Goal: Information Seeking & Learning: Learn about a topic

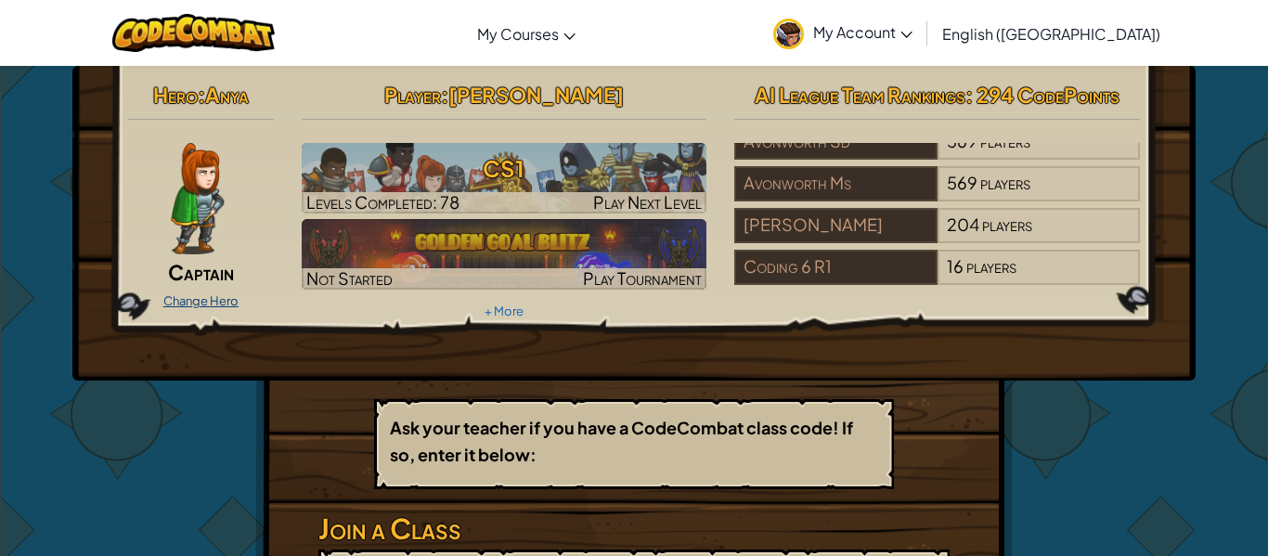
click at [196, 302] on link "Change Hero" at bounding box center [200, 300] width 75 height 15
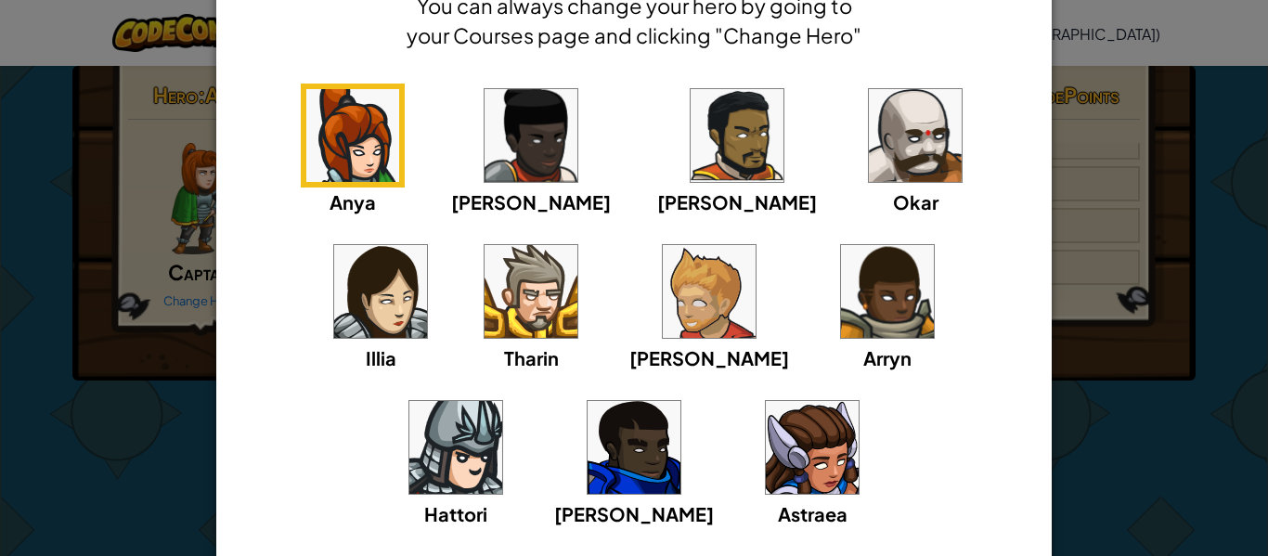
scroll to position [99, 0]
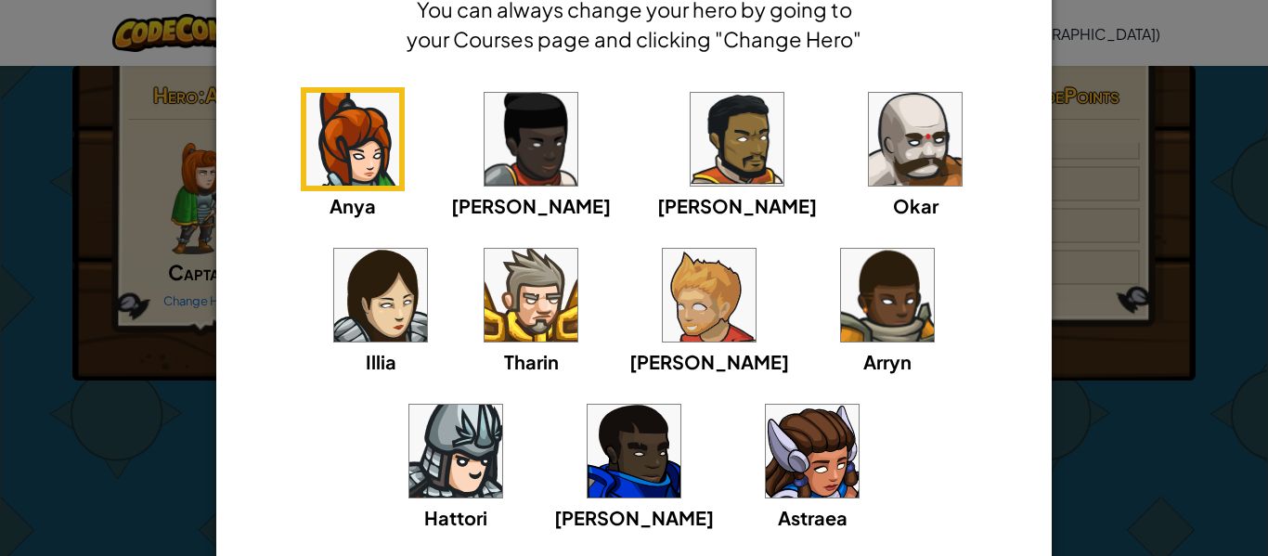
click at [766, 454] on img at bounding box center [812, 451] width 93 height 93
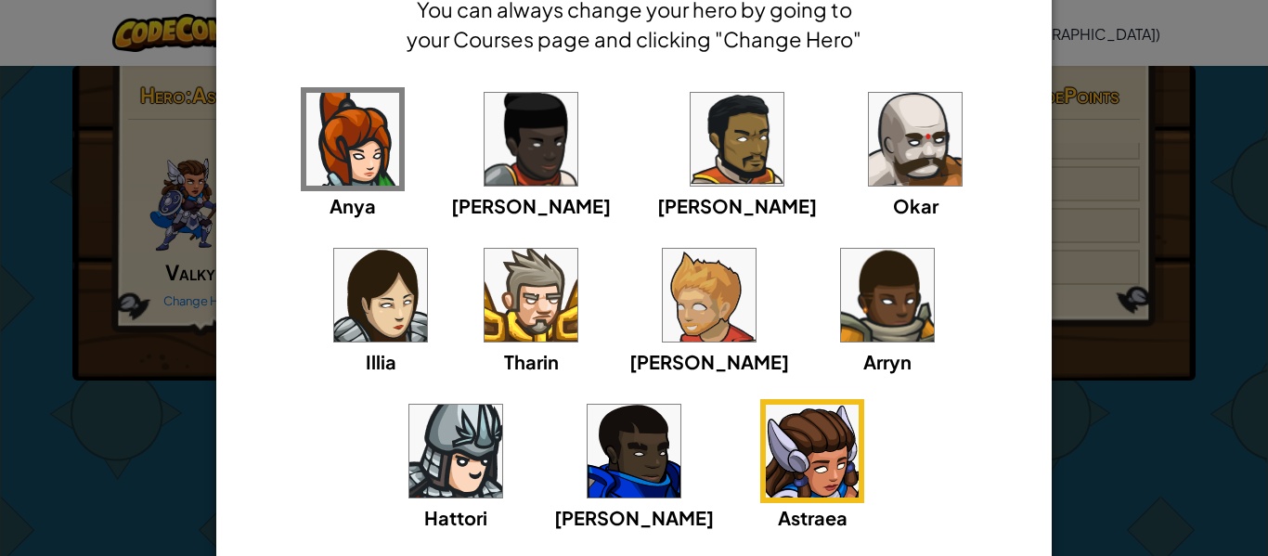
click at [680, 405] on img at bounding box center [633, 451] width 93 height 93
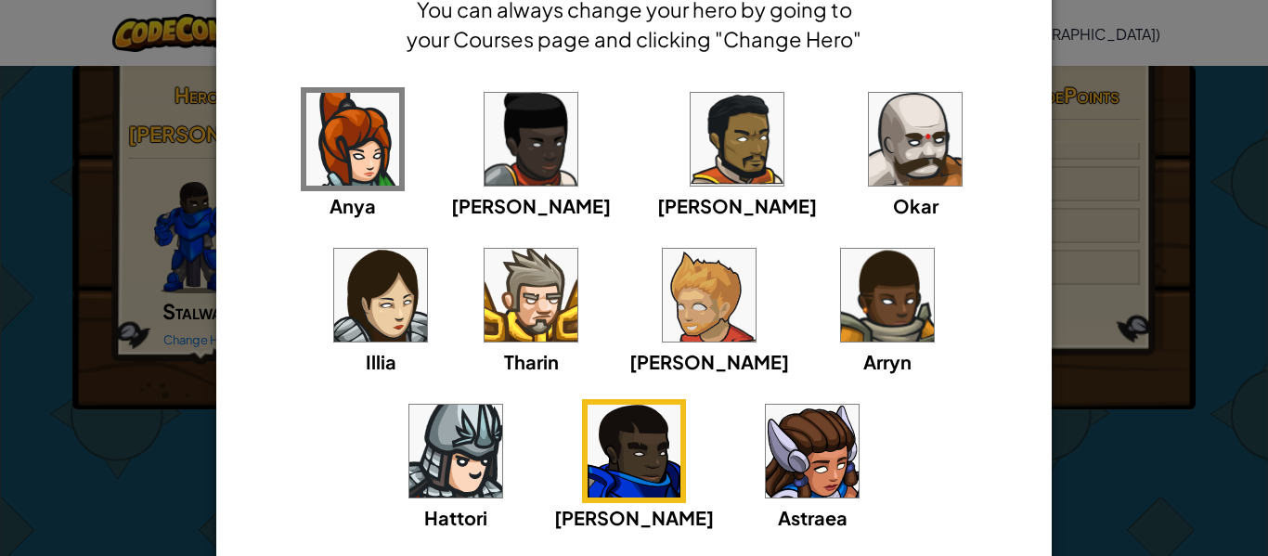
click at [766, 471] on img at bounding box center [812, 451] width 93 height 93
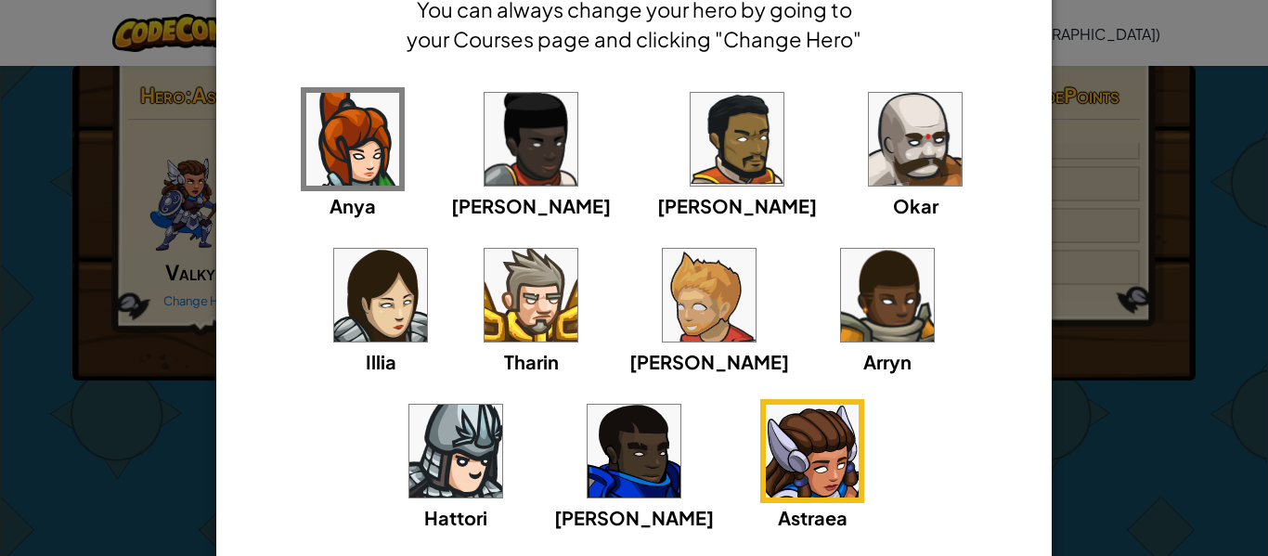
click at [502, 405] on img at bounding box center [455, 451] width 93 height 93
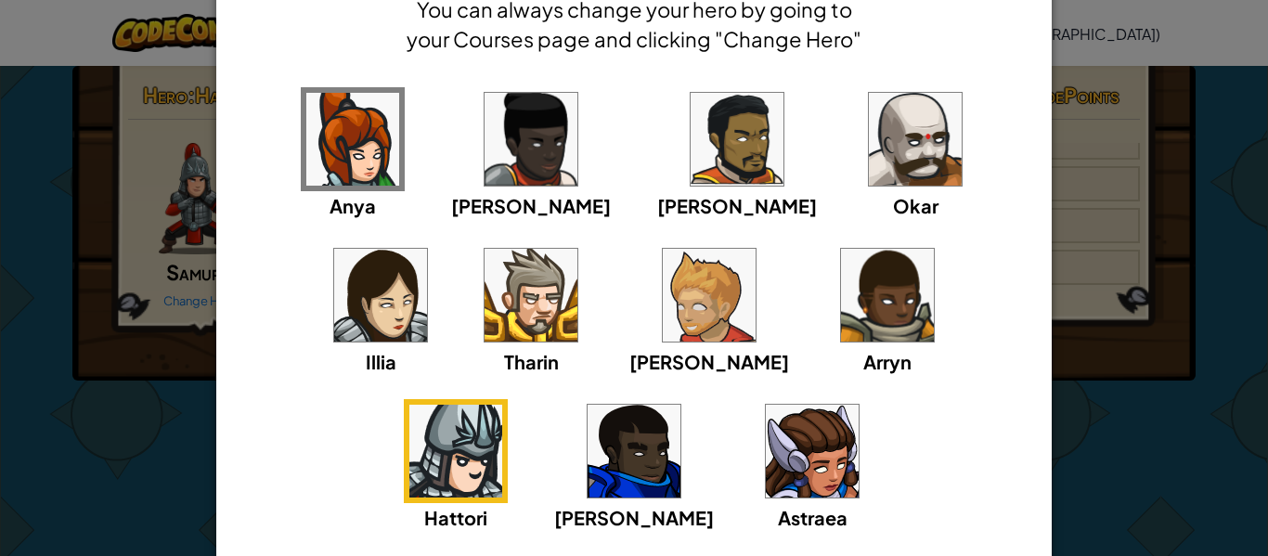
click at [841, 297] on img at bounding box center [887, 295] width 93 height 93
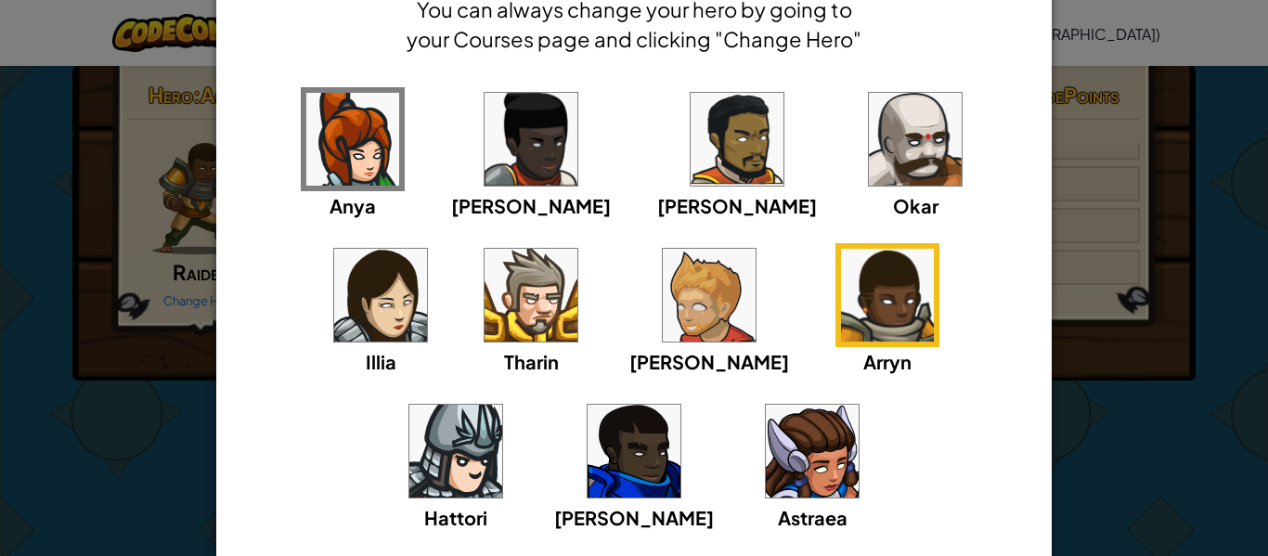
click at [663, 304] on img at bounding box center [709, 295] width 93 height 93
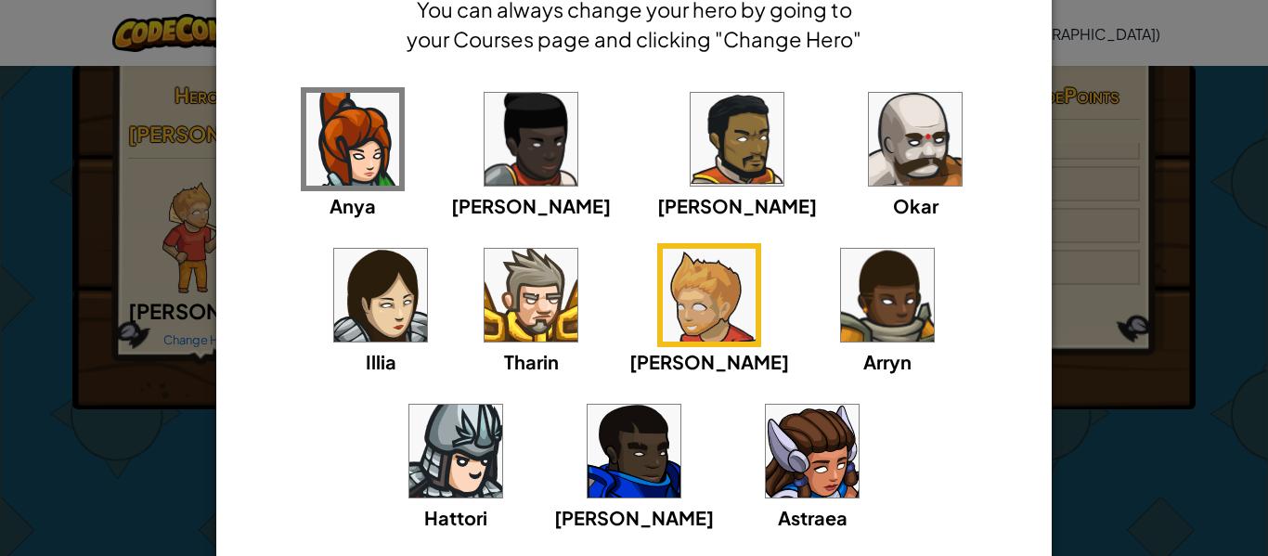
click at [484, 296] on img at bounding box center [530, 295] width 93 height 93
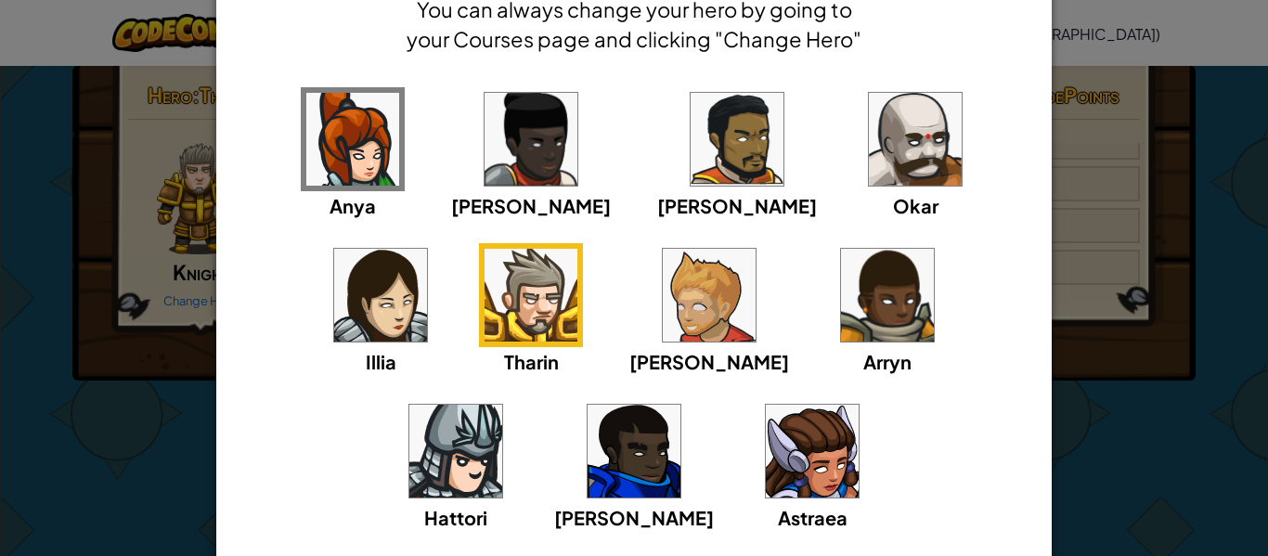
click at [350, 113] on img at bounding box center [352, 139] width 93 height 93
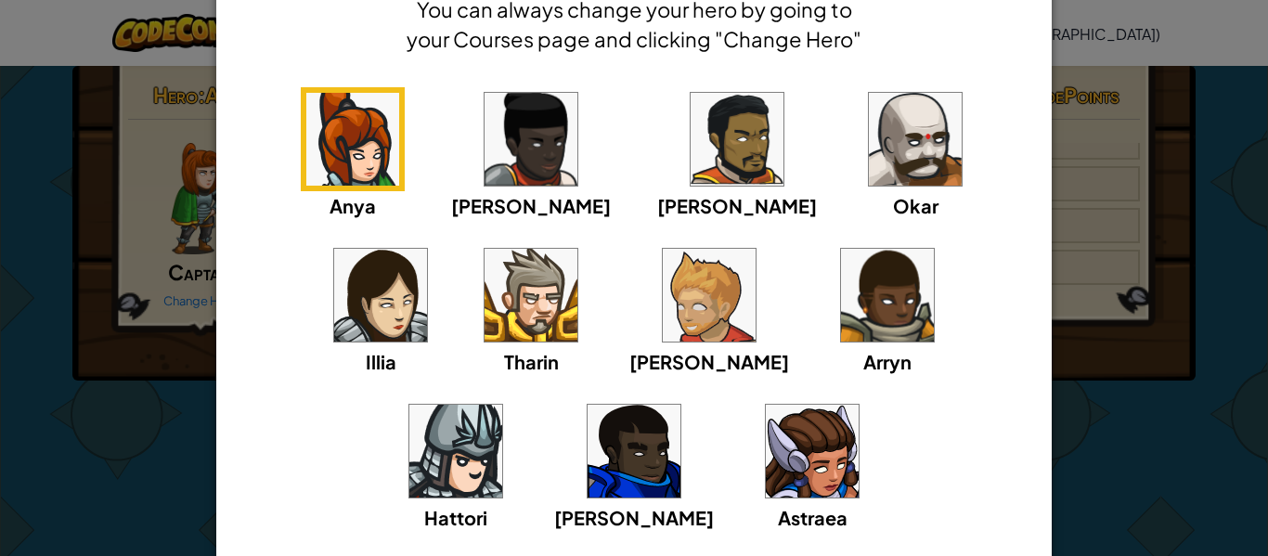
click at [484, 141] on img at bounding box center [530, 139] width 93 height 93
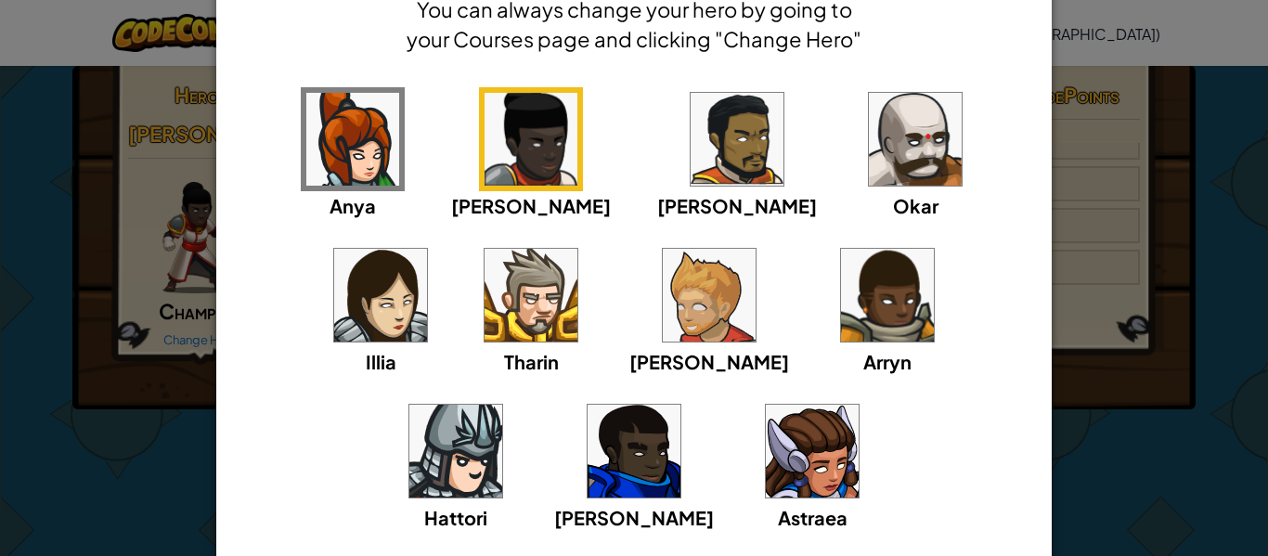
click at [690, 153] on img at bounding box center [736, 139] width 93 height 93
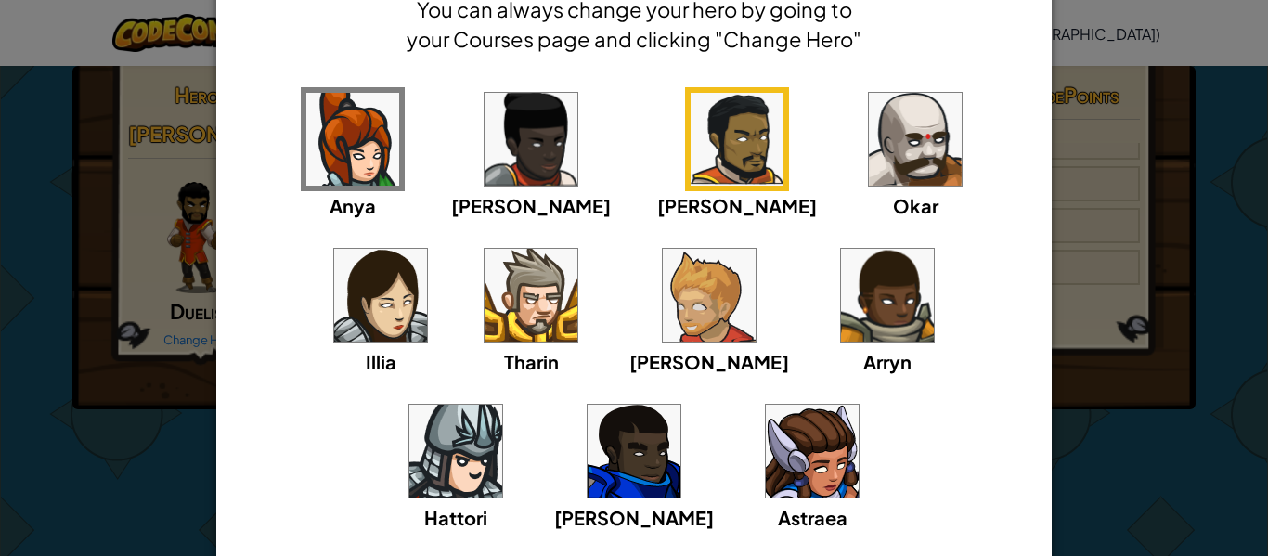
click at [869, 161] on img at bounding box center [915, 139] width 93 height 93
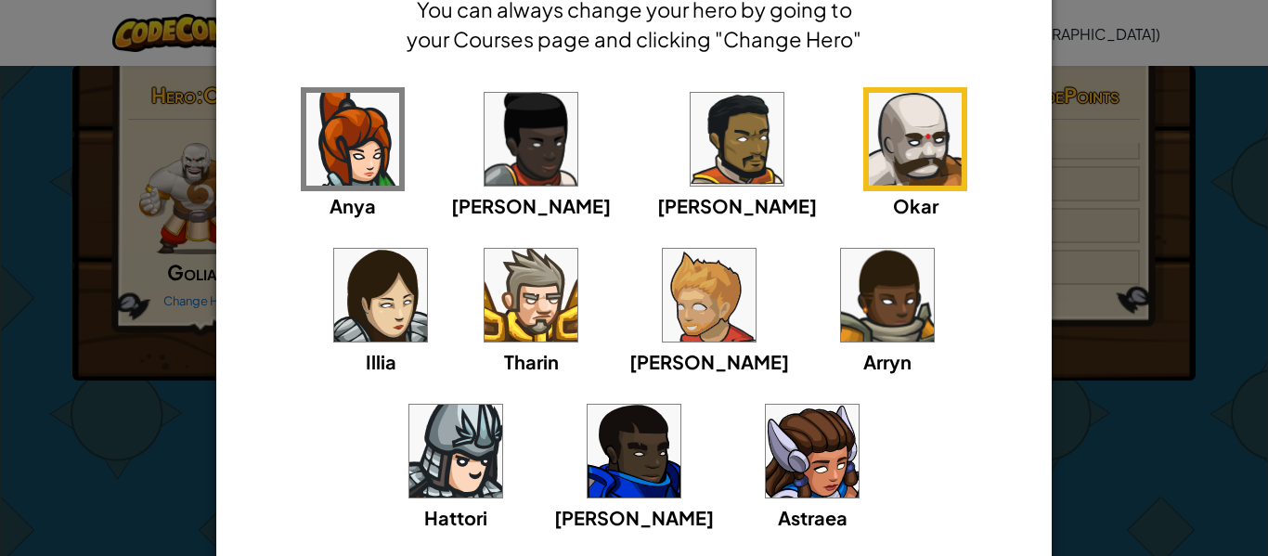
click at [427, 249] on img at bounding box center [380, 295] width 93 height 93
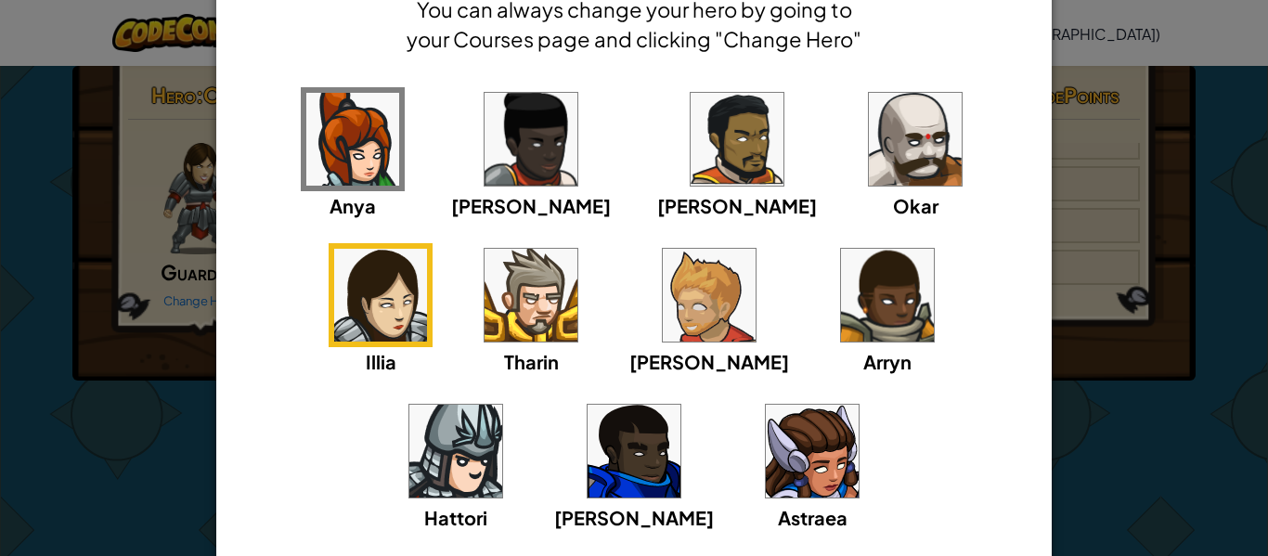
click at [760, 400] on div "Astraea" at bounding box center [812, 465] width 104 height 133
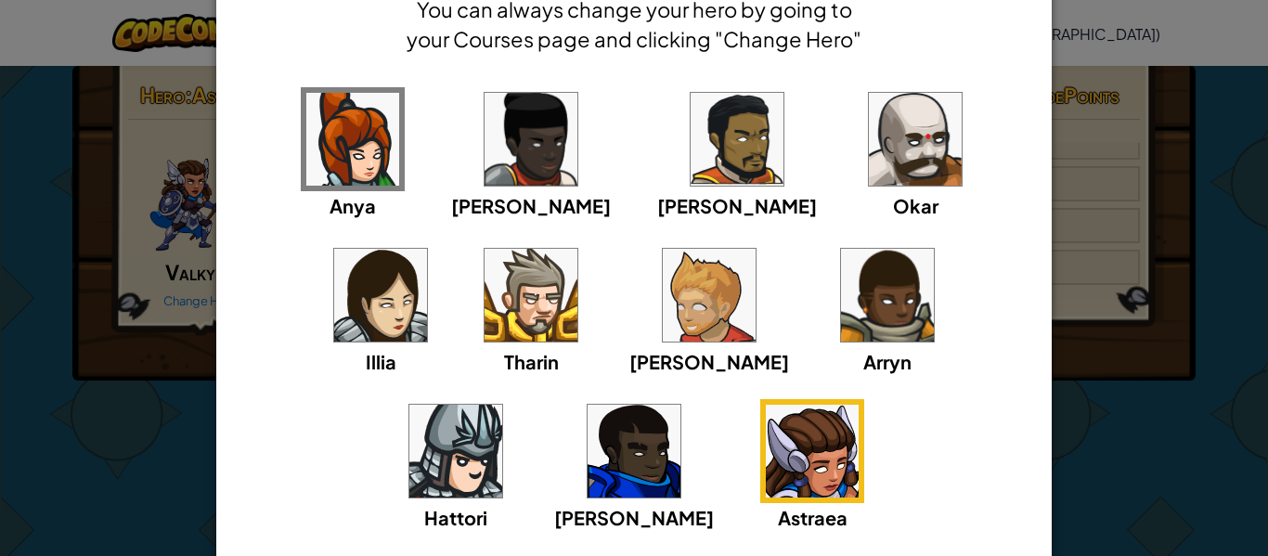
click at [841, 301] on img at bounding box center [887, 295] width 93 height 93
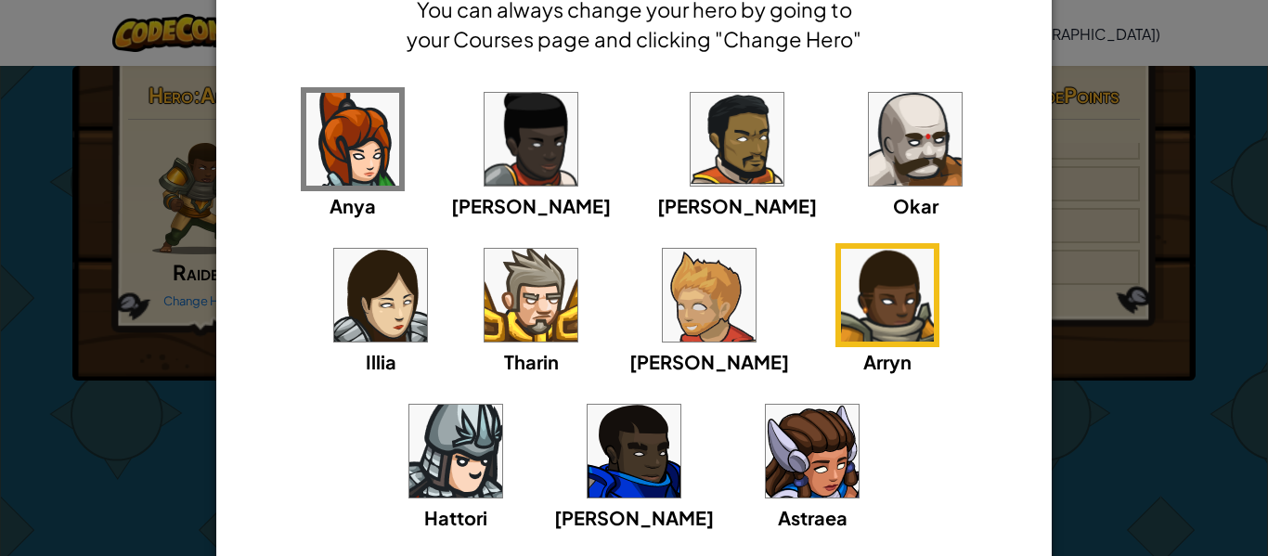
click at [680, 405] on img at bounding box center [633, 451] width 93 height 93
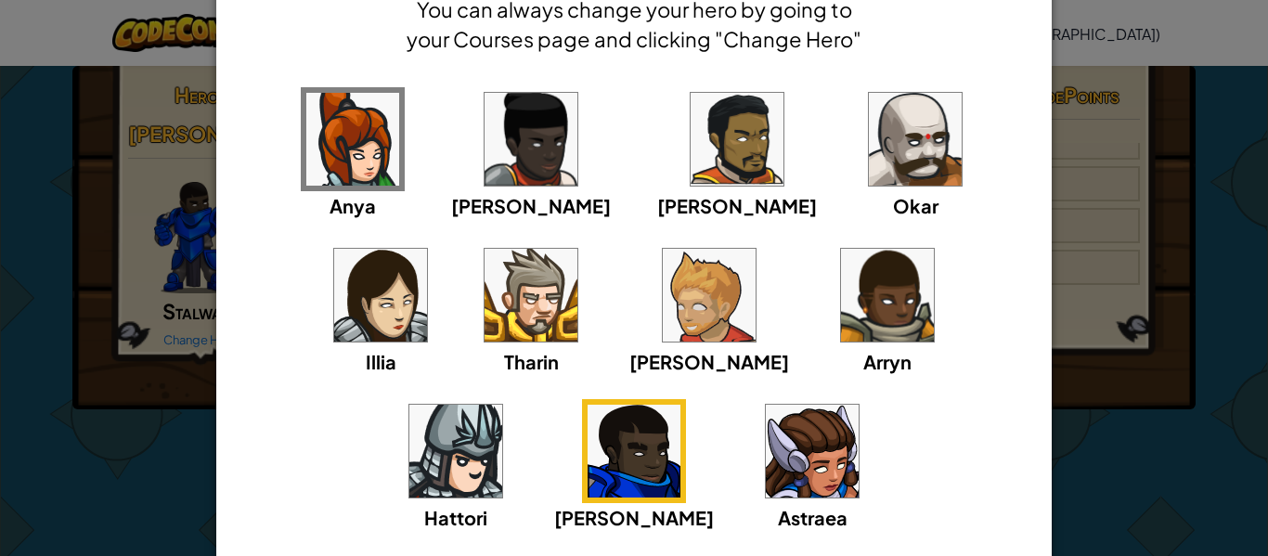
click at [484, 290] on img at bounding box center [530, 295] width 93 height 93
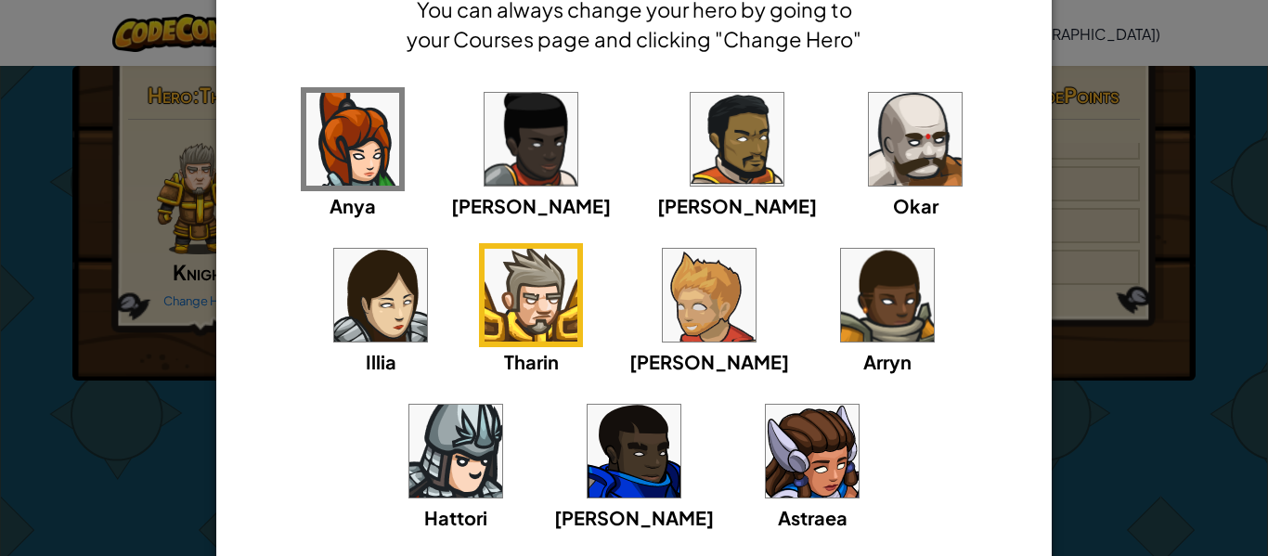
click at [316, 152] on img at bounding box center [352, 139] width 93 height 93
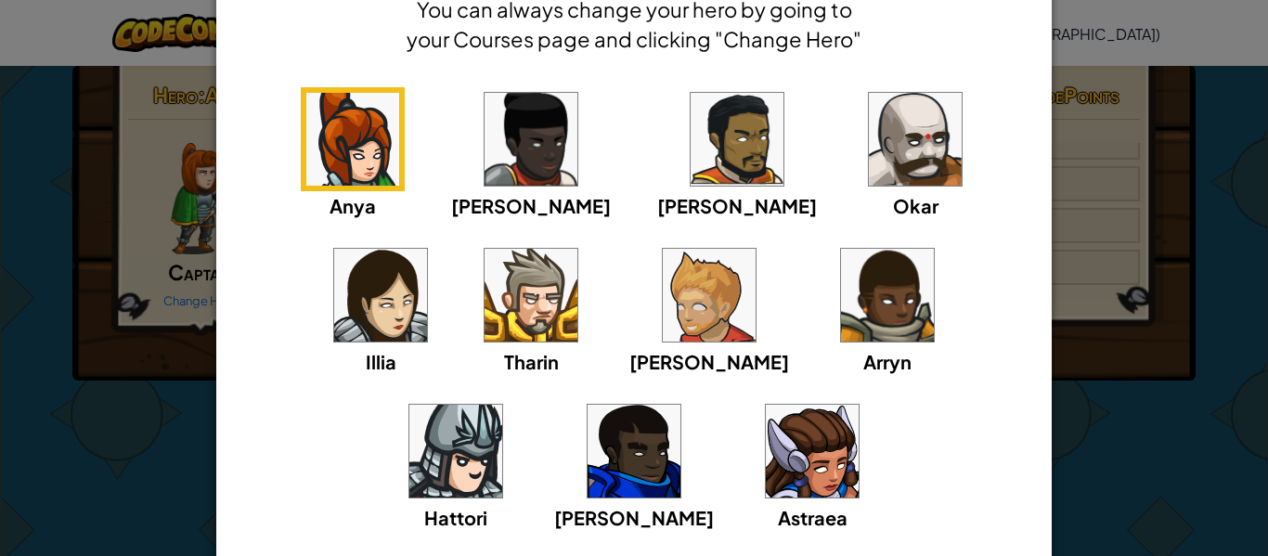
click at [425, 142] on div "Anya Ida Alejandro Okar Illia Tharin Ned Arryn Hattori Gordon Astraea" at bounding box center [634, 321] width 778 height 468
click at [484, 151] on img at bounding box center [530, 139] width 93 height 93
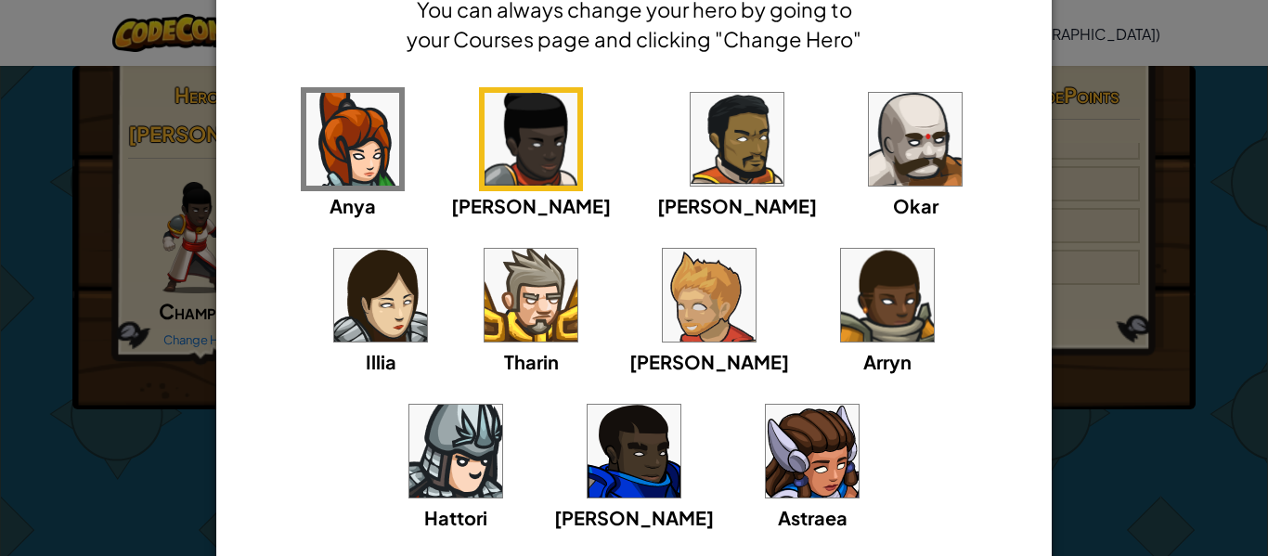
click at [690, 156] on img at bounding box center [736, 139] width 93 height 93
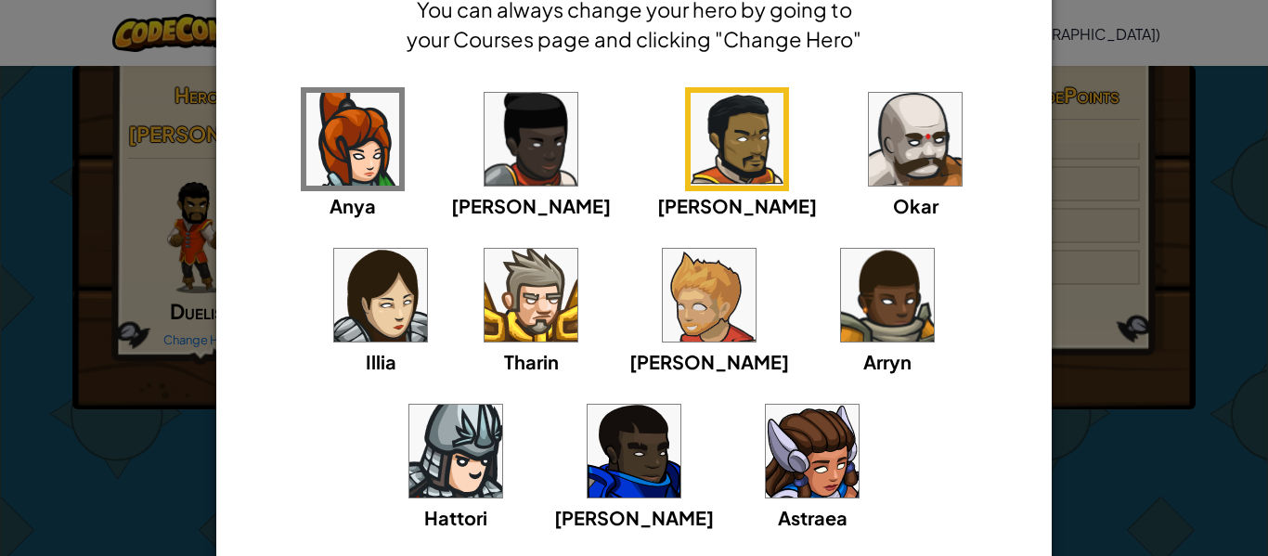
click at [869, 152] on img at bounding box center [915, 139] width 93 height 93
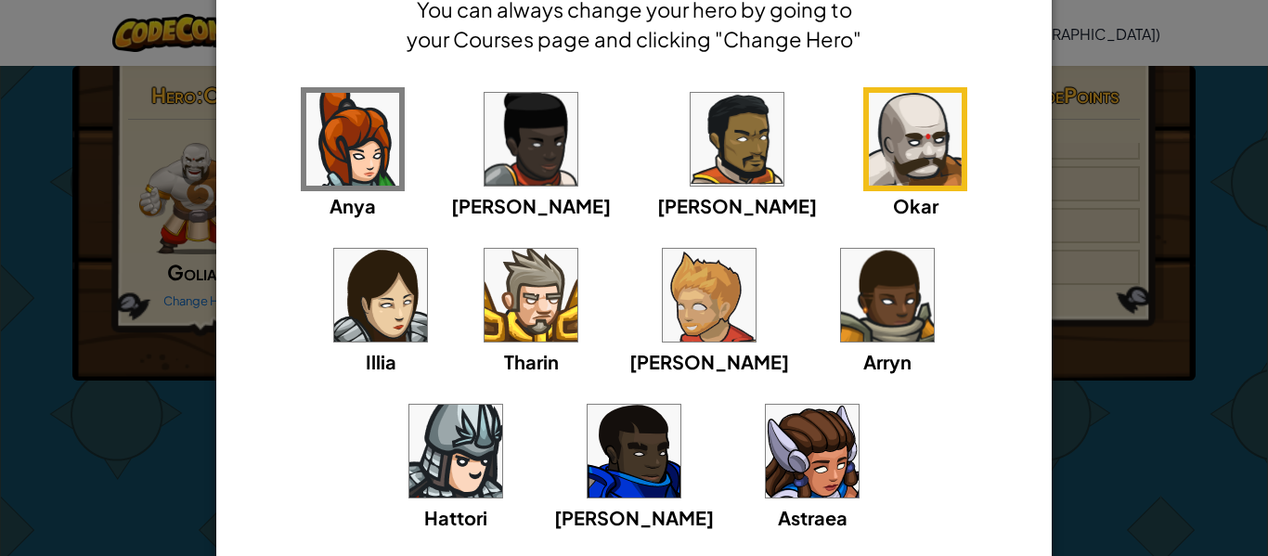
click at [427, 249] on img at bounding box center [380, 295] width 93 height 93
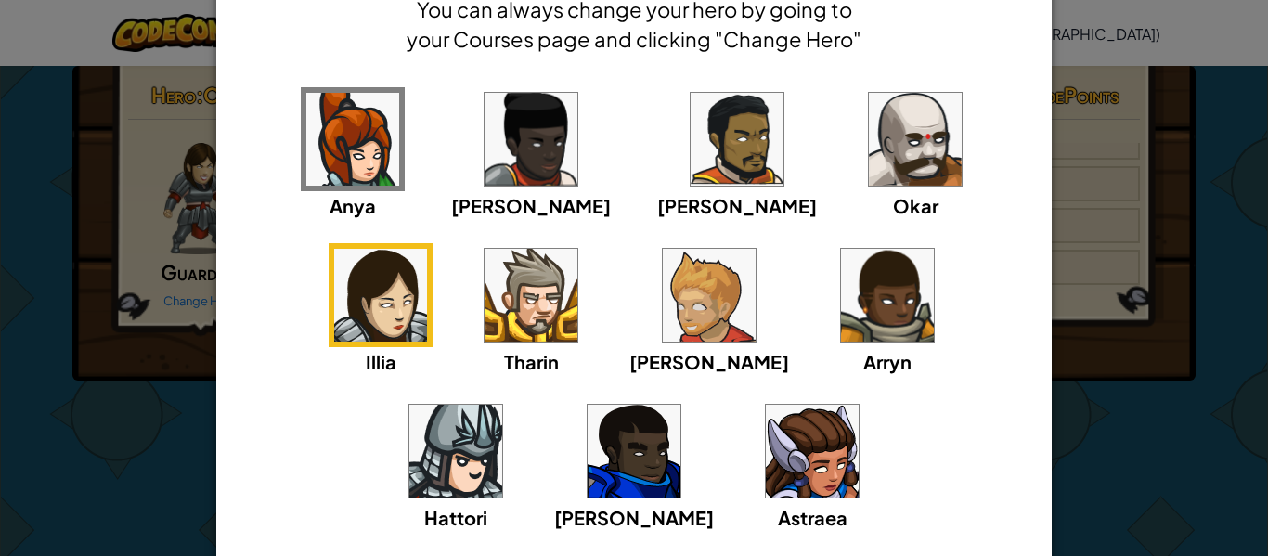
click at [680, 405] on img at bounding box center [633, 451] width 93 height 93
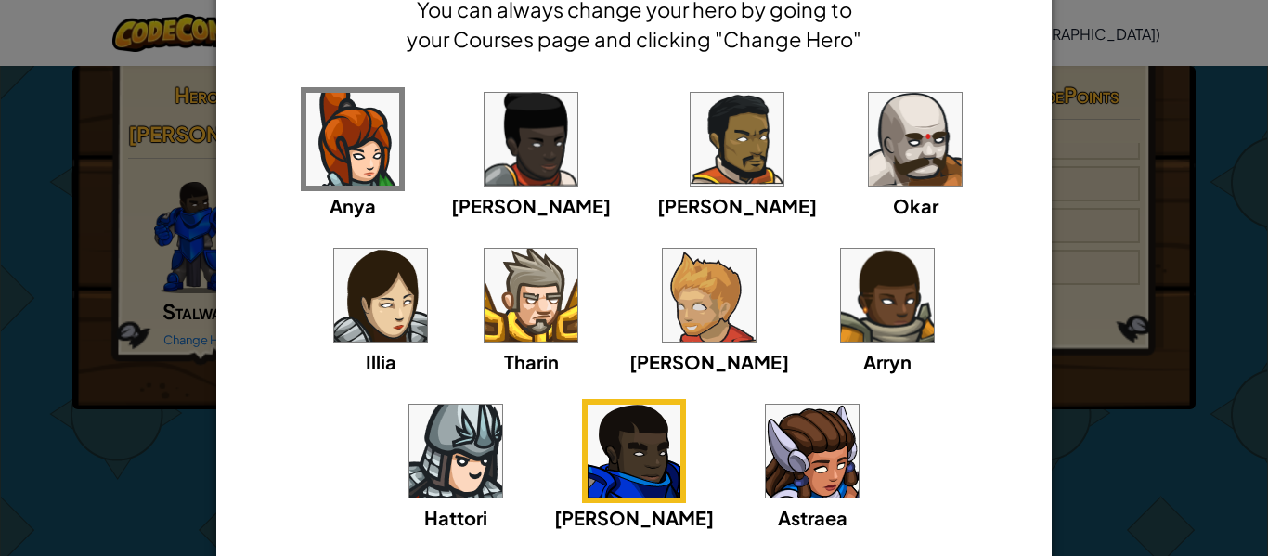
click at [502, 405] on img at bounding box center [455, 451] width 93 height 93
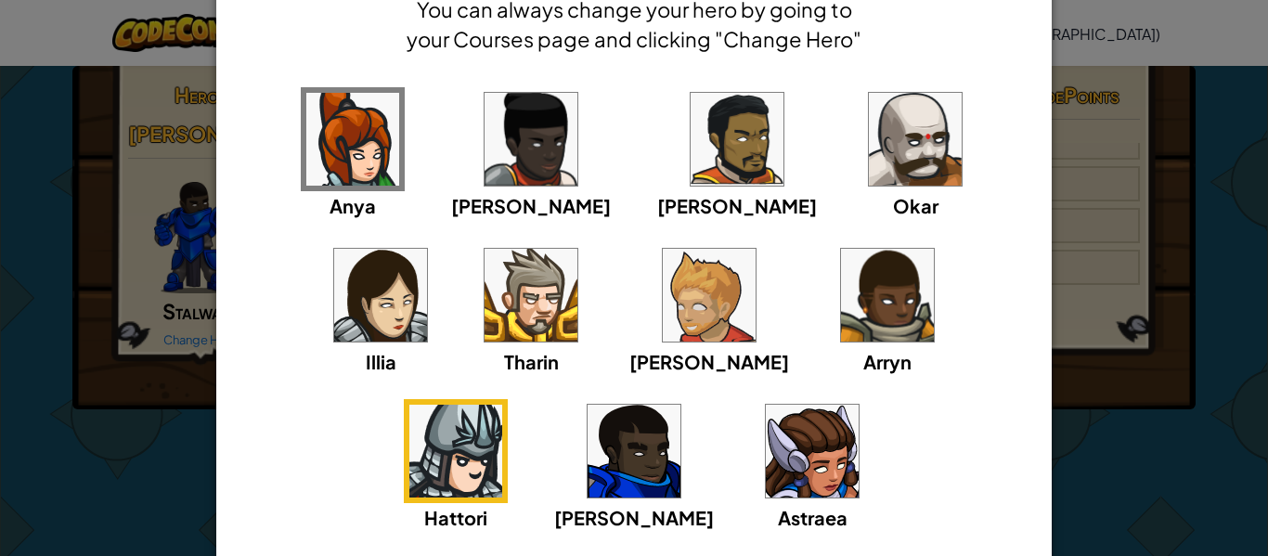
click at [760, 401] on div "Astraea" at bounding box center [812, 465] width 104 height 133
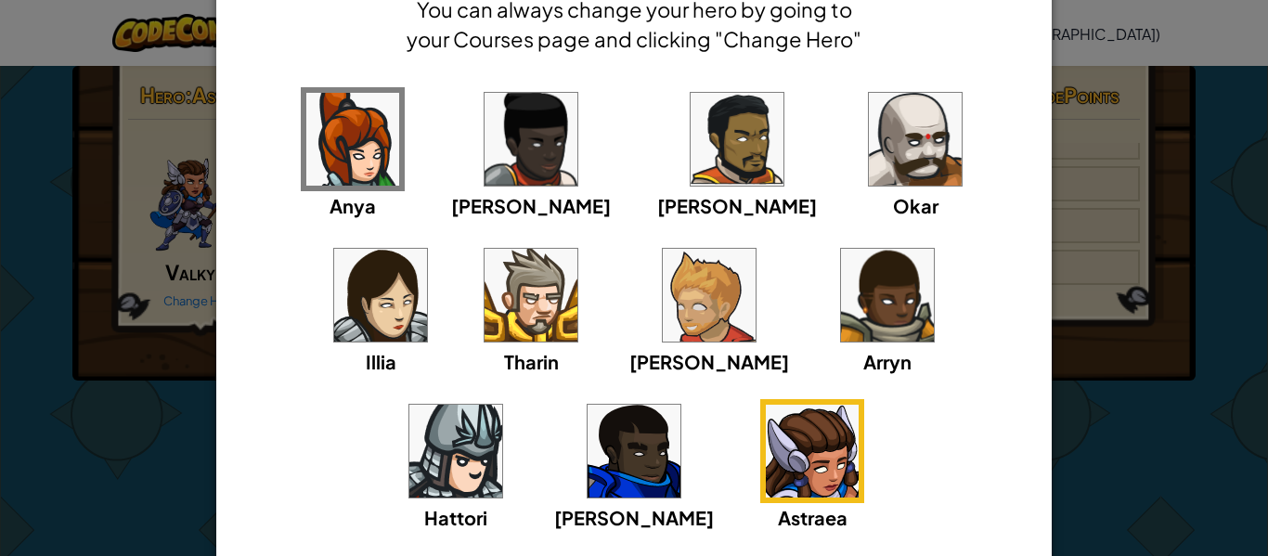
click at [841, 325] on img at bounding box center [887, 295] width 93 height 93
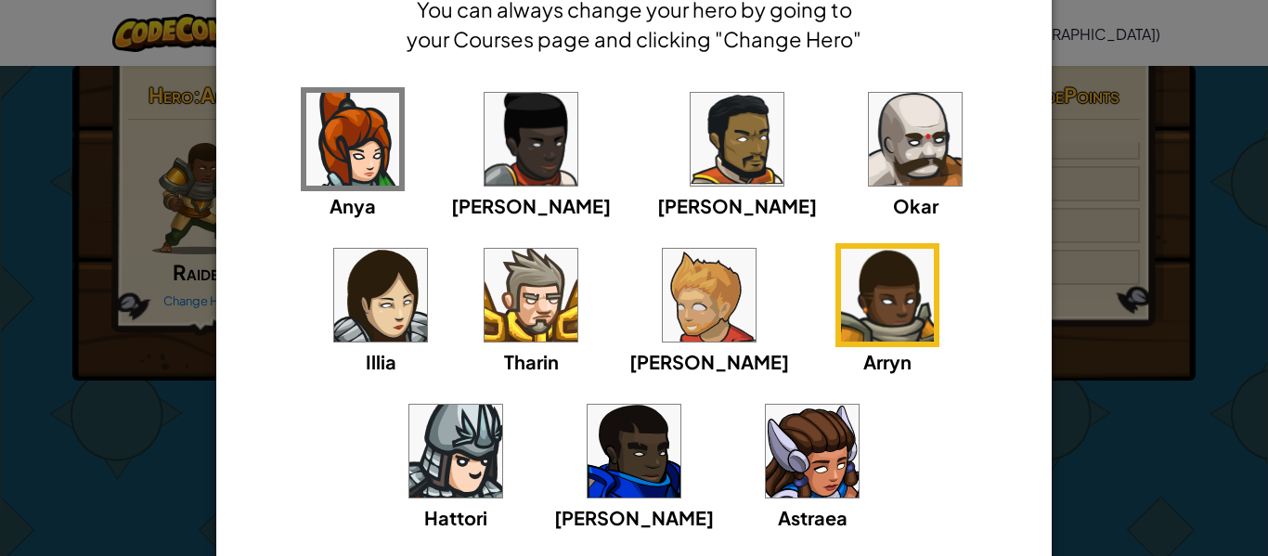
click at [427, 249] on img at bounding box center [380, 295] width 93 height 93
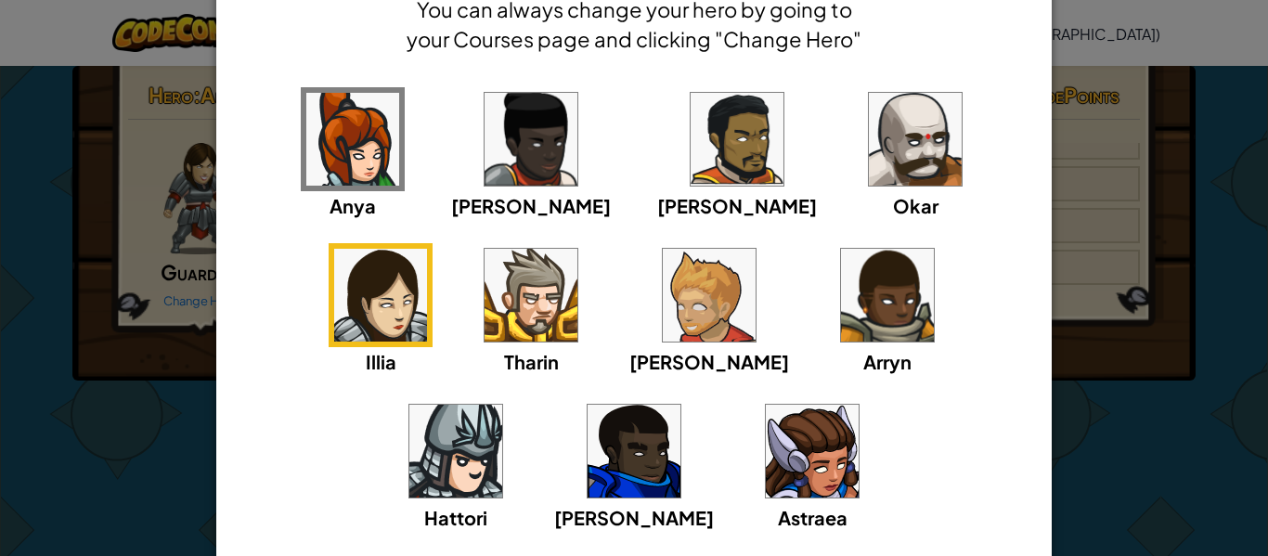
click at [841, 301] on img at bounding box center [887, 295] width 93 height 93
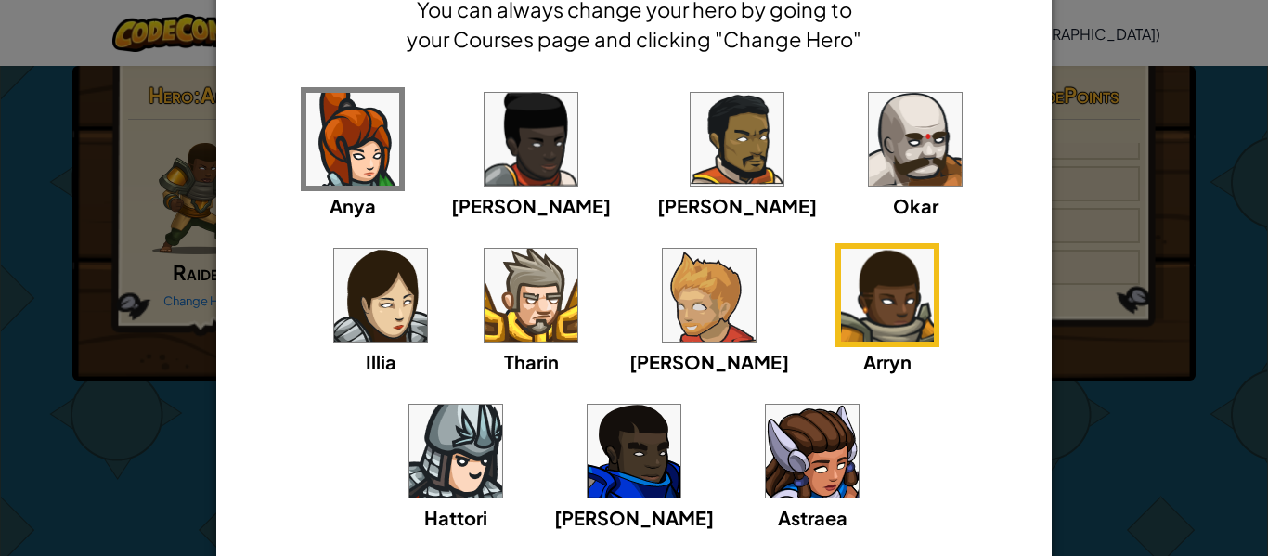
click at [663, 304] on img at bounding box center [709, 295] width 93 height 93
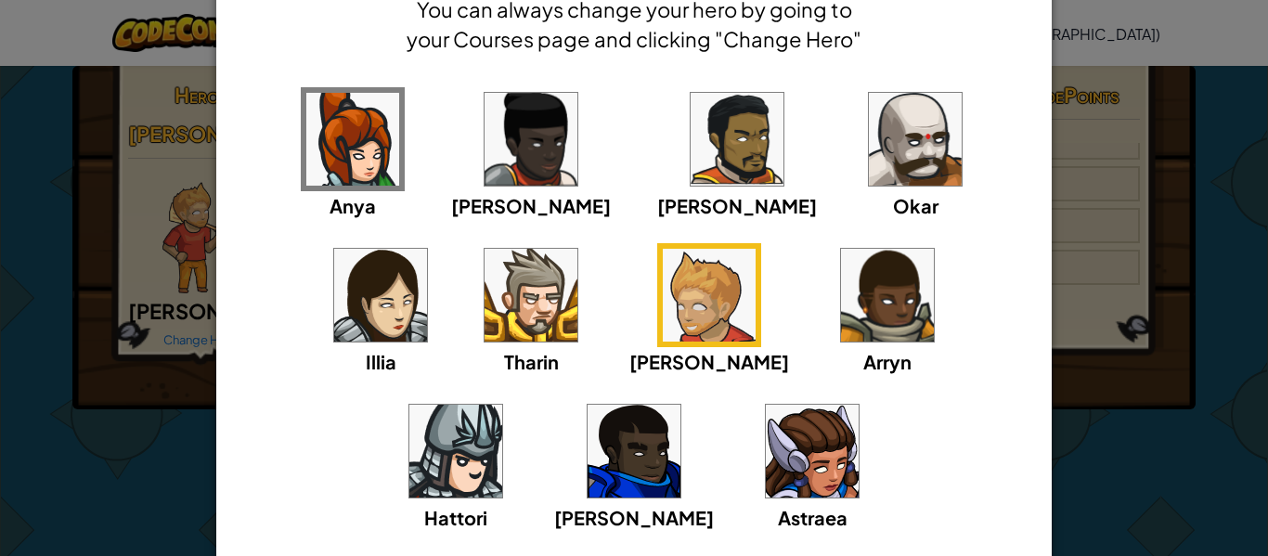
click at [502, 405] on img at bounding box center [455, 451] width 93 height 93
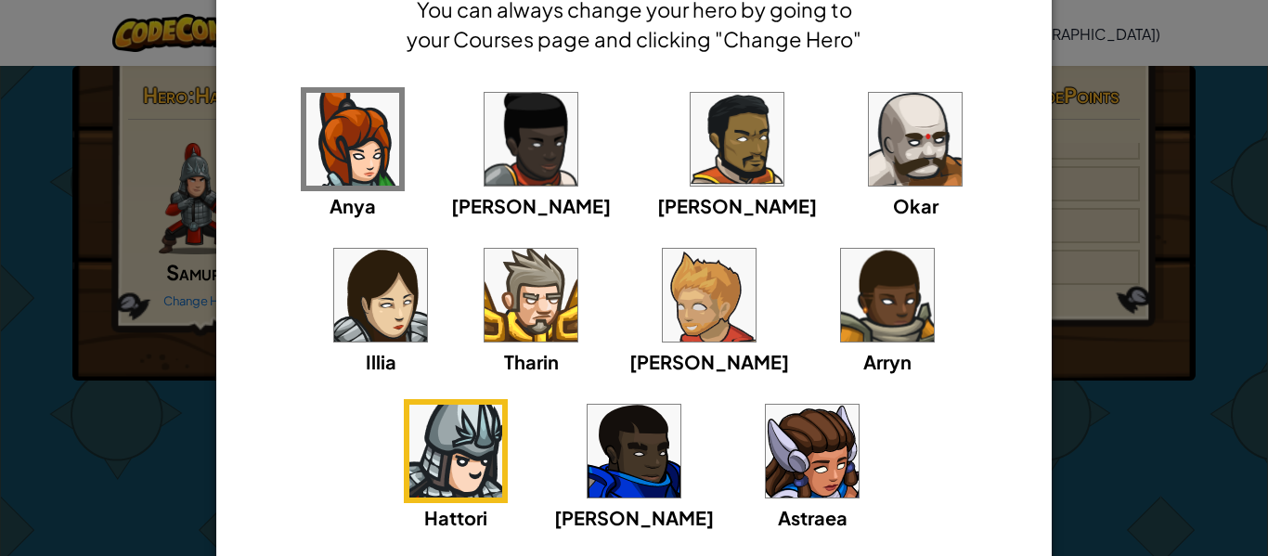
click at [766, 460] on img at bounding box center [812, 451] width 93 height 93
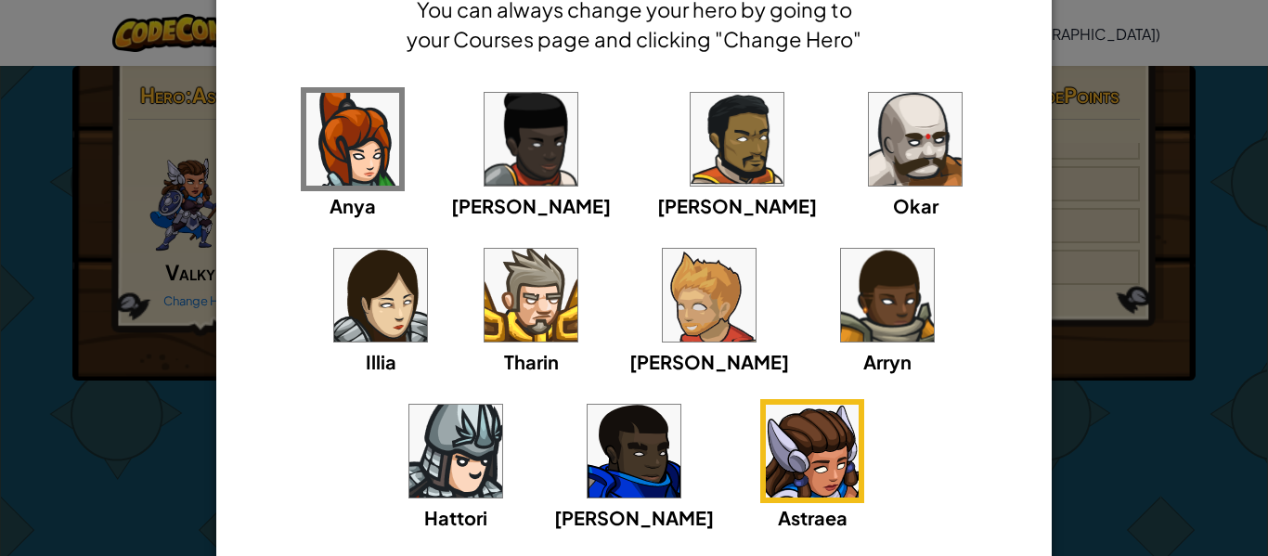
click at [1094, 283] on div "× Select Your Hero You can always change your hero by going to your Courses pag…" at bounding box center [634, 278] width 1268 height 556
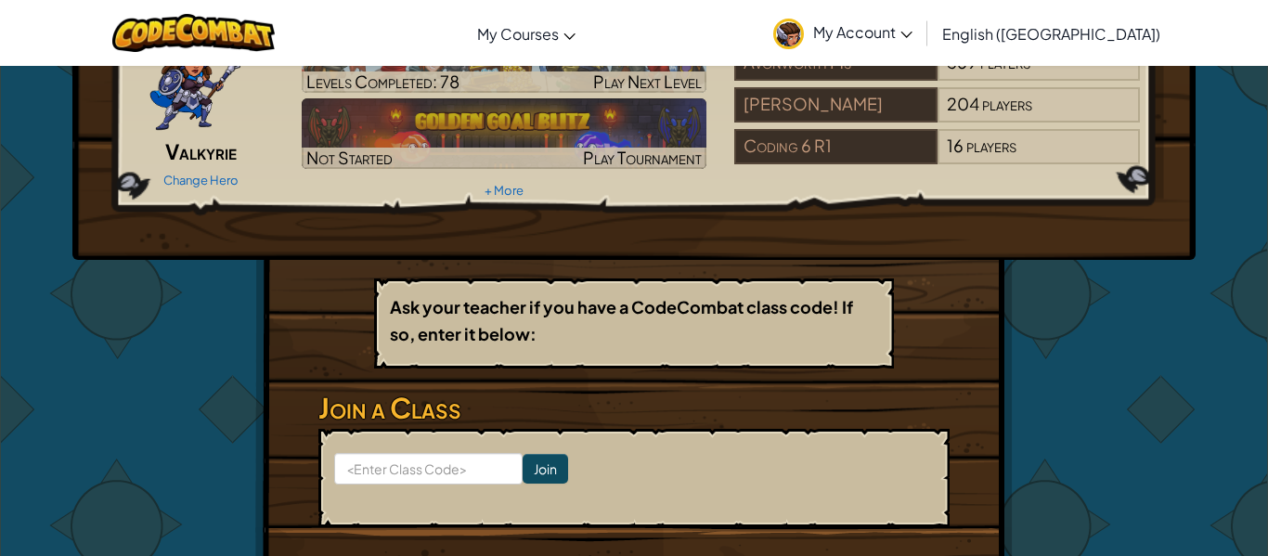
scroll to position [134, 0]
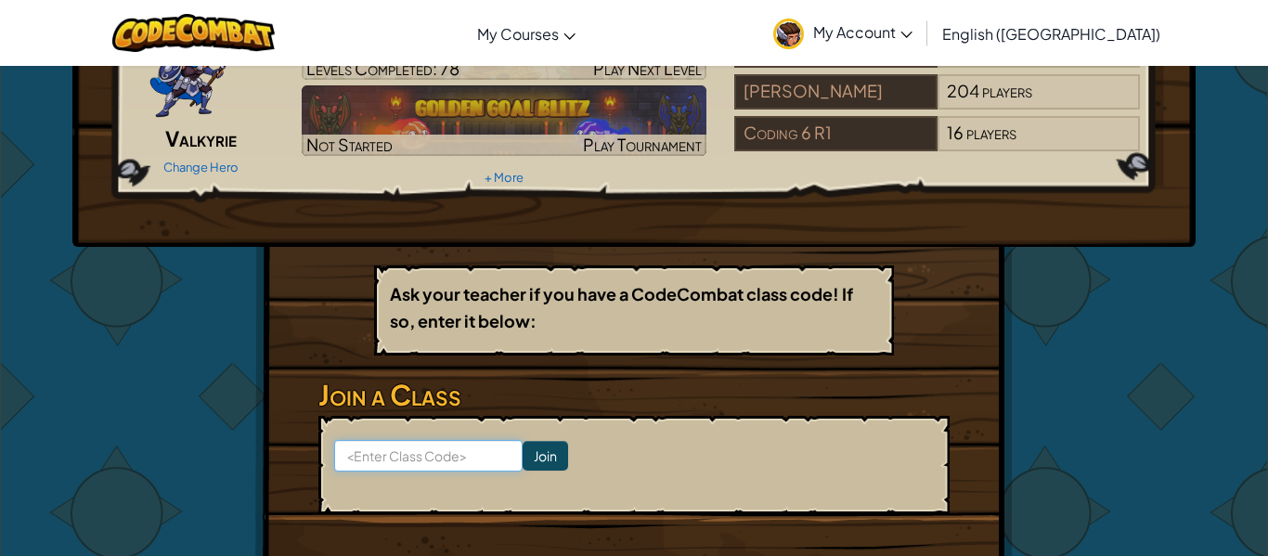
click at [435, 452] on input at bounding box center [428, 456] width 188 height 32
type input "WaterBallZap"
click at [559, 450] on input "Join" at bounding box center [544, 456] width 45 height 30
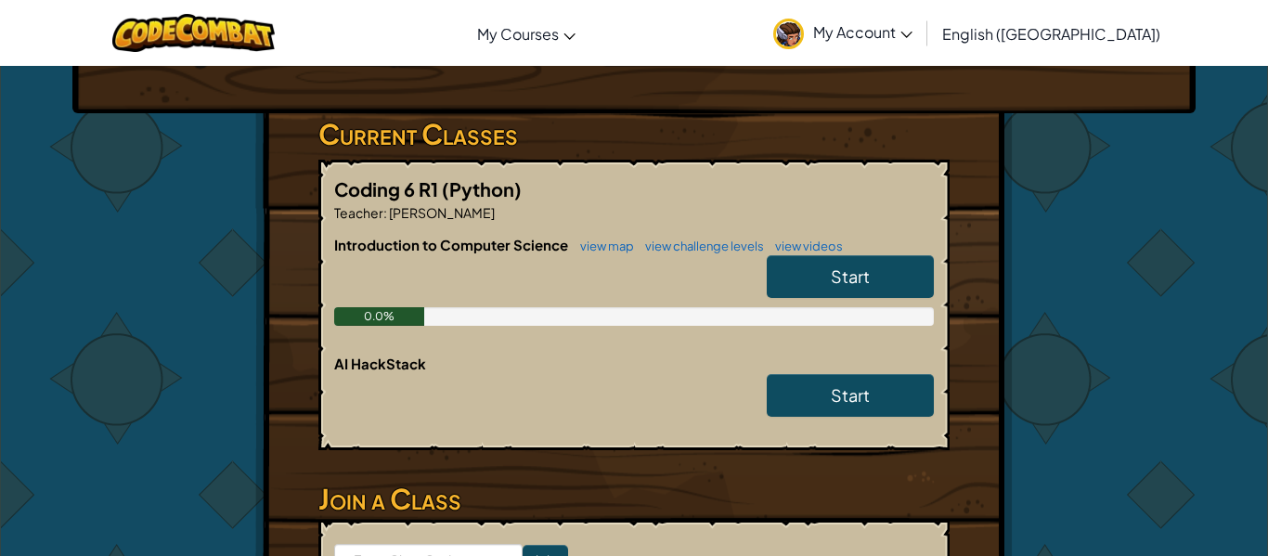
scroll to position [272, 0]
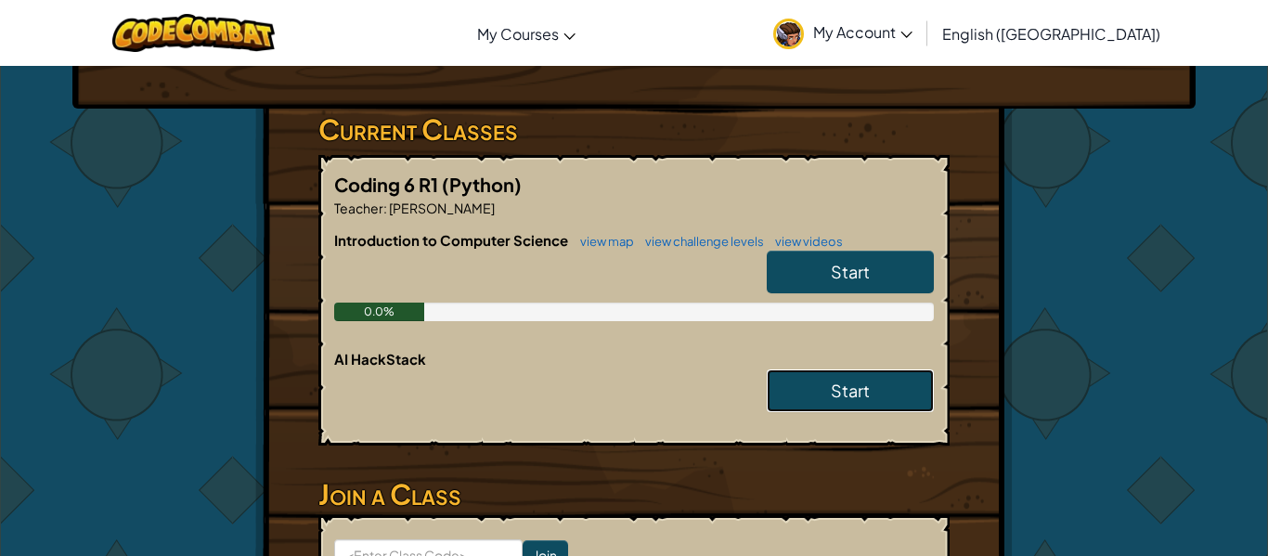
click at [802, 391] on link "Start" at bounding box center [850, 390] width 167 height 43
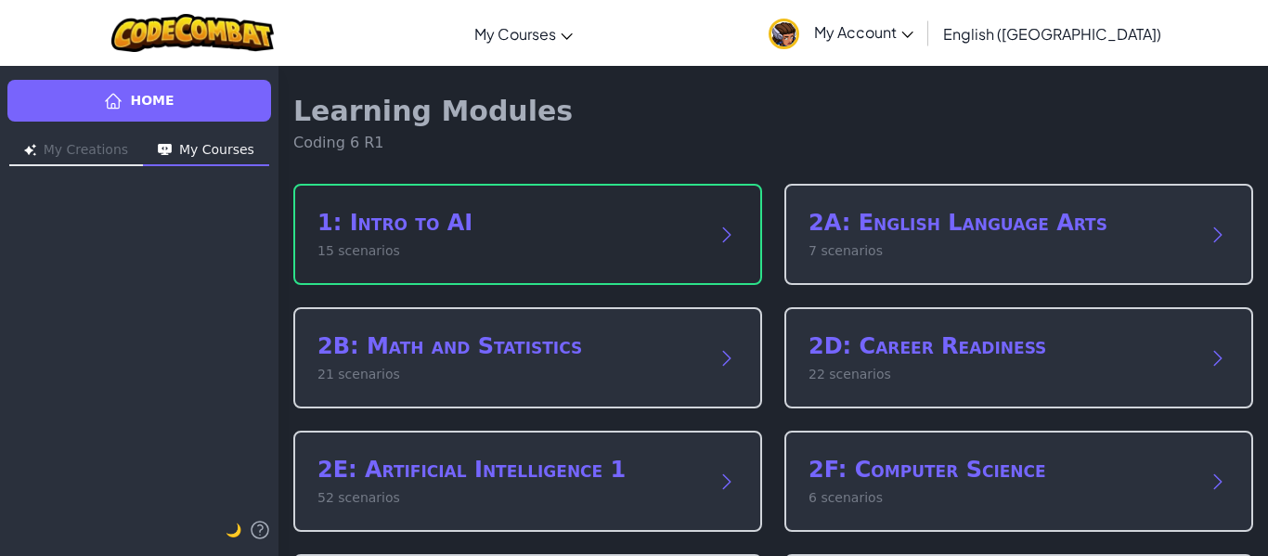
click at [423, 237] on h2 "1: Intro to AI" at bounding box center [508, 223] width 383 height 30
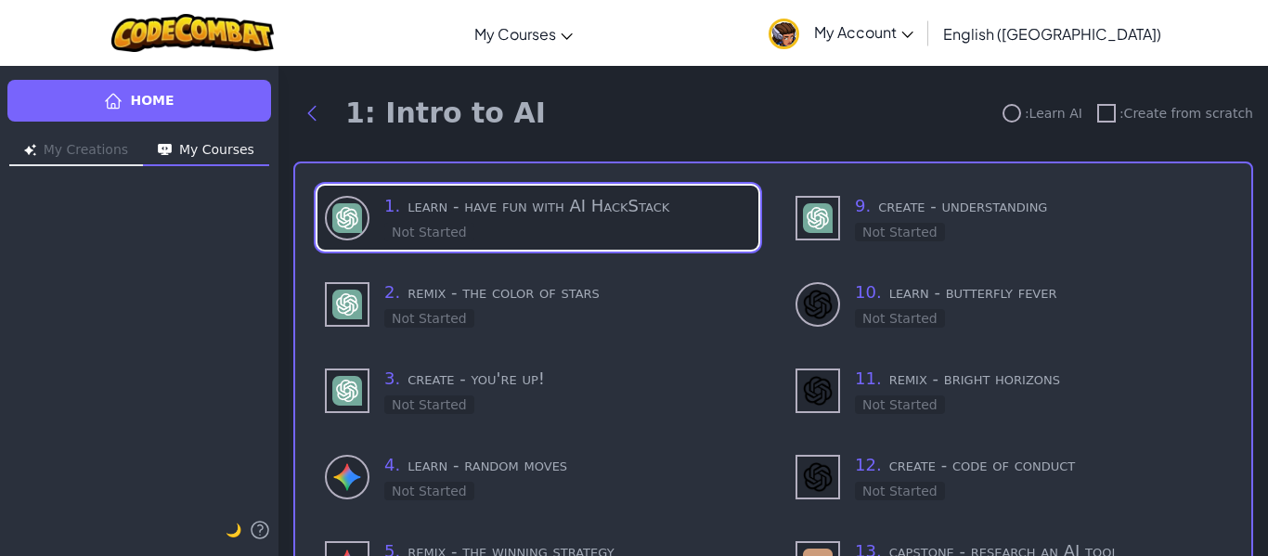
click at [434, 206] on h3 "1 . learn - have fun with AI HackStack" at bounding box center [567, 206] width 367 height 26
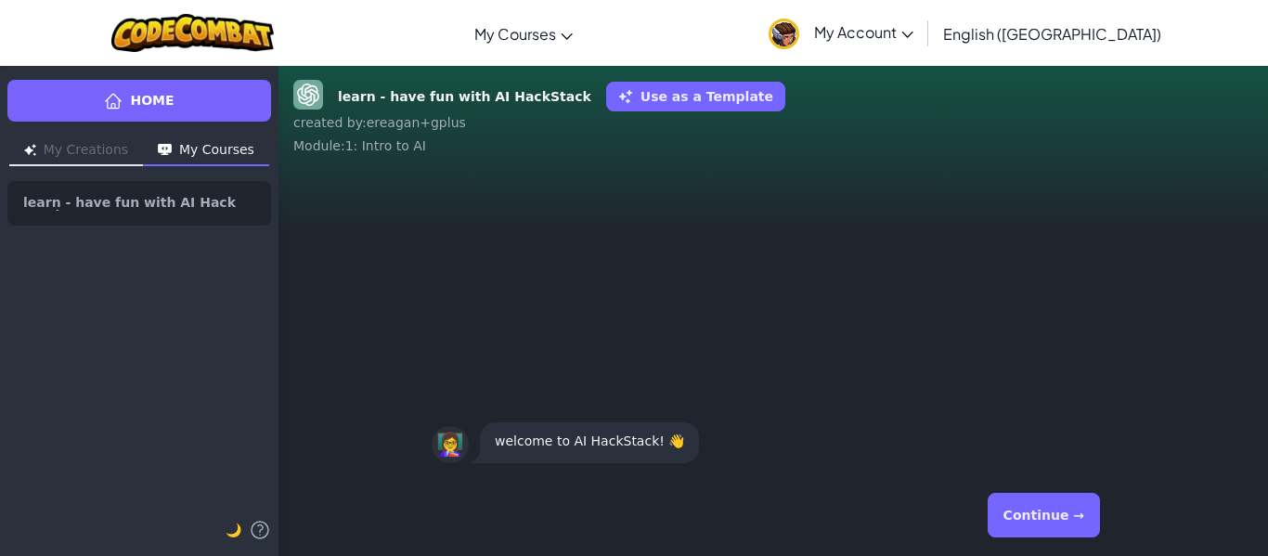
click at [1055, 528] on button "Continue →" at bounding box center [1043, 515] width 112 height 45
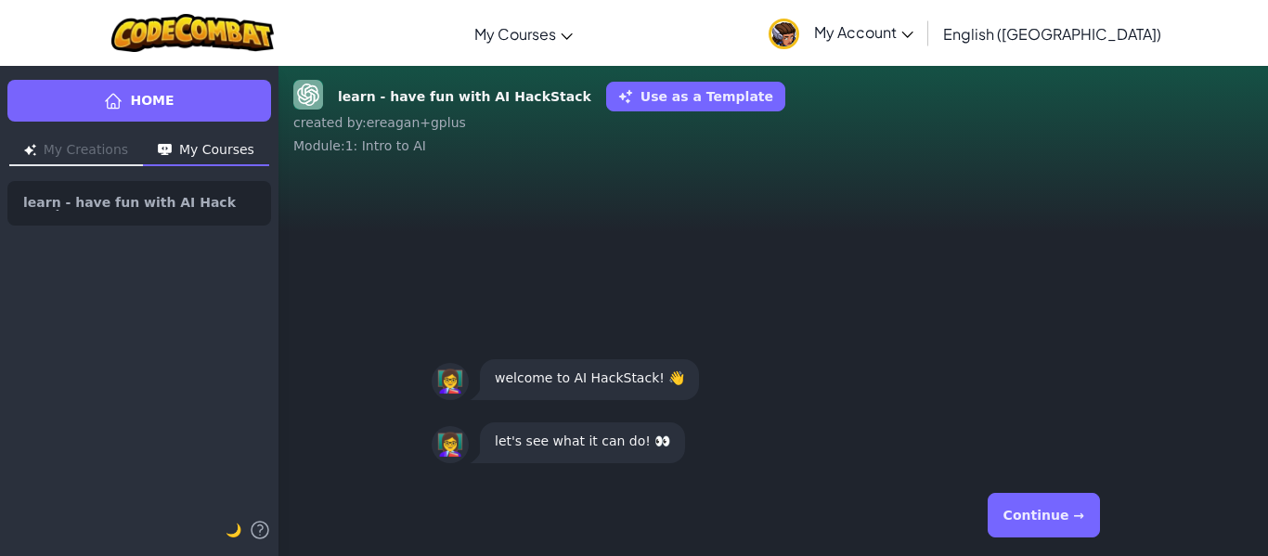
click at [1051, 522] on button "Continue →" at bounding box center [1043, 515] width 112 height 45
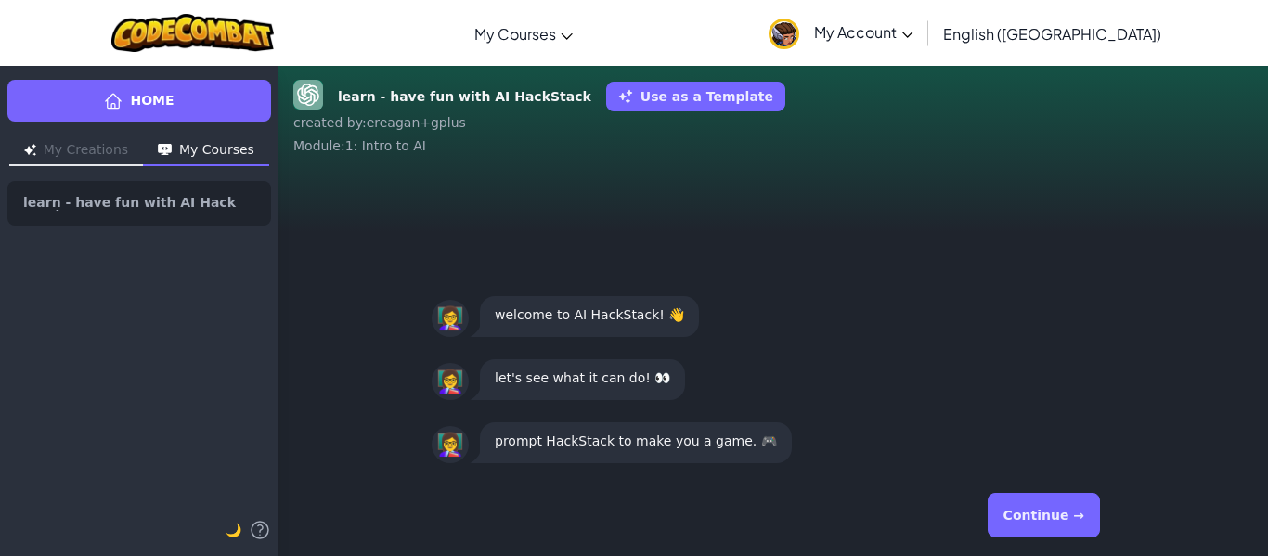
click at [1049, 519] on button "Continue →" at bounding box center [1043, 515] width 112 height 45
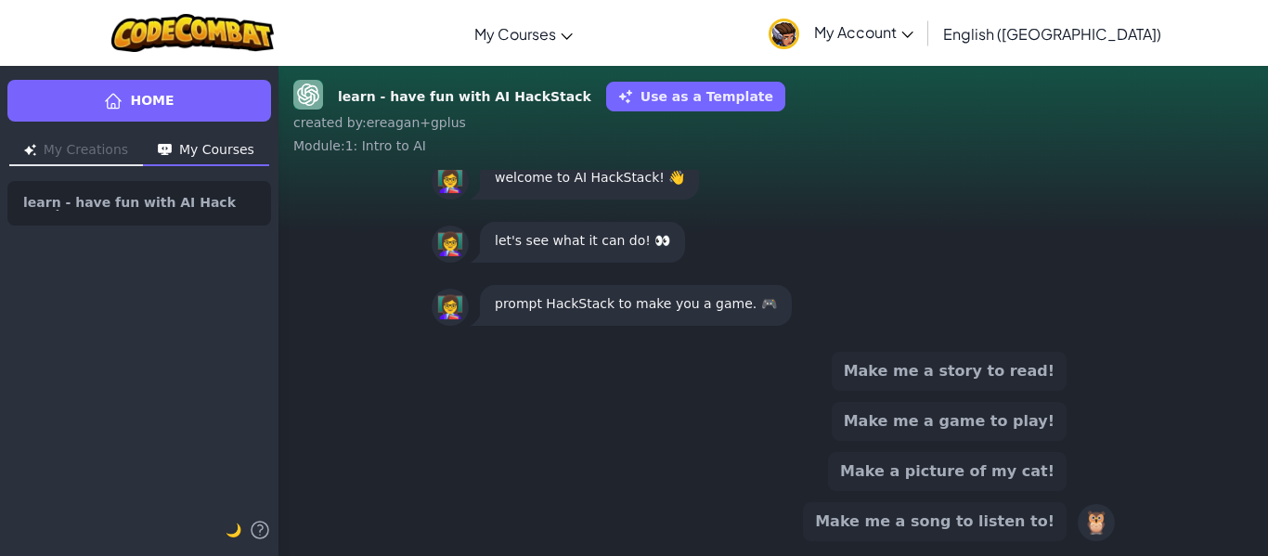
click at [883, 419] on button "Make me a game to play!" at bounding box center [949, 421] width 235 height 39
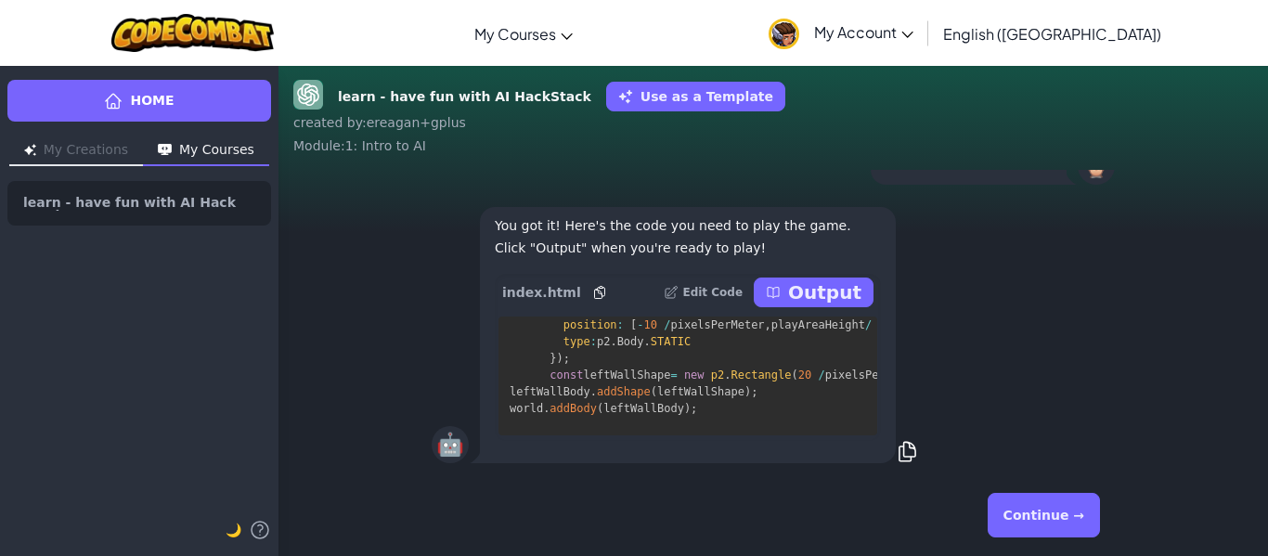
scroll to position [4197, 1]
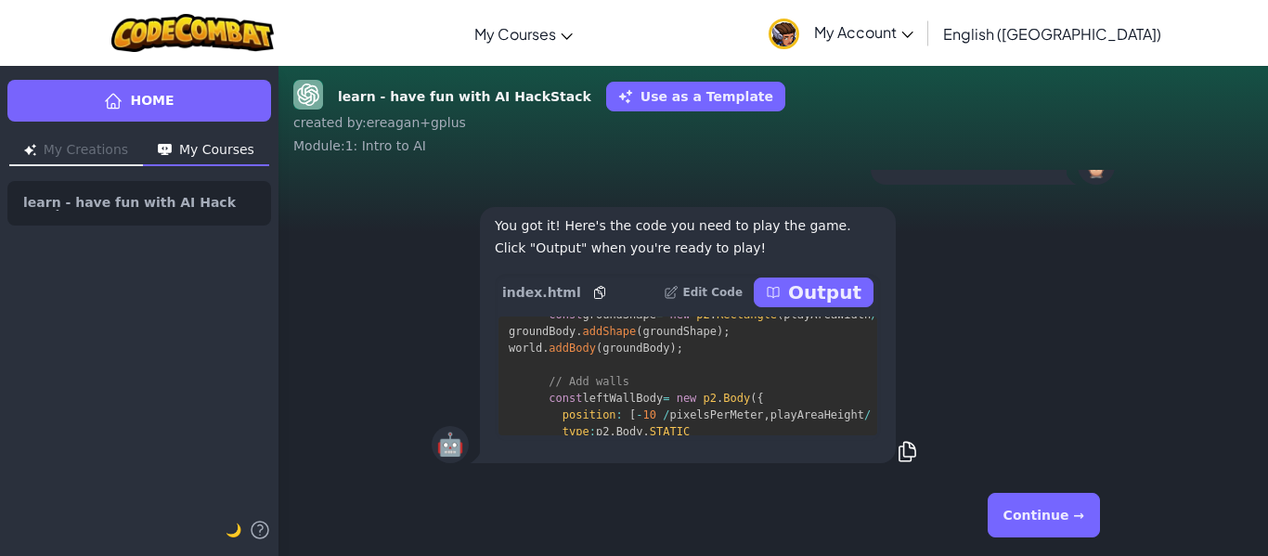
click at [820, 302] on p "Output" at bounding box center [824, 292] width 73 height 26
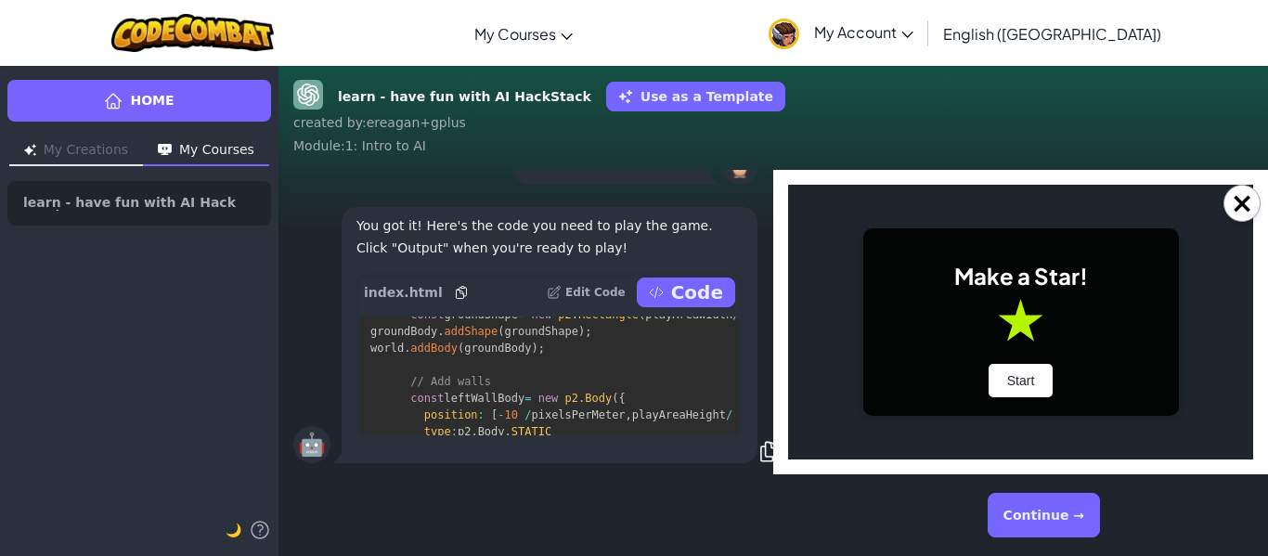
scroll to position [0, 0]
click at [999, 377] on button "Start" at bounding box center [1020, 380] width 65 height 33
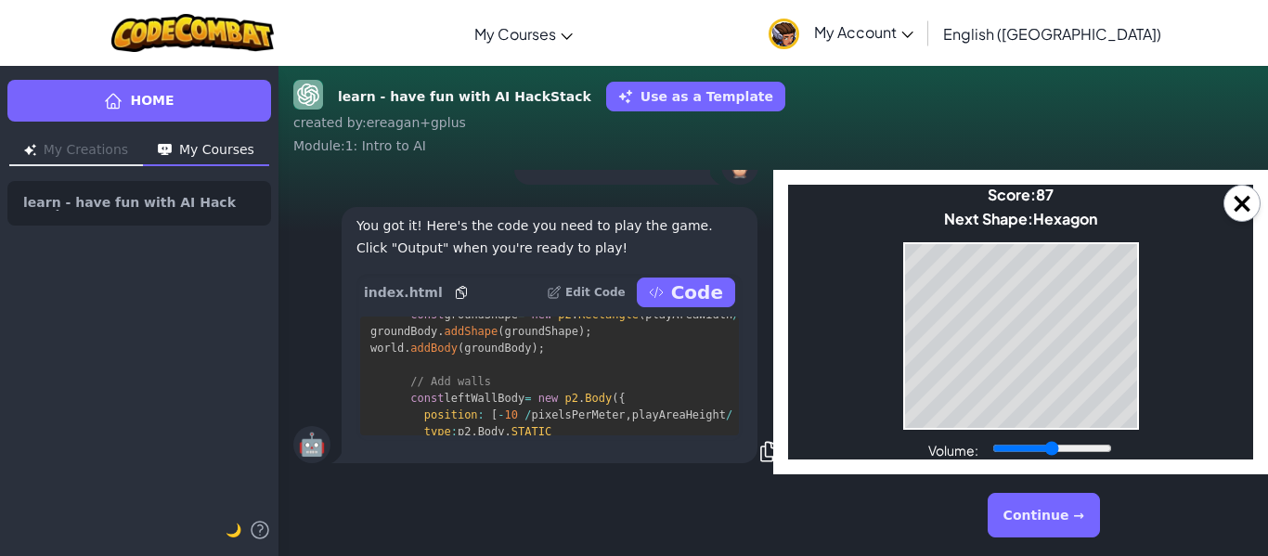
click at [1028, 513] on button "Continue →" at bounding box center [1043, 515] width 112 height 45
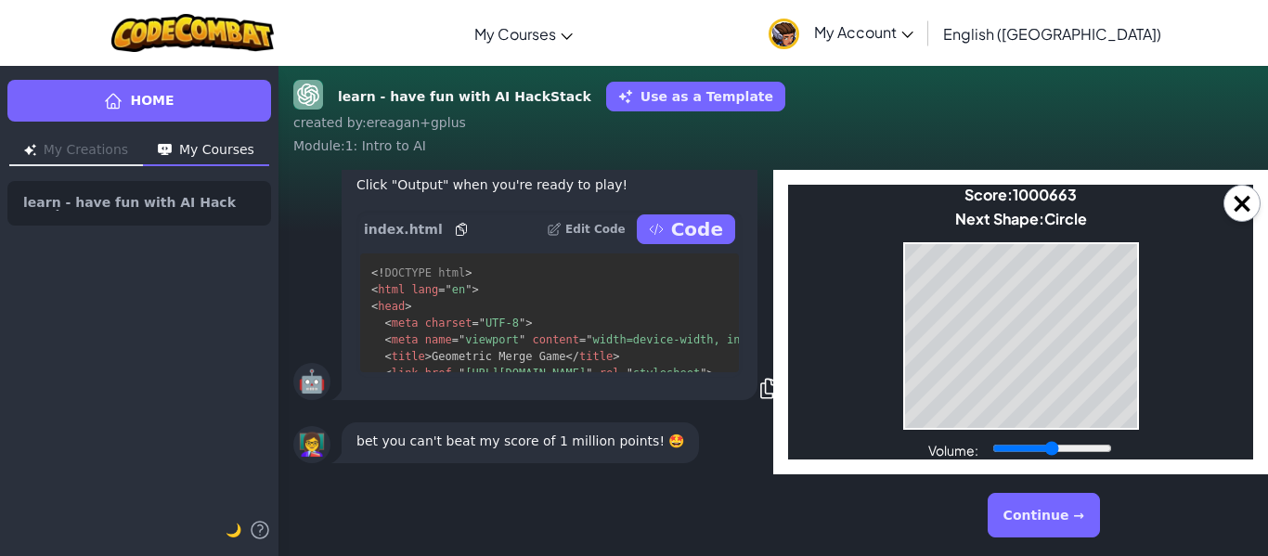
click at [1017, 522] on button "Continue →" at bounding box center [1043, 515] width 112 height 45
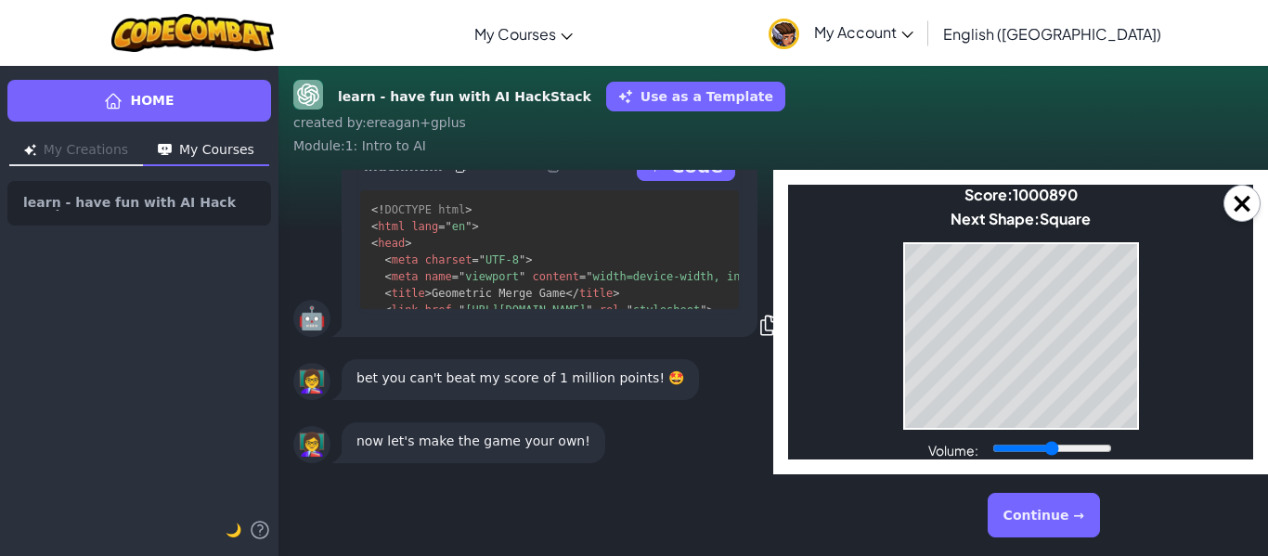
click at [1021, 520] on button "Continue →" at bounding box center [1043, 515] width 112 height 45
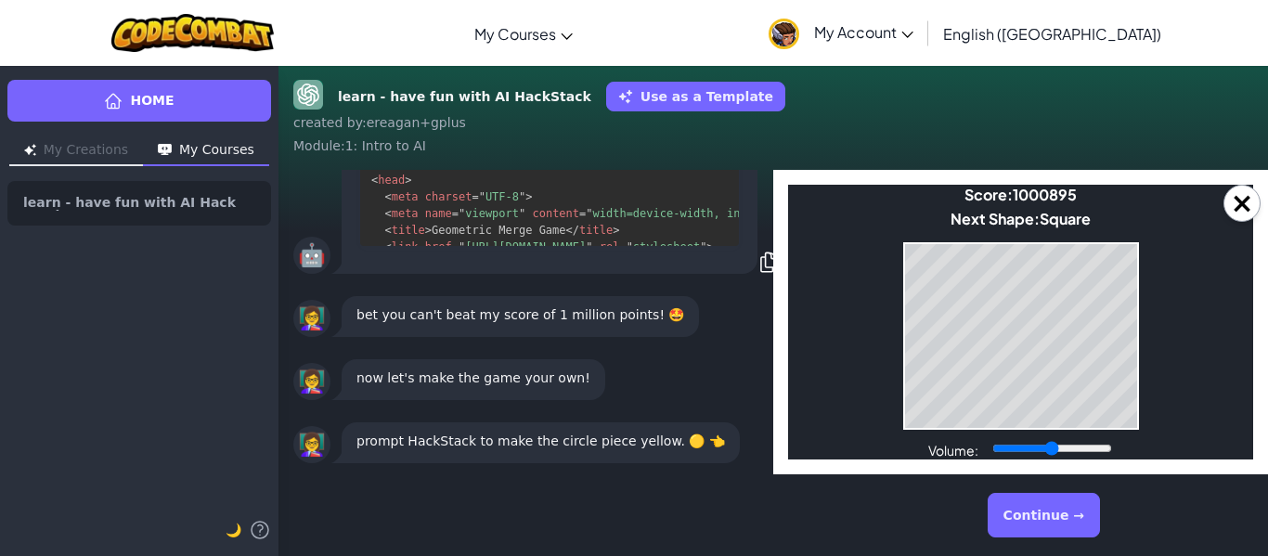
click at [1060, 508] on button "Continue →" at bounding box center [1043, 515] width 112 height 45
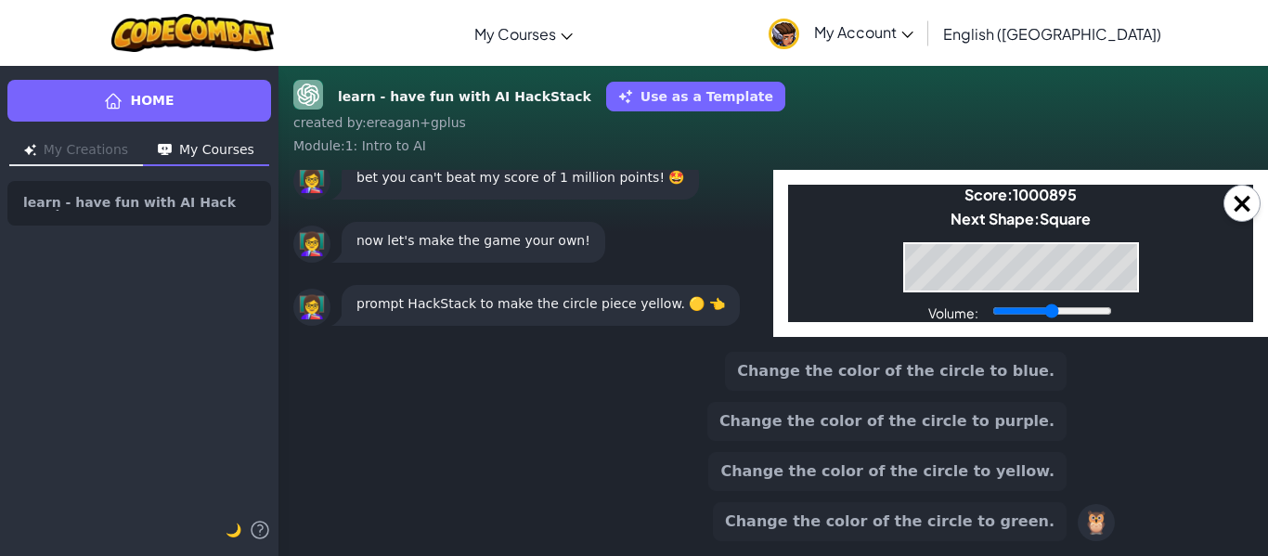
click at [920, 471] on button "Change the color of the circle to yellow." at bounding box center [887, 471] width 358 height 39
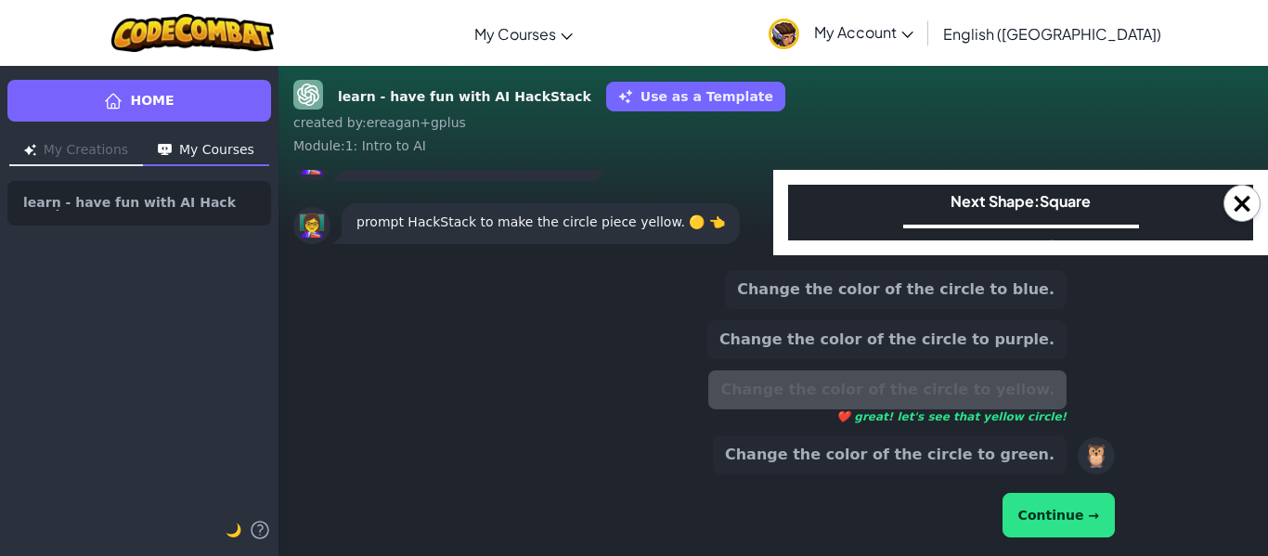
click at [1044, 515] on button "Continue →" at bounding box center [1058, 515] width 112 height 45
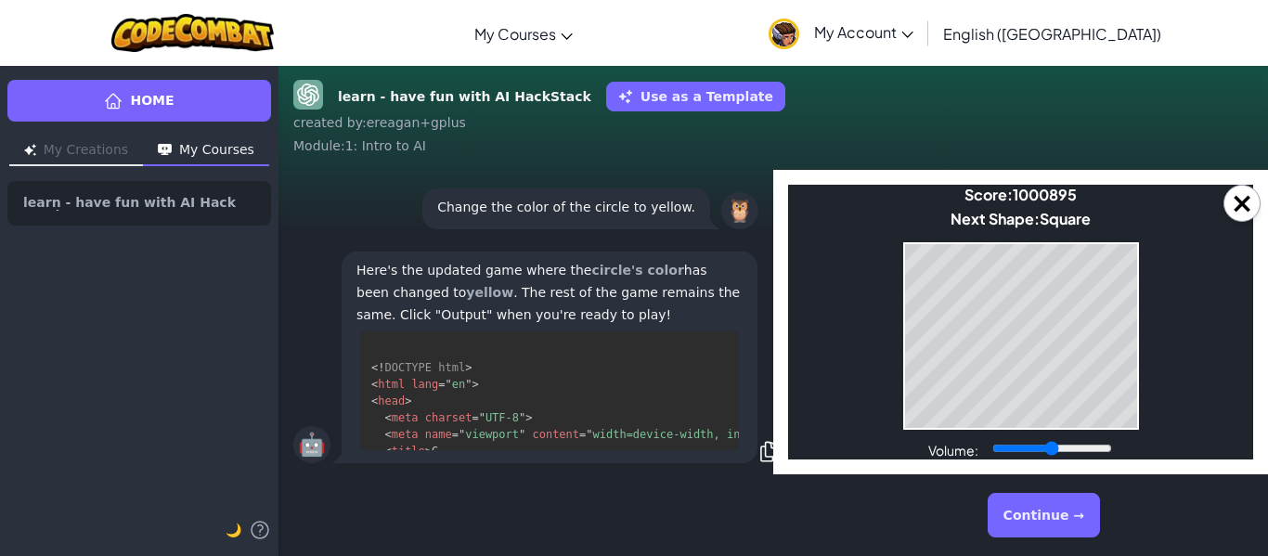
scroll to position [29, 0]
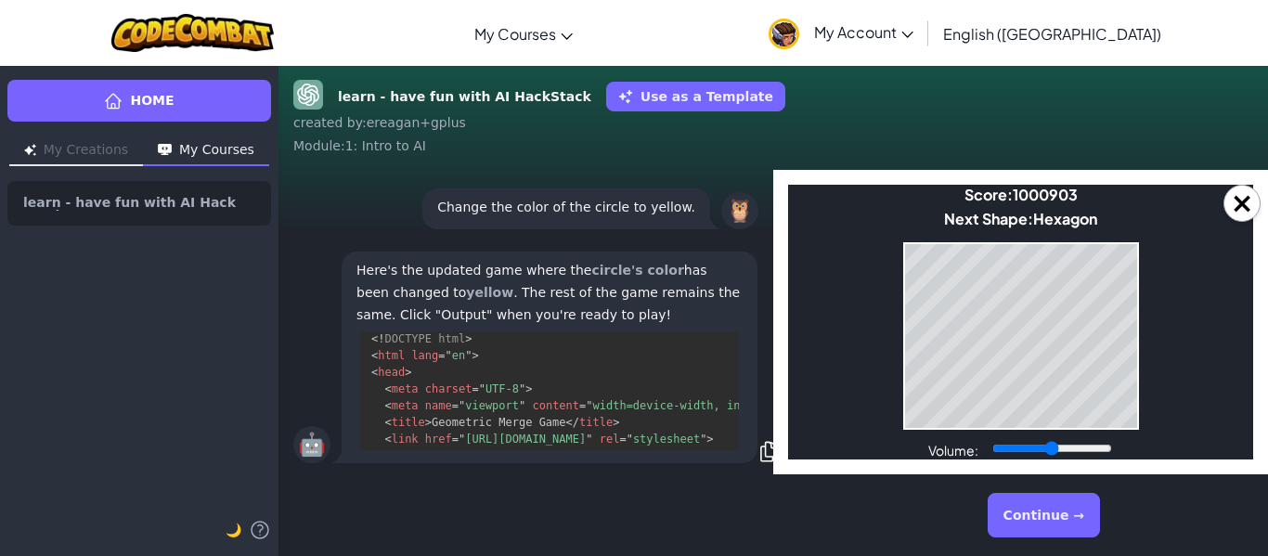
click at [1016, 522] on button "Continue →" at bounding box center [1043, 515] width 112 height 45
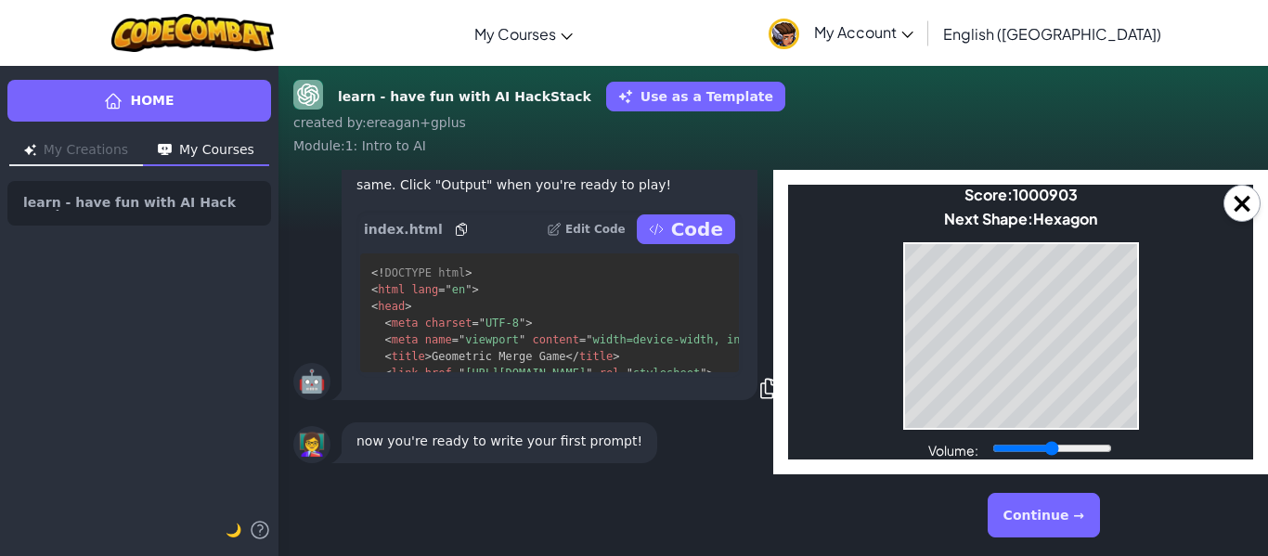
click at [1016, 522] on button "Continue →" at bounding box center [1043, 515] width 112 height 45
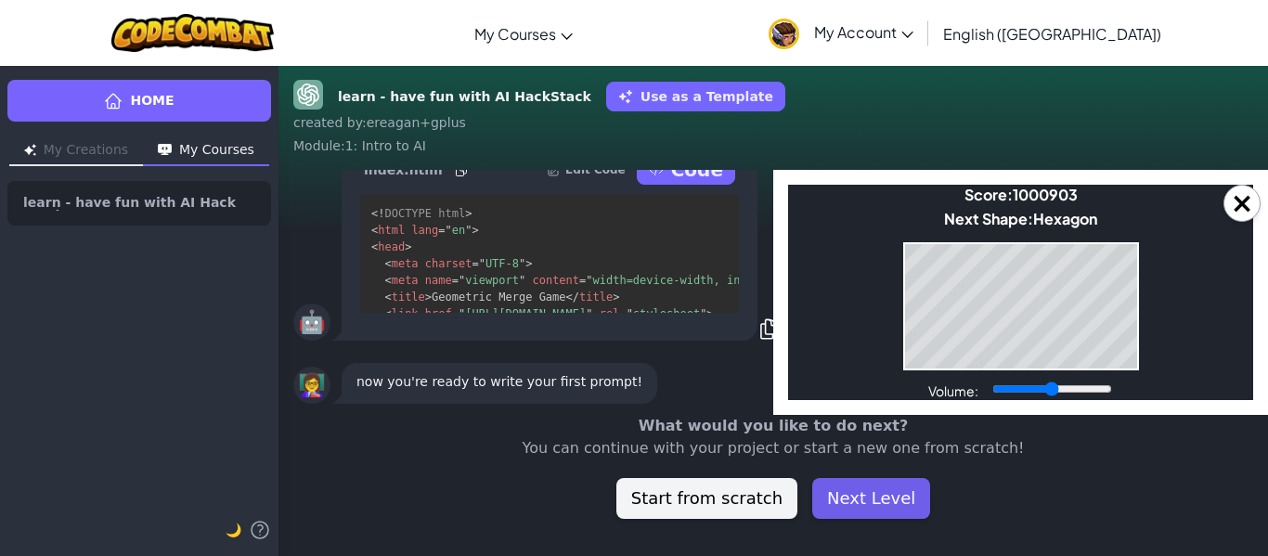
click at [842, 494] on button "Next Level" at bounding box center [871, 498] width 118 height 41
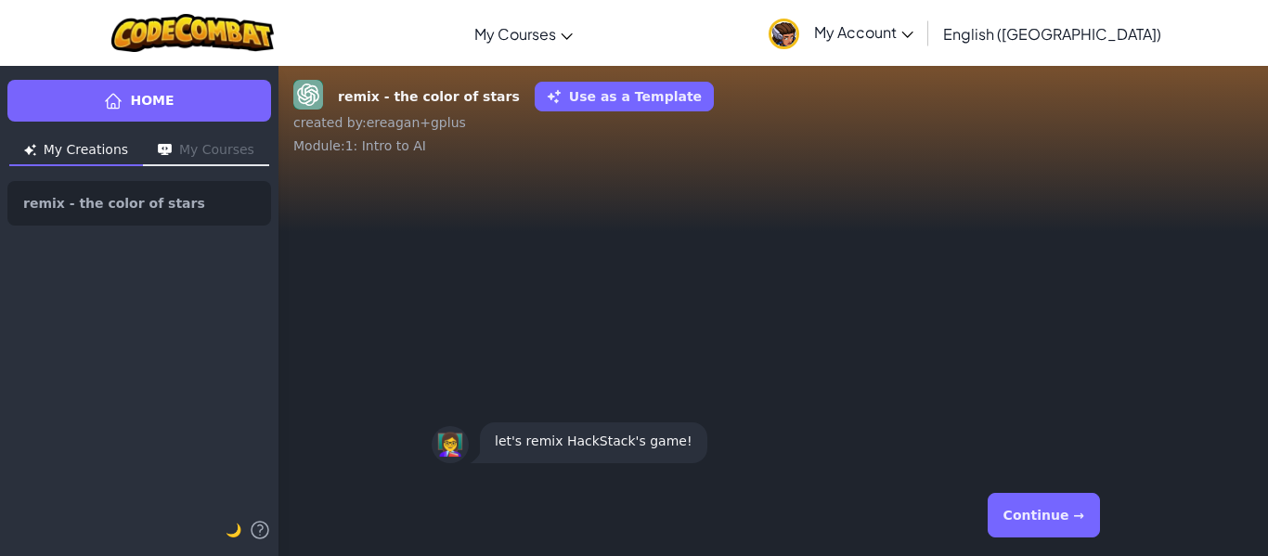
click at [1028, 513] on button "Continue →" at bounding box center [1043, 515] width 112 height 45
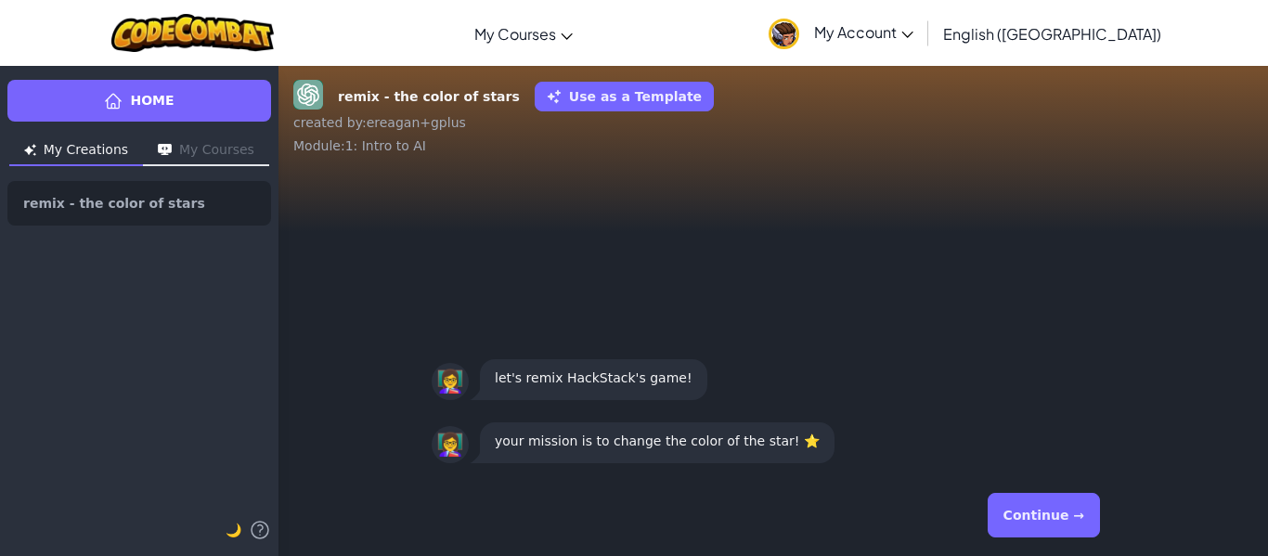
click at [1028, 513] on button "Continue →" at bounding box center [1043, 515] width 112 height 45
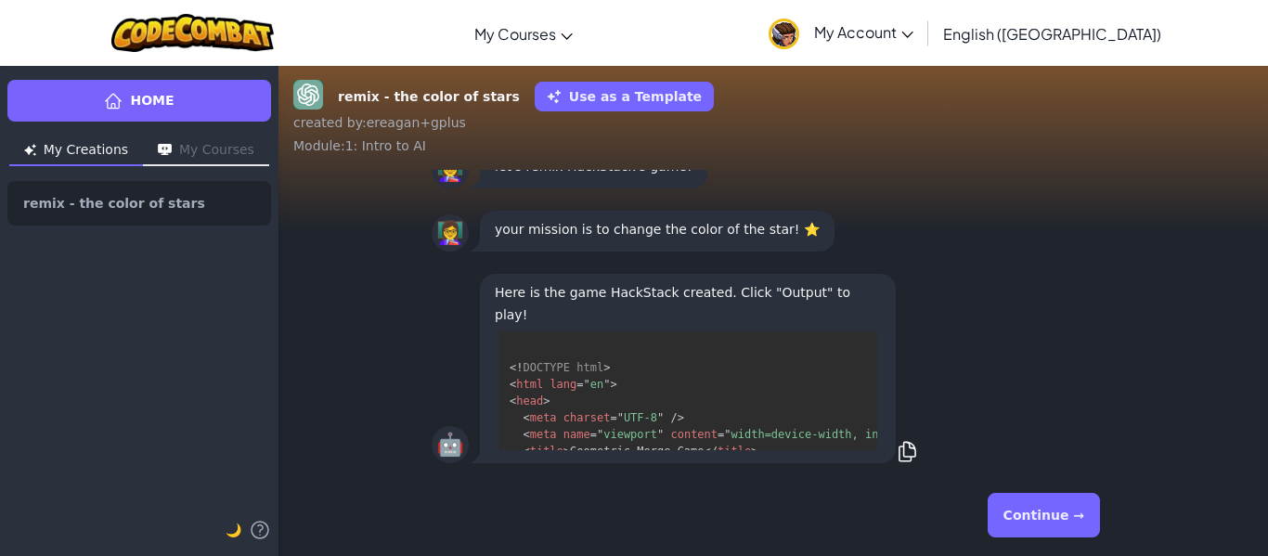
click at [1036, 511] on button "Continue →" at bounding box center [1043, 515] width 112 height 45
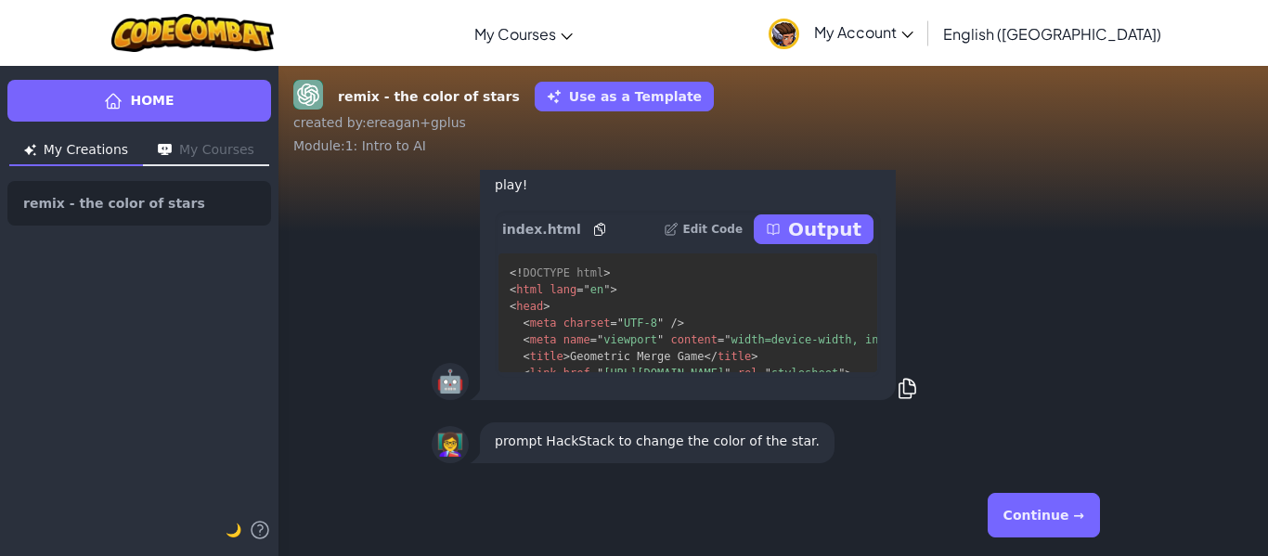
click at [1007, 513] on button "Continue →" at bounding box center [1043, 515] width 112 height 45
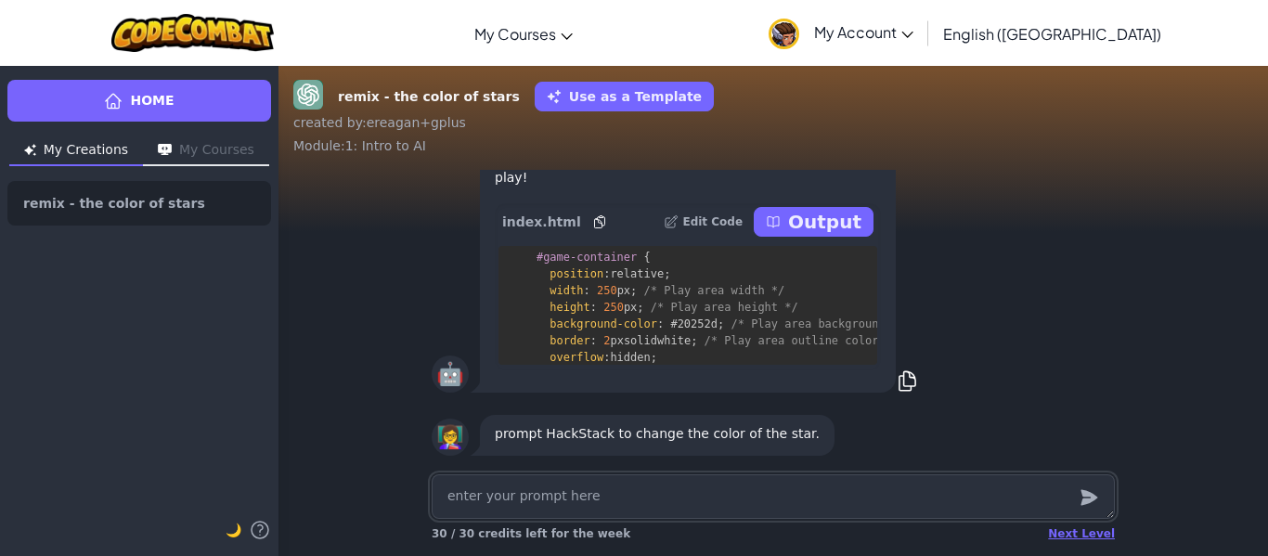
scroll to position [525, 0]
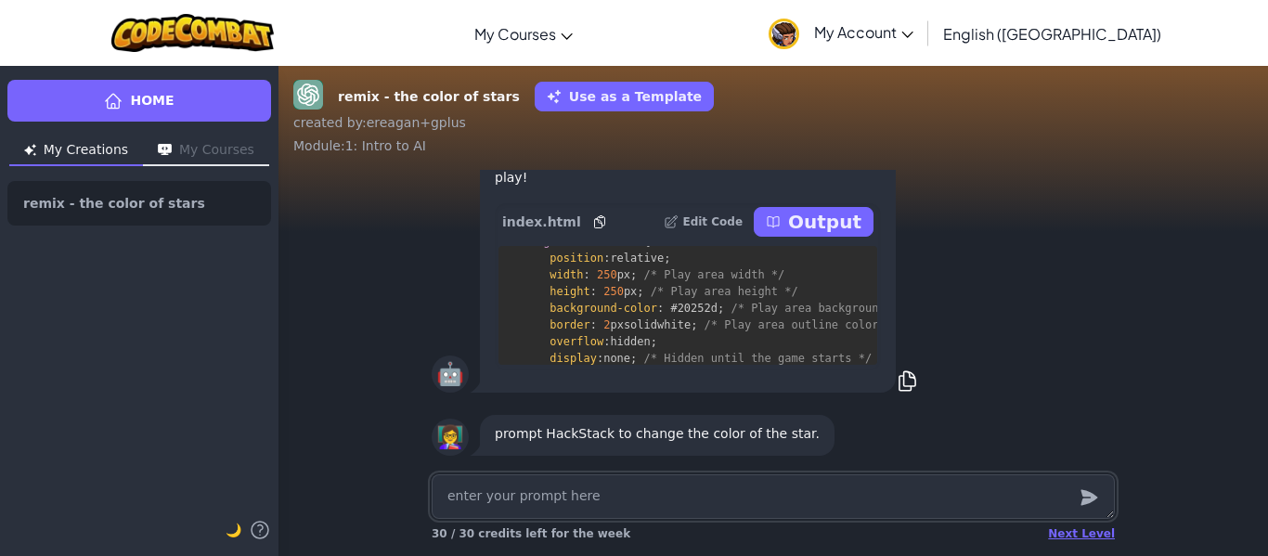
type textarea "x"
type textarea "H"
type textarea "x"
type textarea "Ha"
type textarea "x"
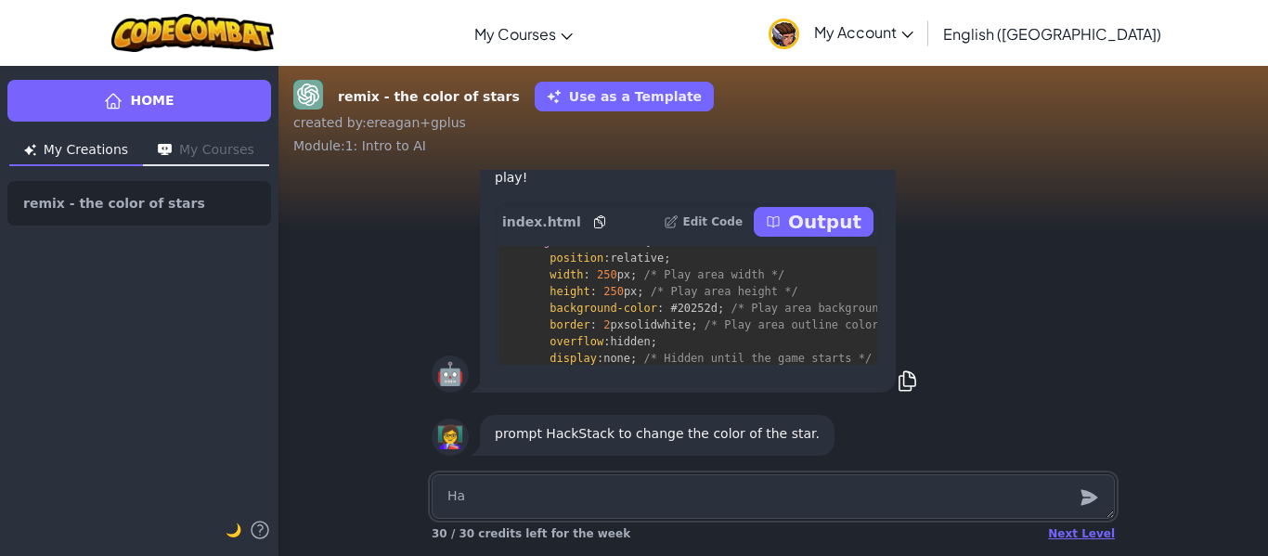
type textarea "Hac"
type textarea "x"
type textarea "Hack"
type textarea "x"
type textarea "HackS"
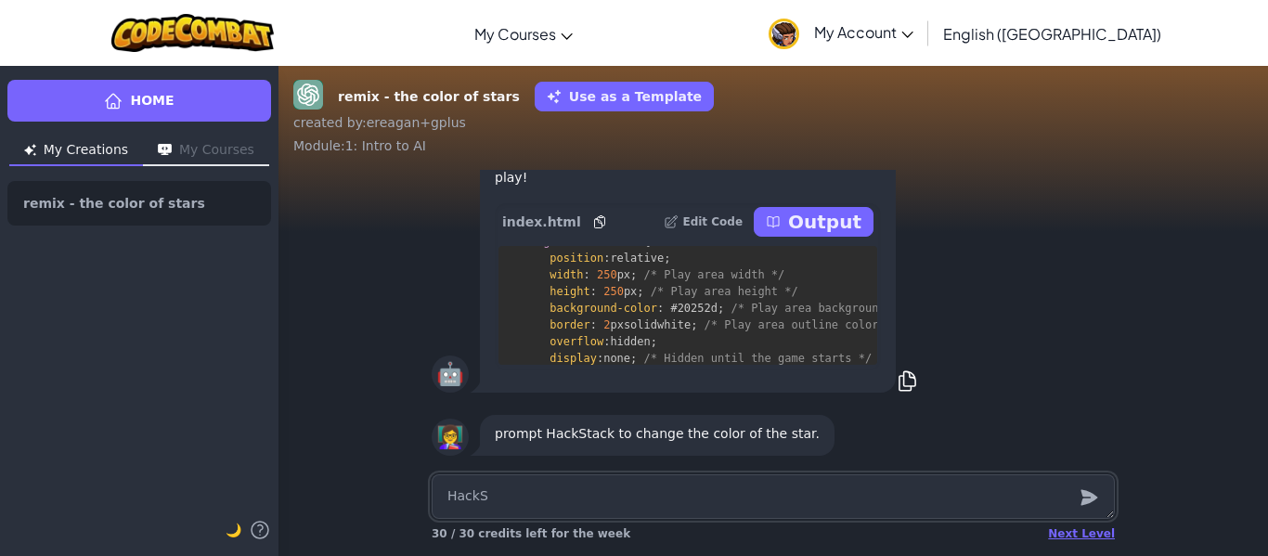
type textarea "x"
type textarea "HackSt"
type textarea "x"
type textarea "HackSta"
type textarea "x"
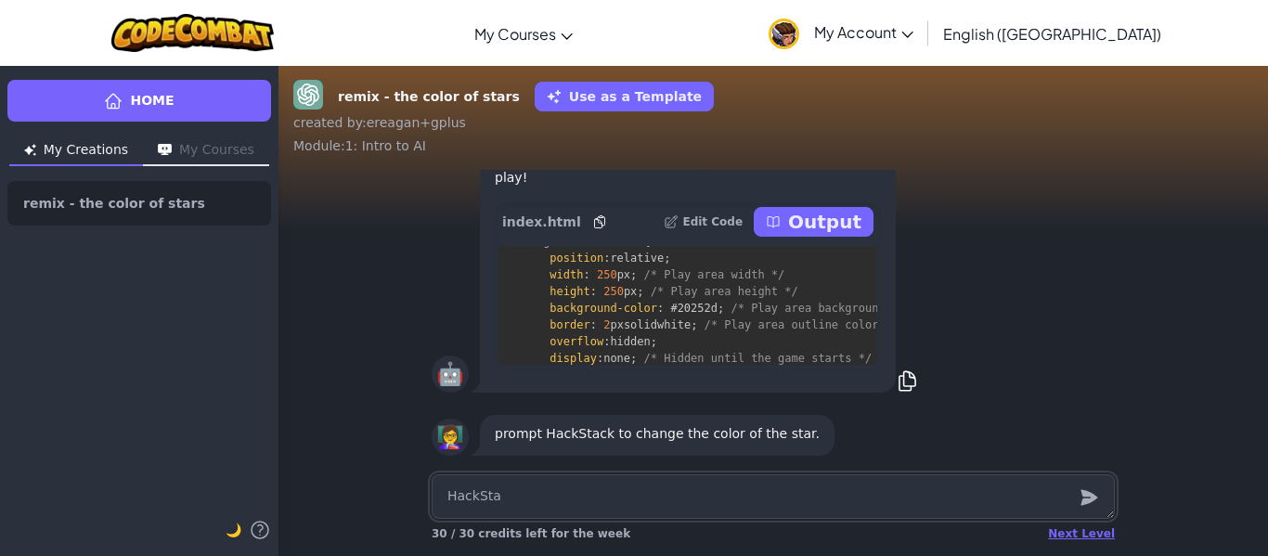
type textarea "HackStac"
type textarea "x"
type textarea "HackStack"
type textarea "x"
type textarea "HackStack"
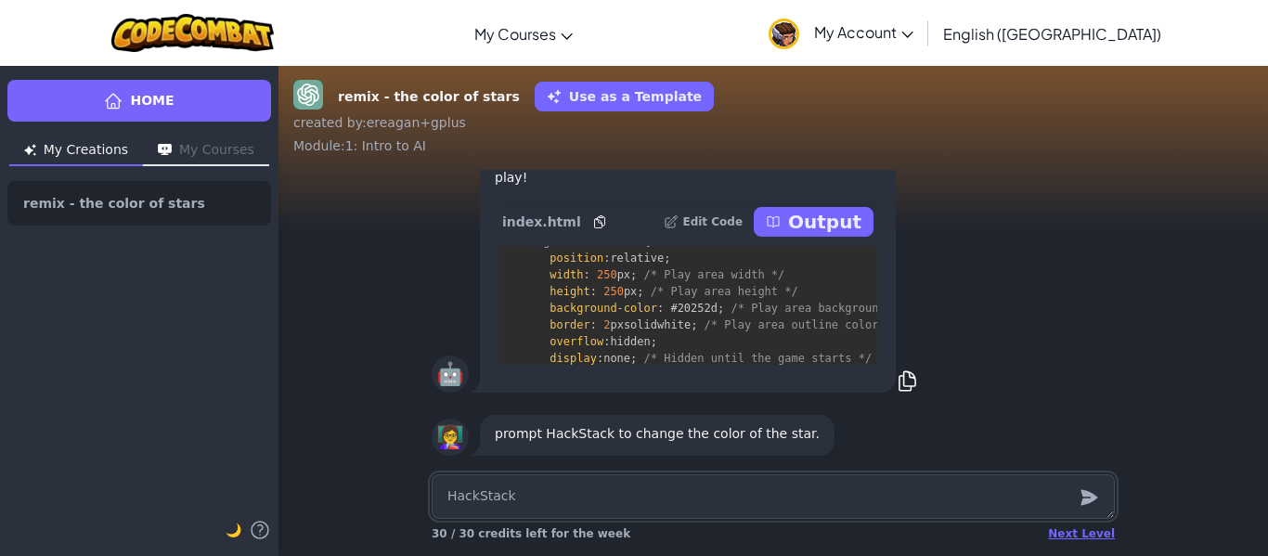
type textarea "x"
type textarea "HackStack c"
type textarea "x"
type textarea "HackStack ch"
type textarea "x"
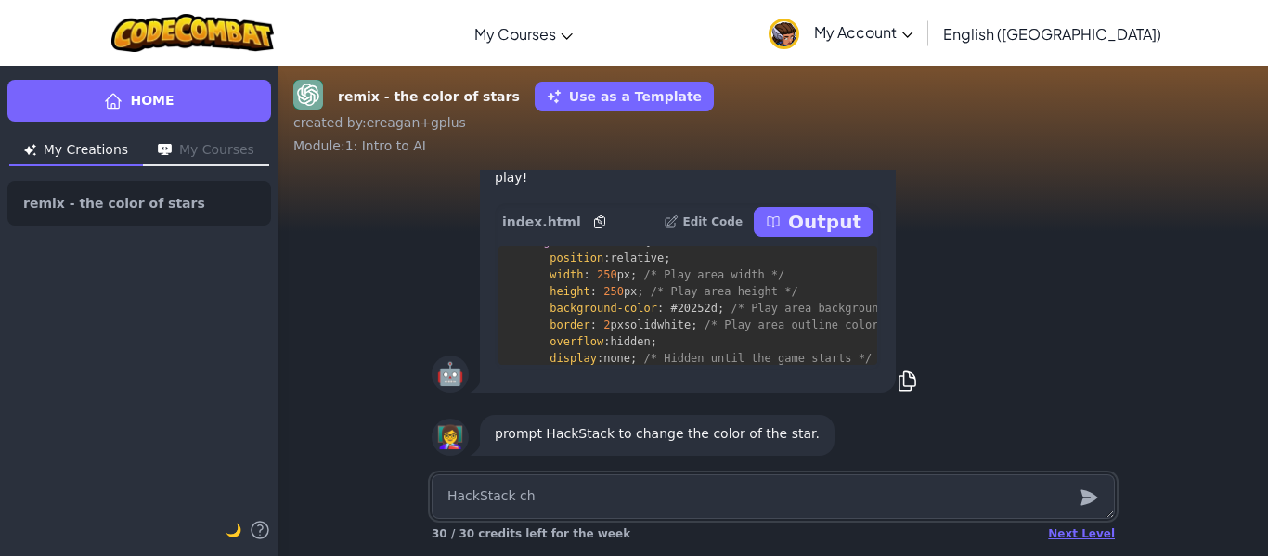
type textarea "HackStack cha"
type textarea "x"
type textarea "[PERSON_NAME]"
type textarea "x"
type textarea "[PERSON_NAME]"
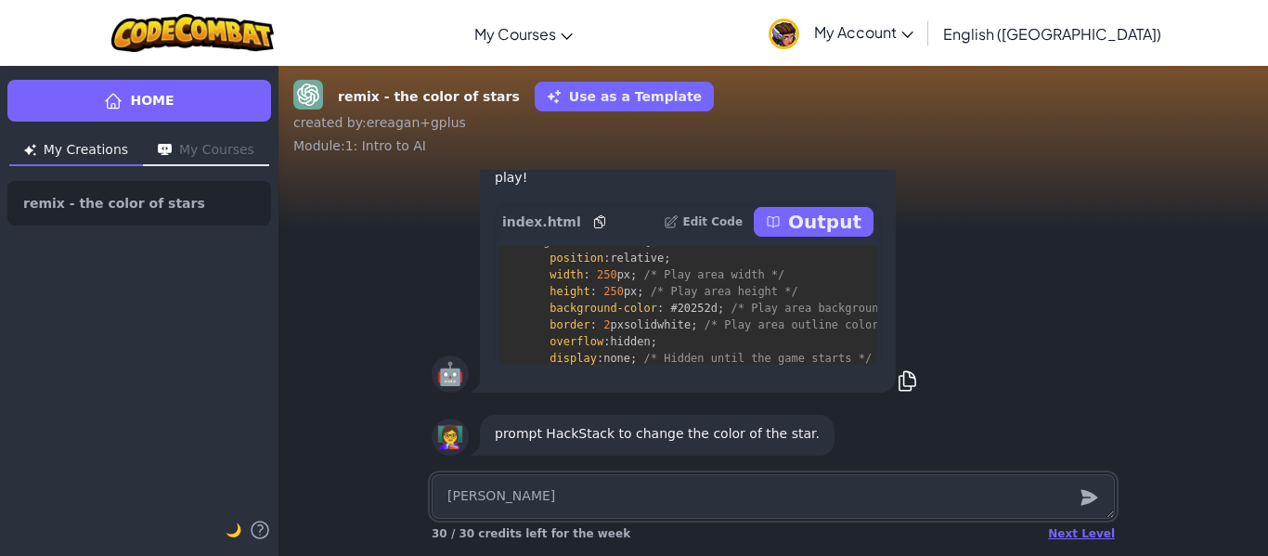
type textarea "x"
type textarea "HackStack change"
type textarea "x"
type textarea "HackStack change"
type textarea "x"
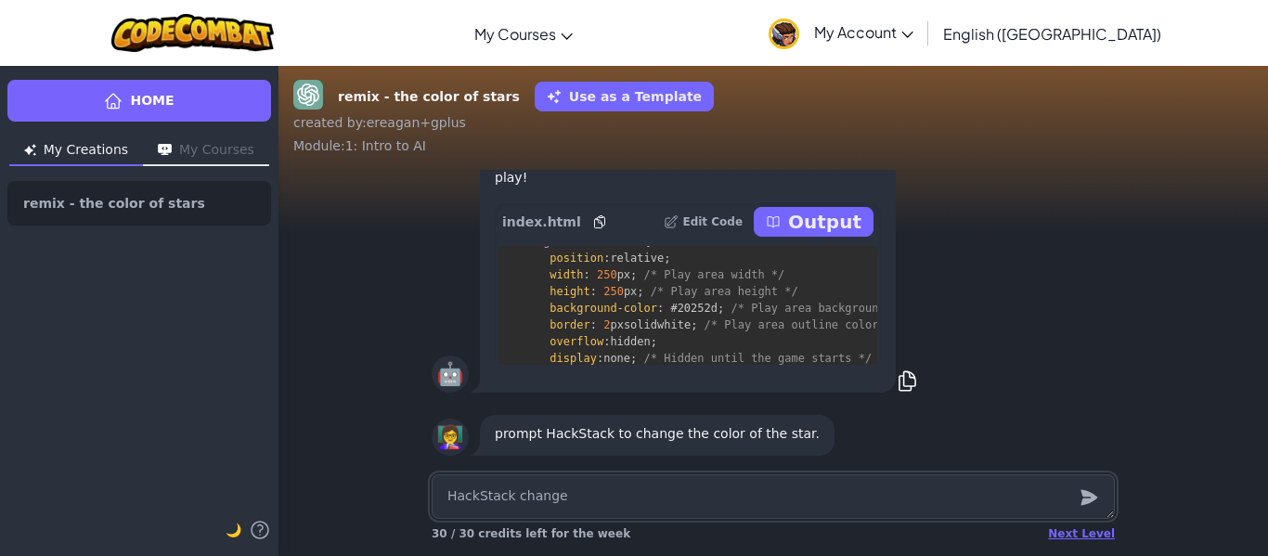
type textarea "HackStack change c"
type textarea "x"
type textarea "HackStack change co"
type textarea "x"
type textarea "HackStack change col"
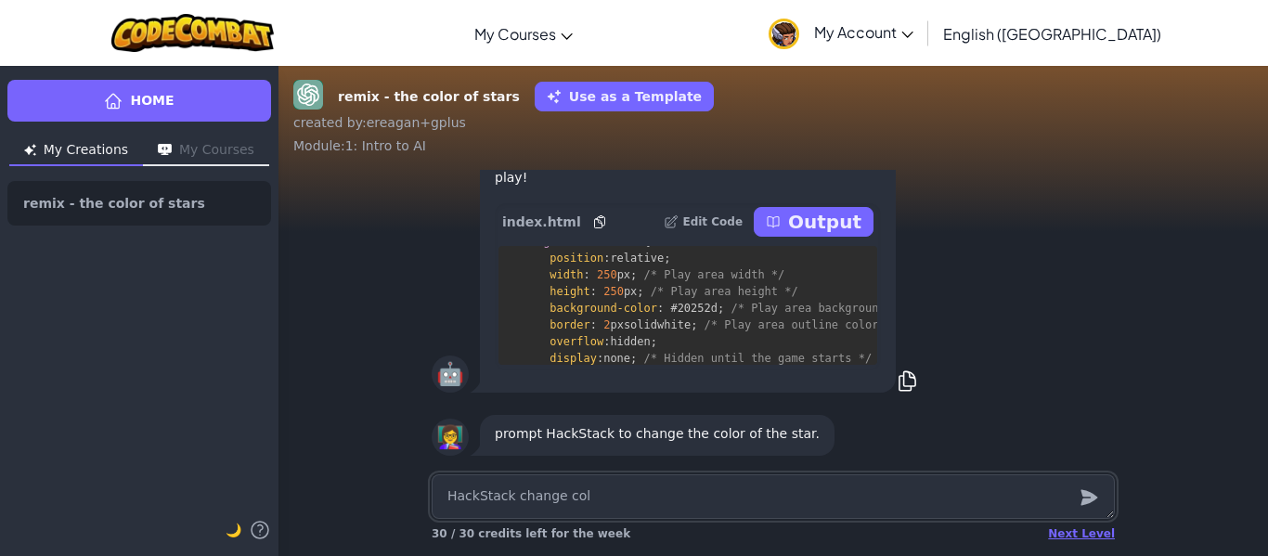
type textarea "x"
type textarea "HackStack change [PERSON_NAME]"
type textarea "x"
type textarea "HackStack change [PERSON_NAME]"
type textarea "x"
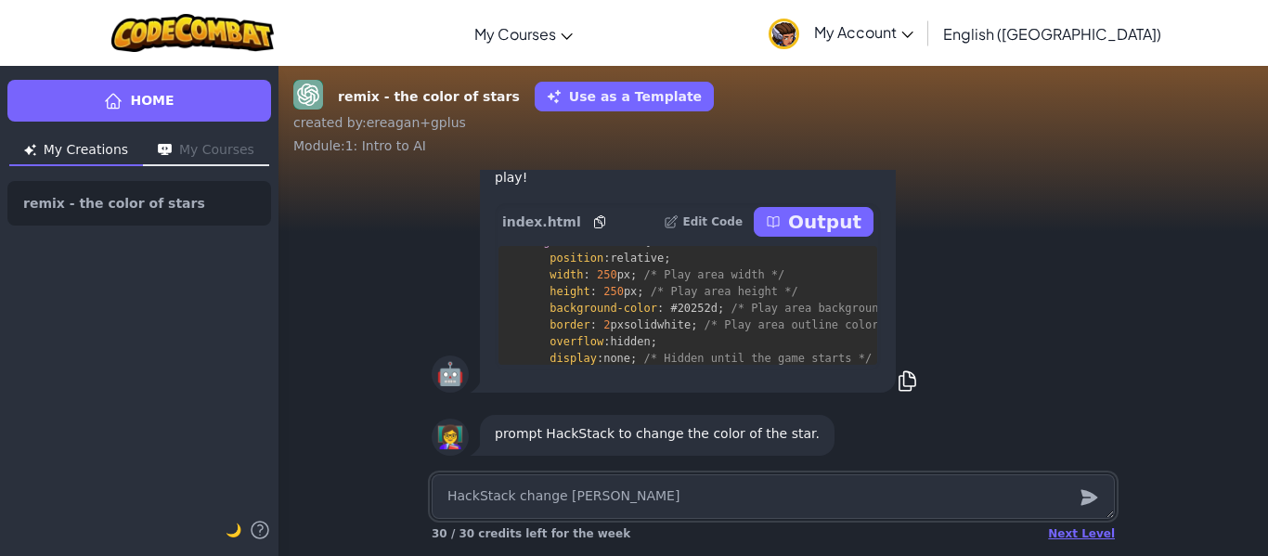
type textarea "HackStack change [PERSON_NAME]"
type textarea "x"
type textarea "HackStack change [PERSON_NAME] o"
type textarea "x"
type textarea "HackStack change [PERSON_NAME] of"
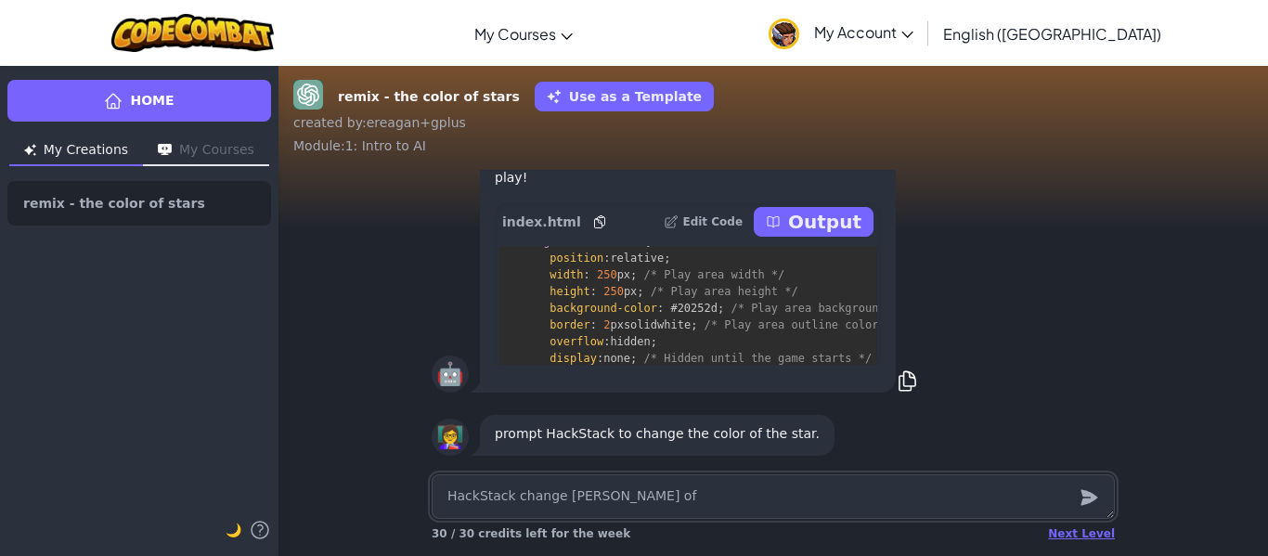
type textarea "x"
type textarea "HackStack change [PERSON_NAME] of"
type textarea "x"
type textarea "HackStack change [PERSON_NAME] of s"
type textarea "x"
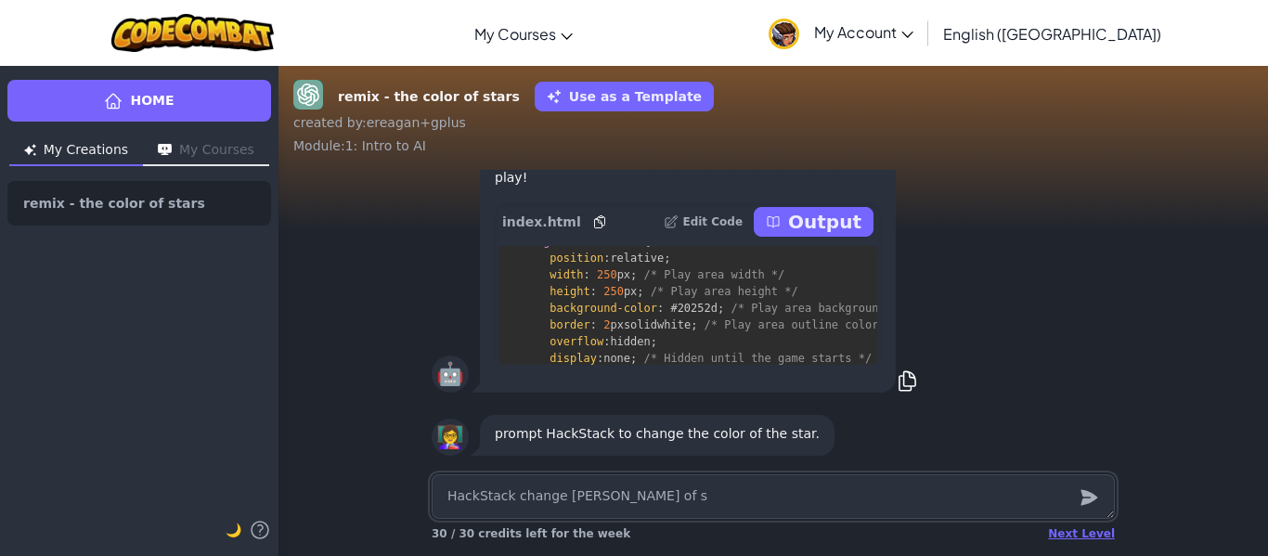
type textarea "HackStack change [PERSON_NAME] of st"
type textarea "x"
type textarea "HackStack change [PERSON_NAME] of sta"
type textarea "x"
type textarea "HackStack change [PERSON_NAME] of star"
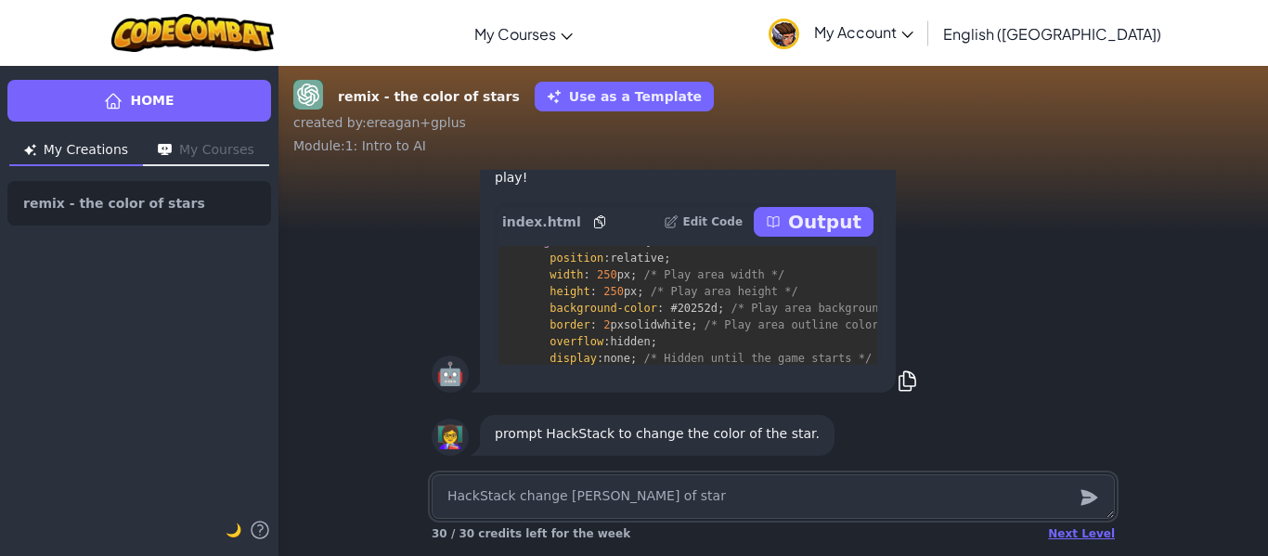
type textarea "x"
type textarea "HackStack change [PERSON_NAME] of star"
type textarea "x"
type textarea "HackStack change [PERSON_NAME] of star t"
type textarea "x"
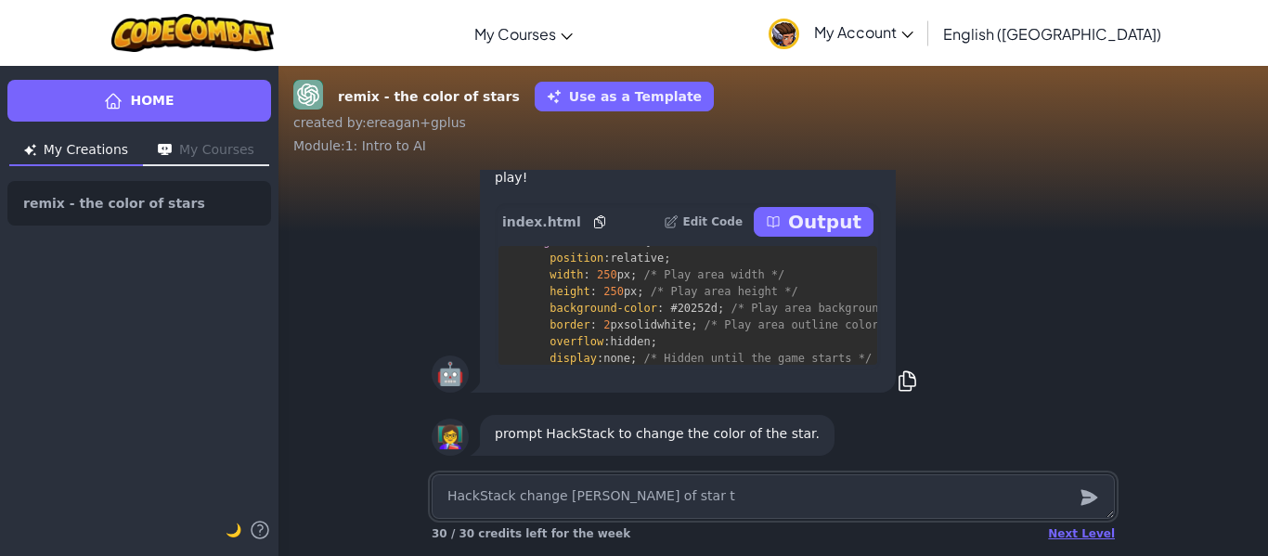
type textarea "HackStack change [PERSON_NAME] of star to"
type textarea "x"
type textarea "HackStack change [PERSON_NAME] of star to"
type textarea "x"
type textarea "HackStack change [PERSON_NAME] of star to b"
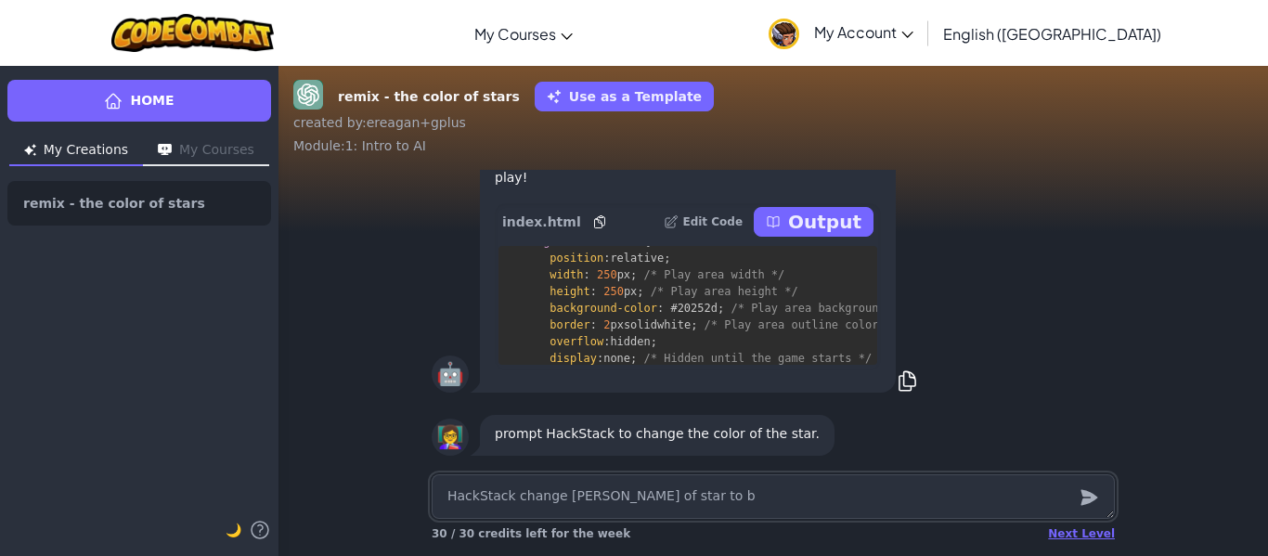
type textarea "x"
type textarea "HackStack change [PERSON_NAME] of star to bl"
type textarea "x"
type textarea "HackStack change [PERSON_NAME] of star to blu"
type textarea "x"
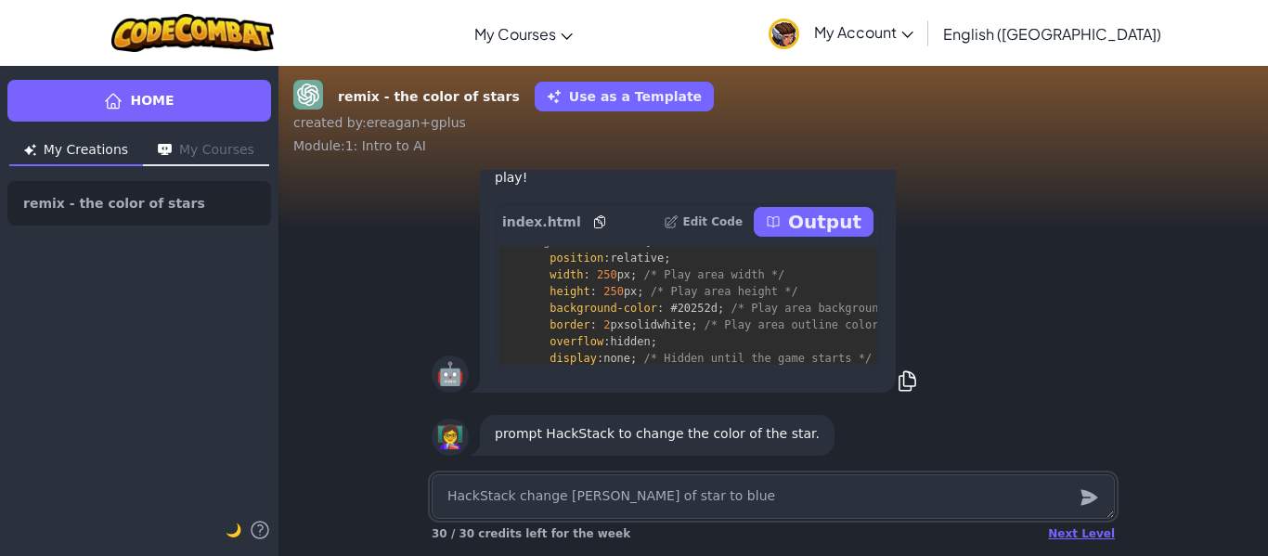
type textarea "HackStack change [PERSON_NAME] of star to blue"
click at [1092, 499] on icon "submit" at bounding box center [1088, 498] width 17 height 16
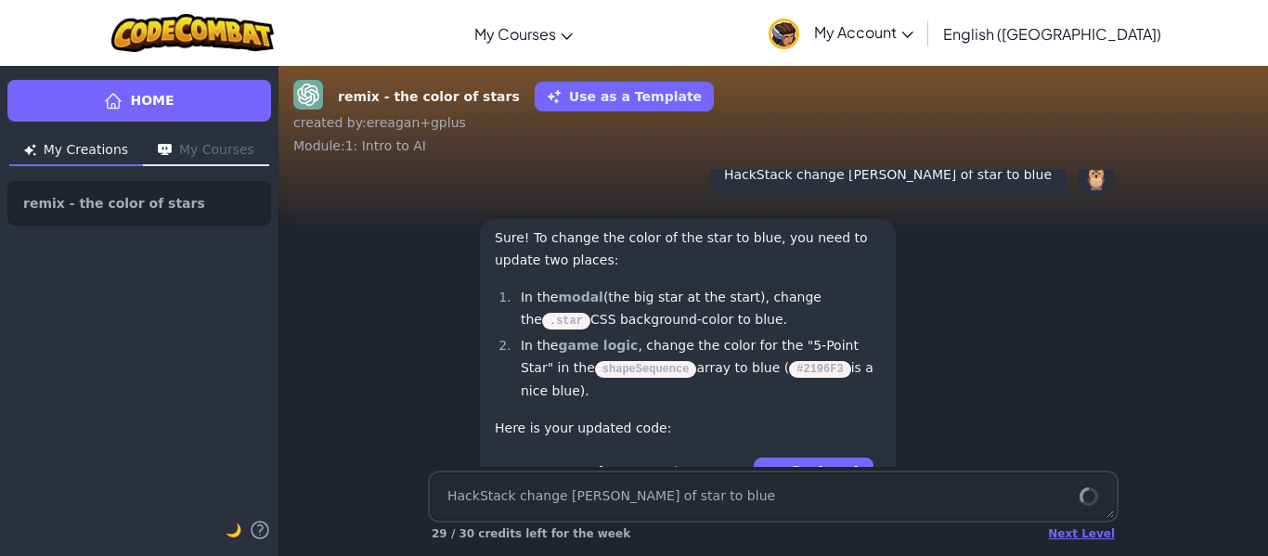
scroll to position [0, 0]
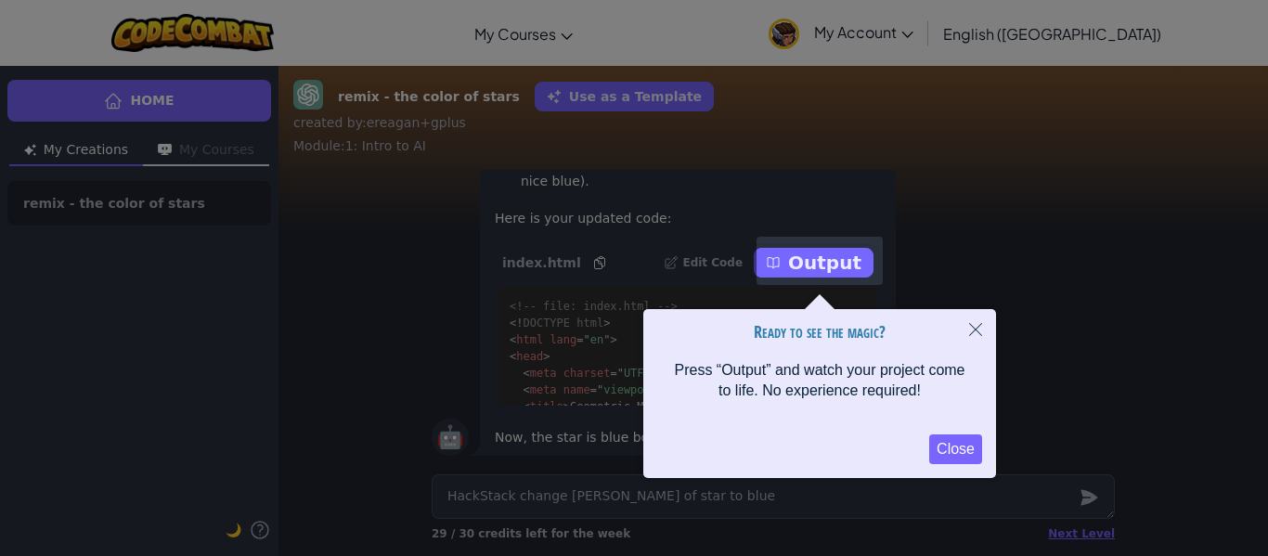
click at [822, 269] on div at bounding box center [819, 261] width 126 height 48
click at [821, 259] on div at bounding box center [819, 261] width 126 height 48
click at [951, 450] on button "Close" at bounding box center [955, 449] width 53 height 30
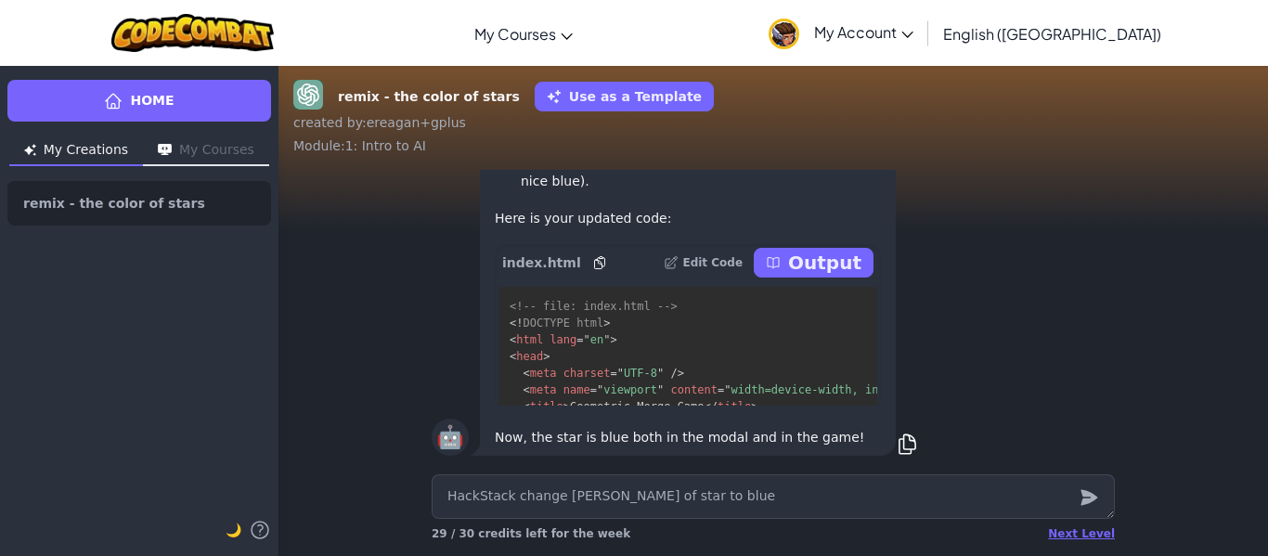
click at [830, 260] on p "Output" at bounding box center [824, 263] width 73 height 26
type textarea "x"
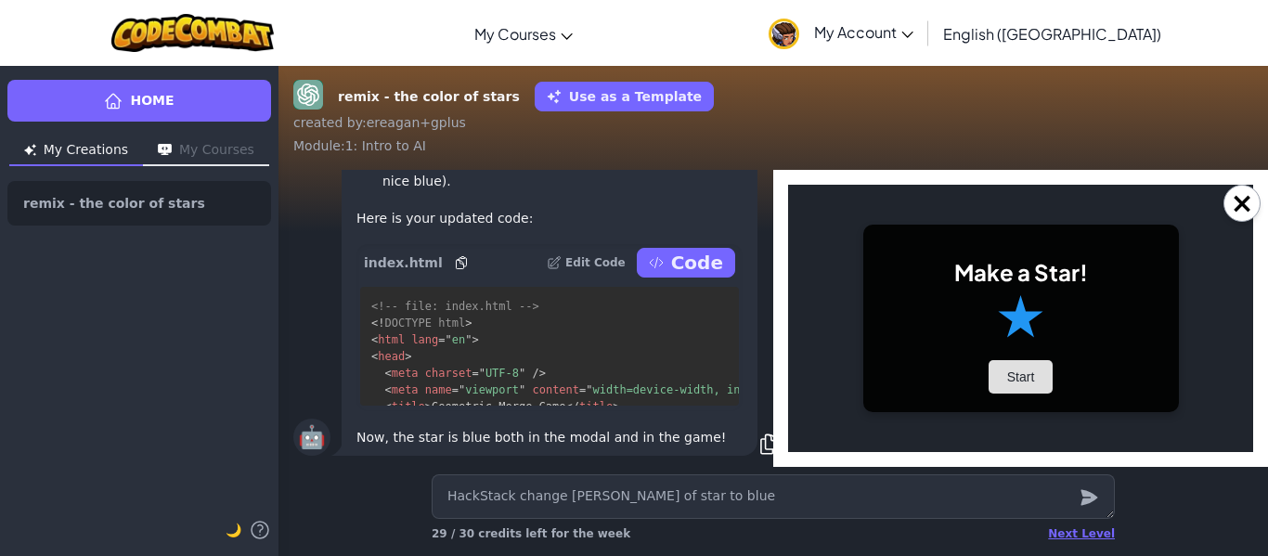
click at [1008, 375] on button "Start" at bounding box center [1020, 376] width 65 height 33
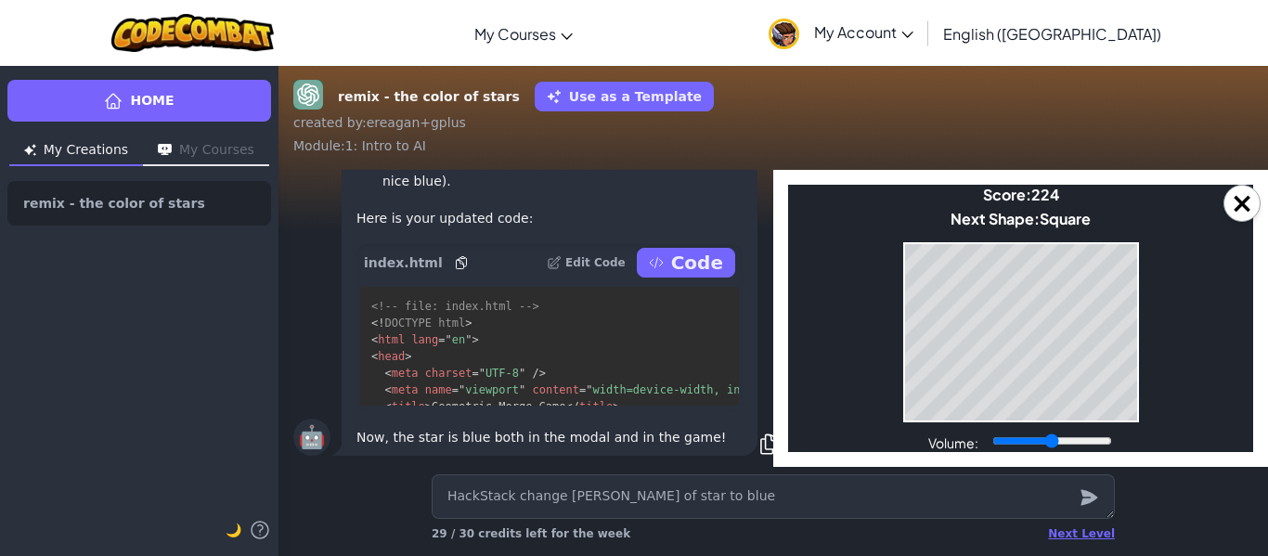
click at [1103, 517] on div at bounding box center [1088, 496] width 37 height 45
click at [1091, 522] on div "Next Level 29 / 30 credits left for the week" at bounding box center [773, 534] width 683 height 30
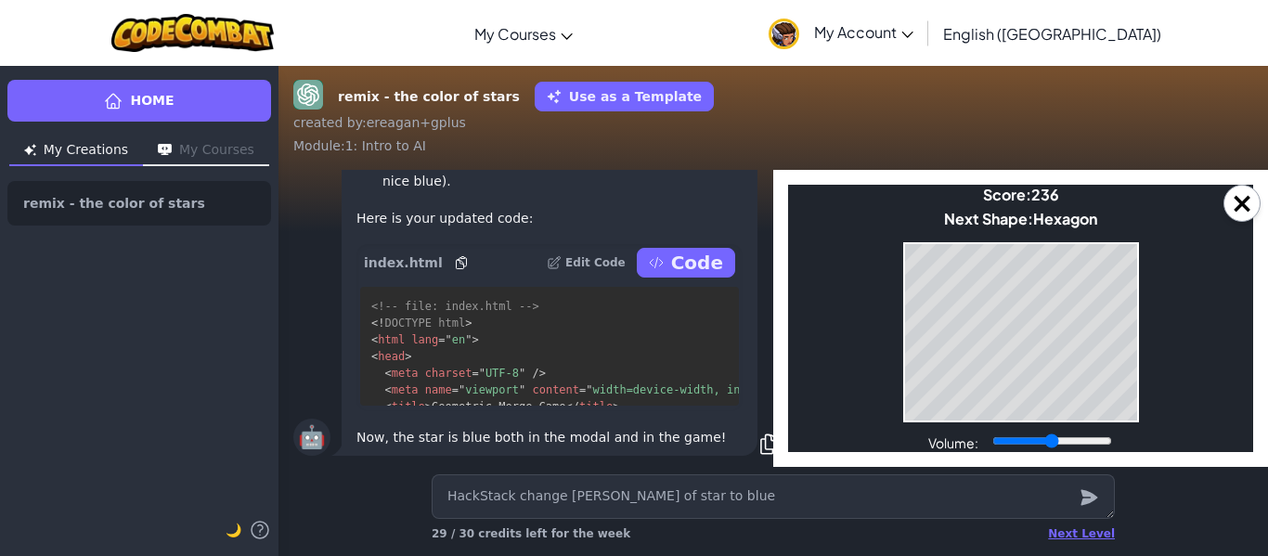
click at [933, 428] on body "Make a Star! Start Score: 236 Next Shape: [GEOGRAPHIC_DATA] Game Over Your stac…" at bounding box center [1020, 318] width 465 height 267
click at [932, 432] on div "Volume:" at bounding box center [1021, 442] width 186 height 20
click at [1013, 422] on body "Make a Star! Start Score: 252 Next Shape: Triangle Game Over Your stack reached…" at bounding box center [1020, 318] width 465 height 267
click at [1012, 401] on body "Make a Star! Start Score: 252 Next Shape: Triangle Game Over Your stack reached…" at bounding box center [1020, 318] width 465 height 267
drag, startPoint x: 1051, startPoint y: 443, endPoint x: 961, endPoint y: 441, distance: 91.0
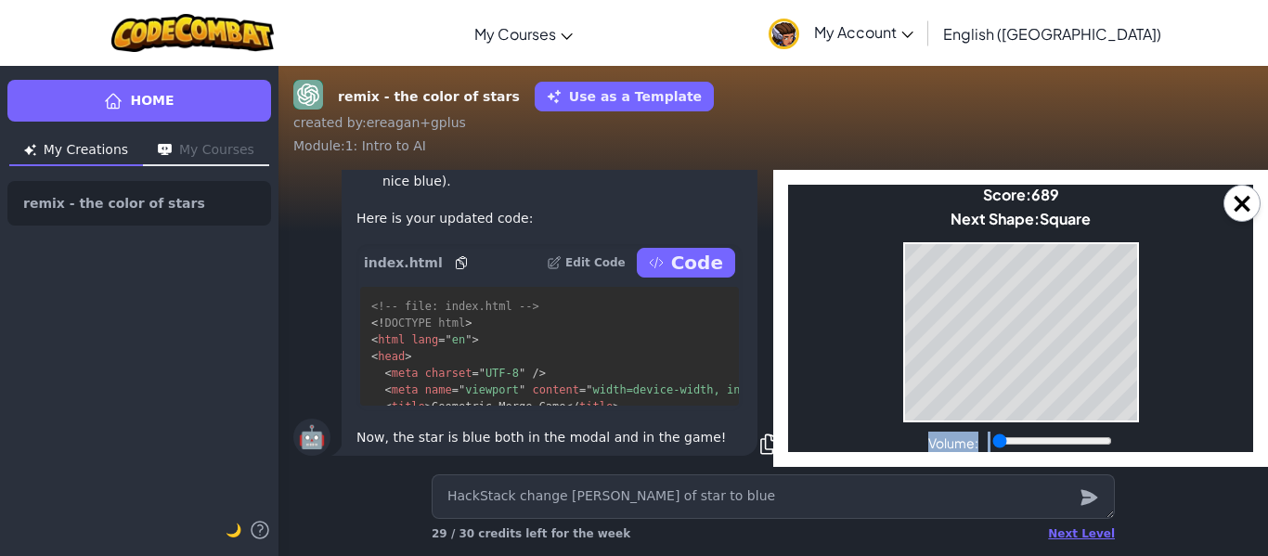
type input "0"
click at [992, 441] on input "Volume:" at bounding box center [1052, 440] width 120 height 15
click at [1068, 527] on div "Next Level" at bounding box center [1081, 533] width 67 height 15
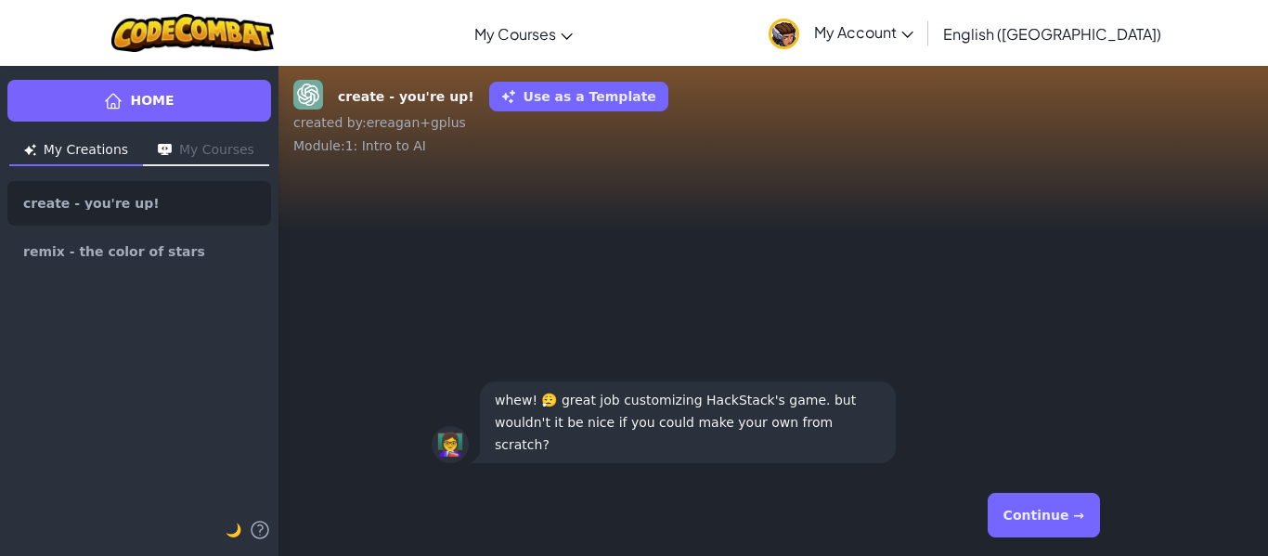
click at [1056, 520] on button "Continue →" at bounding box center [1043, 515] width 112 height 45
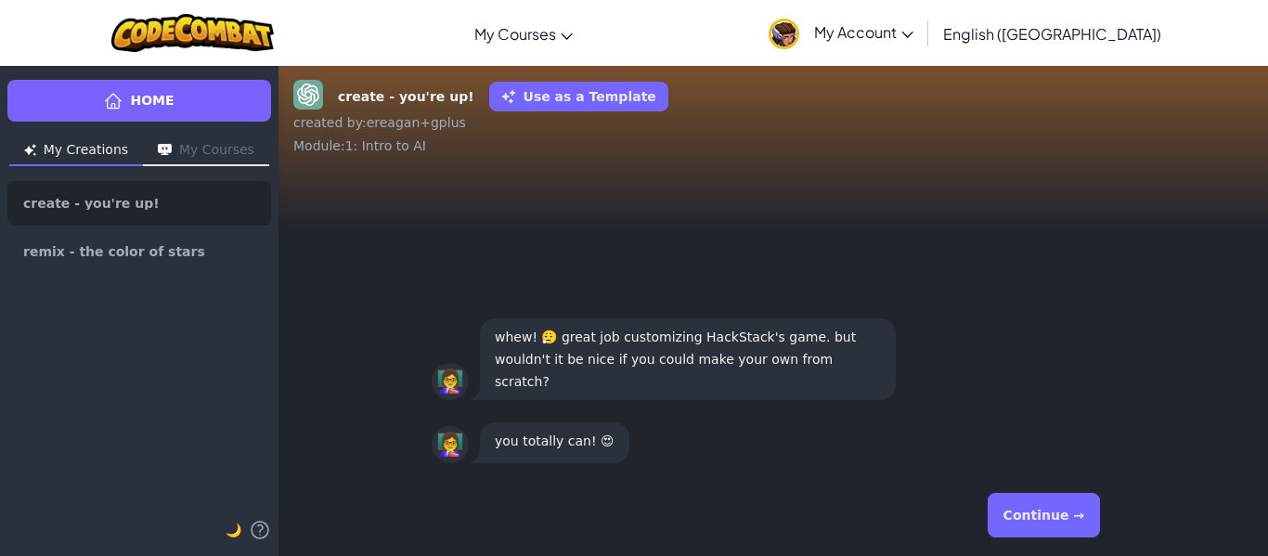
click at [1059, 517] on button "Continue →" at bounding box center [1043, 515] width 112 height 45
click at [1054, 521] on button "Continue →" at bounding box center [1043, 515] width 112 height 45
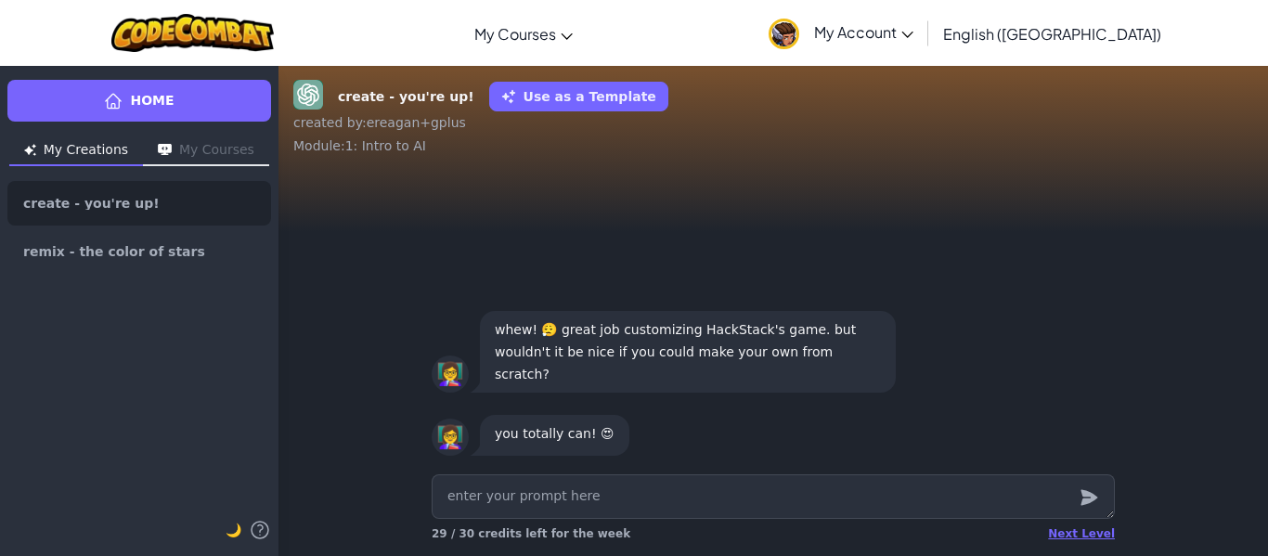
type textarea "x"
type textarea "H"
type textarea "x"
type textarea "Ha"
type textarea "x"
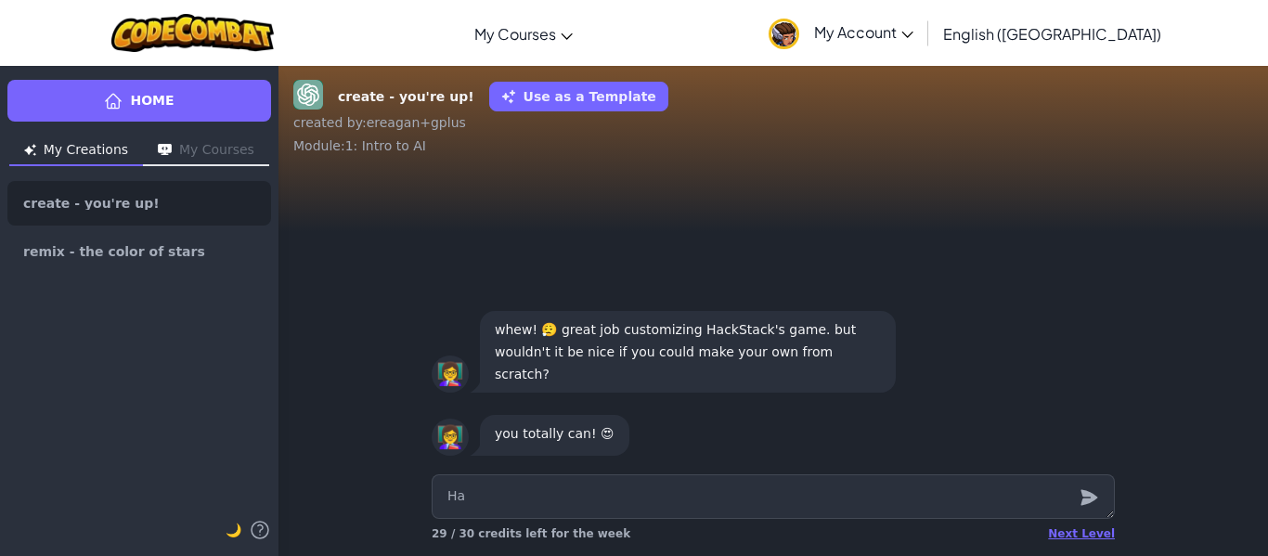
type textarea "Hac"
type textarea "x"
type textarea "Hack"
type textarea "x"
type textarea "HackS"
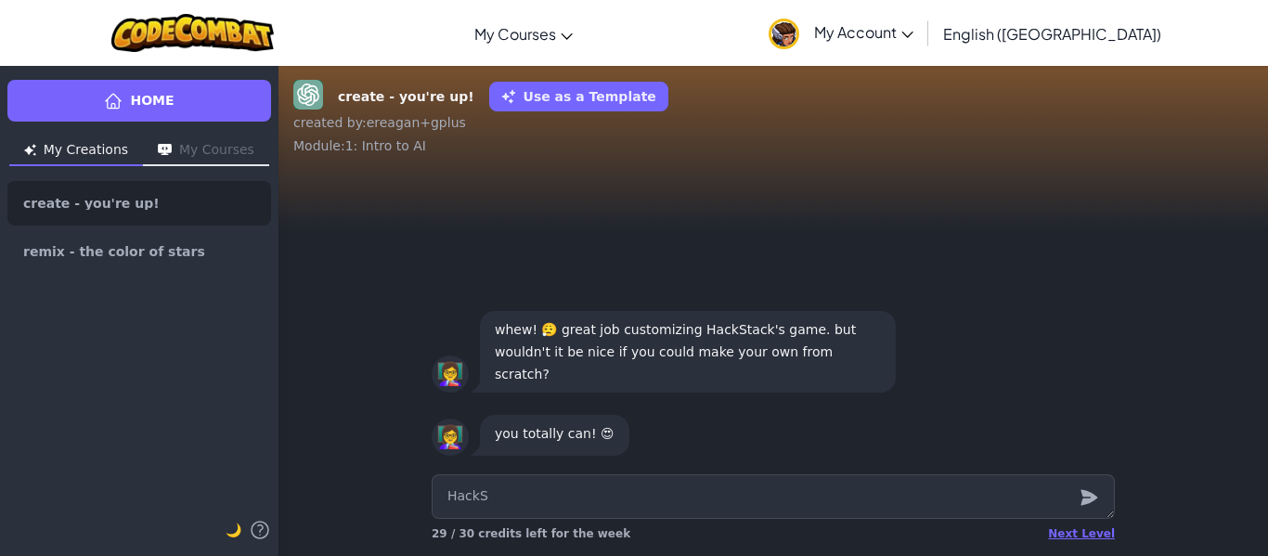
type textarea "x"
type textarea "HackSt"
type textarea "x"
type textarea "HackSta"
type textarea "x"
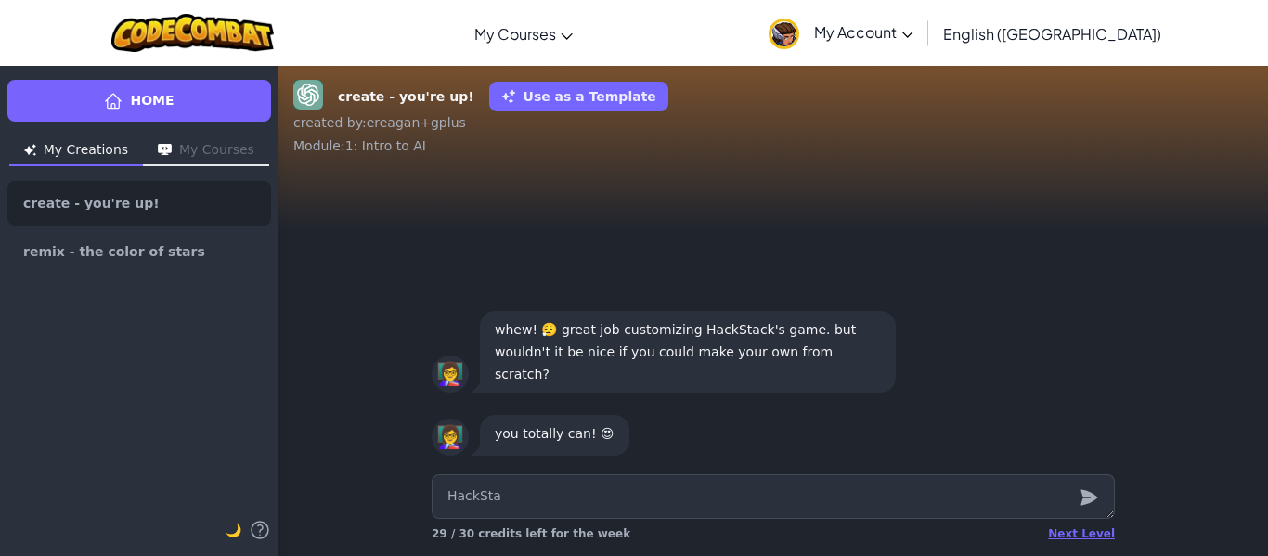
type textarea "HackStac"
type textarea "x"
type textarea "HackStack"
type textarea "x"
type textarea "HackStack"
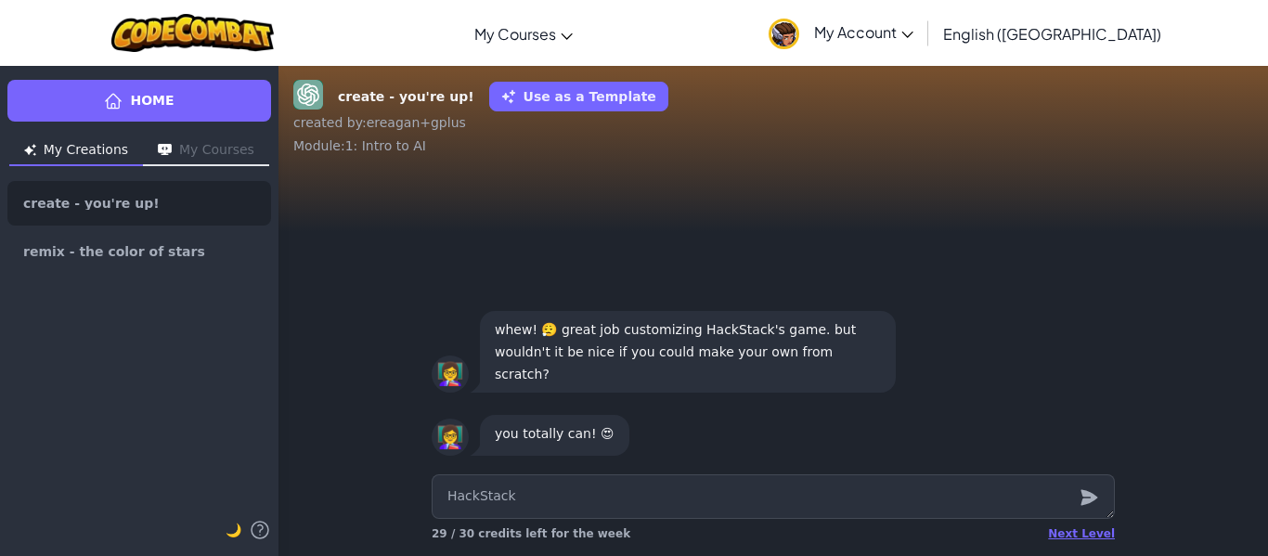
type textarea "x"
type textarea "HackStack m"
type textarea "x"
type textarea "HackStack ma"
type textarea "x"
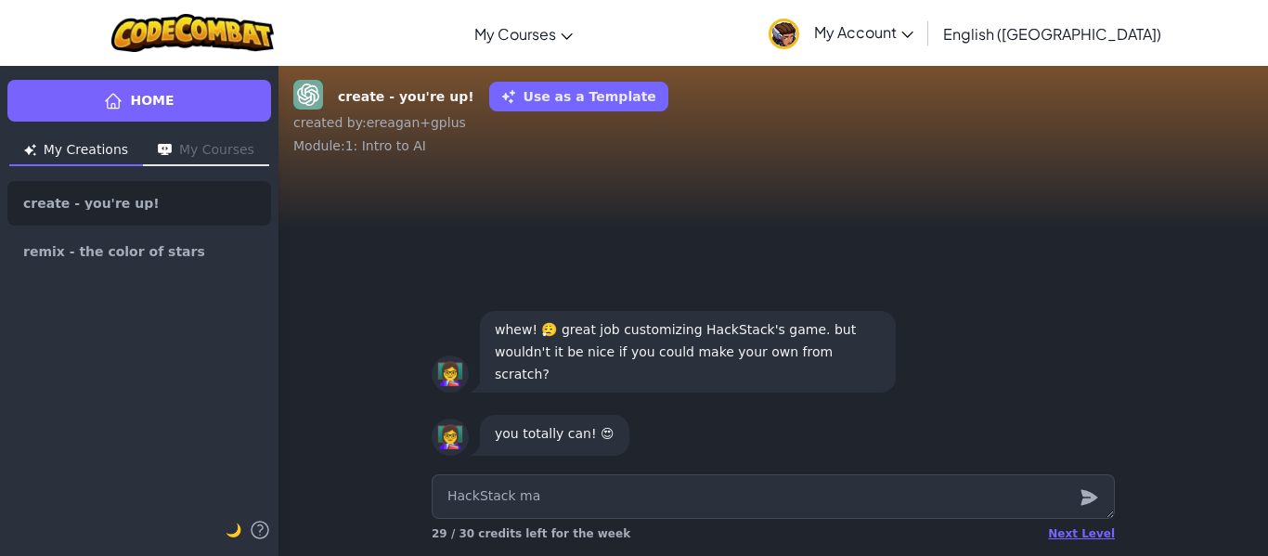
type textarea "[PERSON_NAME]"
type textarea "x"
type textarea "HackStack make"
type textarea "x"
type textarea "HackStack make"
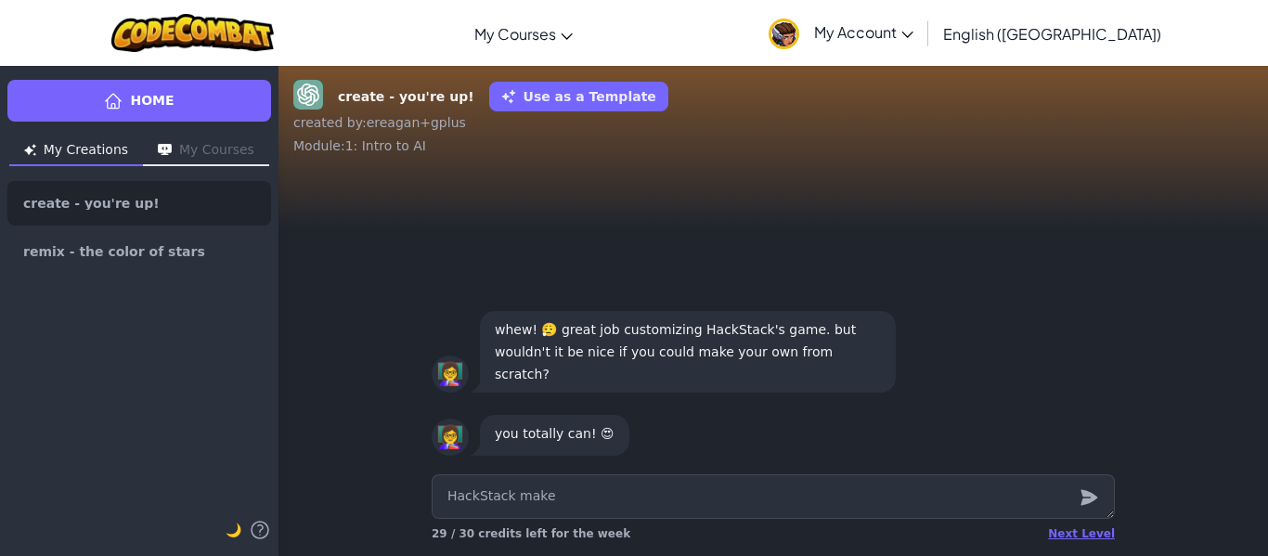
type textarea "x"
type textarea "HackStack make t"
type textarea "x"
type textarea "HackStack make ta"
type textarea "x"
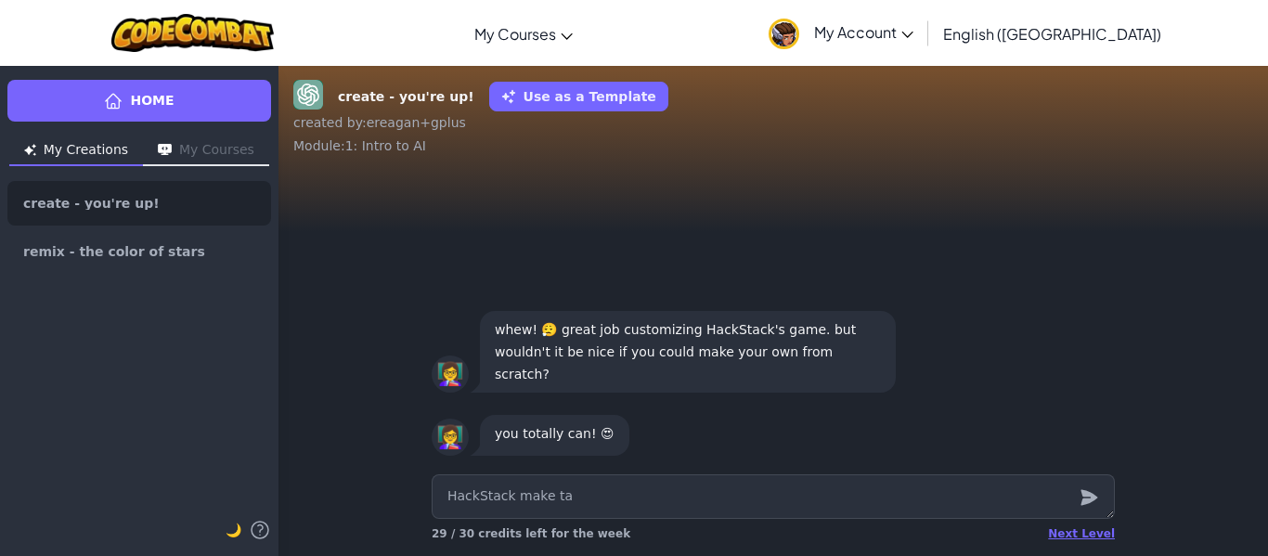
type textarea "HackStack make tag"
type textarea "x"
type textarea "HackStack make tag"
type textarea "x"
type textarea "HackStack make tag g"
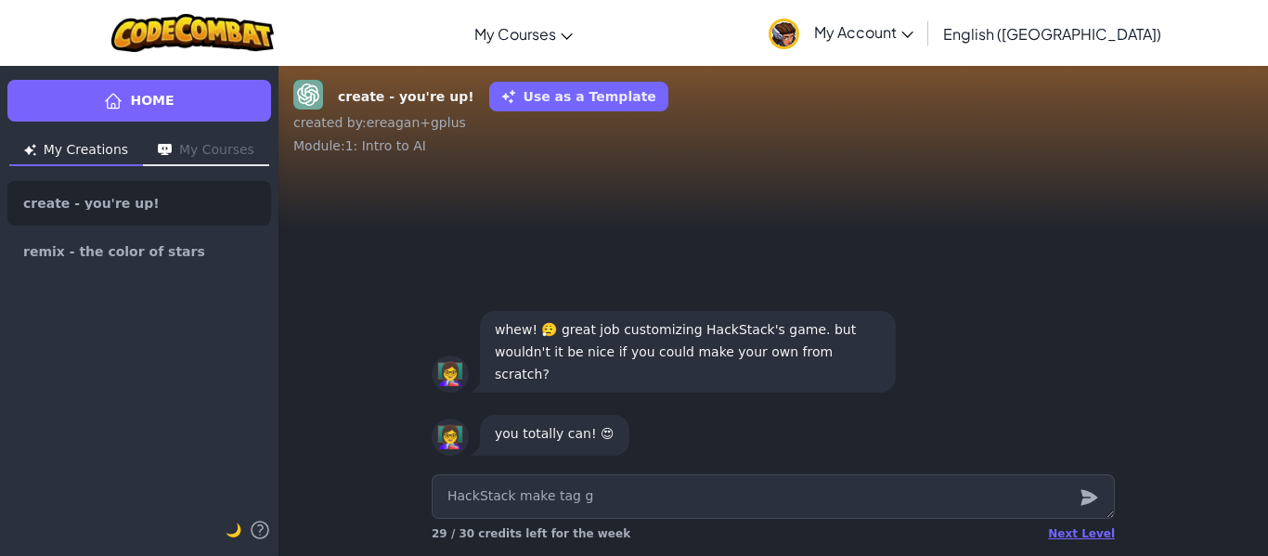
type textarea "x"
type textarea "HackStack make tag ga"
type textarea "x"
type textarea "HackStack make tag gam"
type textarea "x"
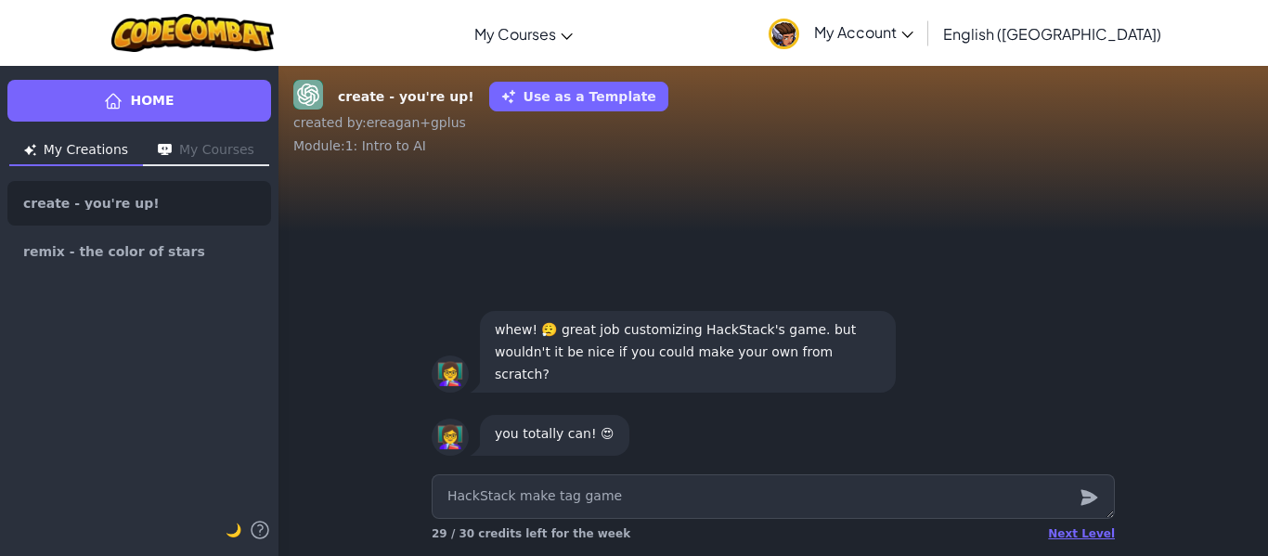
type textarea "HackStack make tag game"
click at [1088, 496] on icon "submit" at bounding box center [1088, 498] width 17 height 16
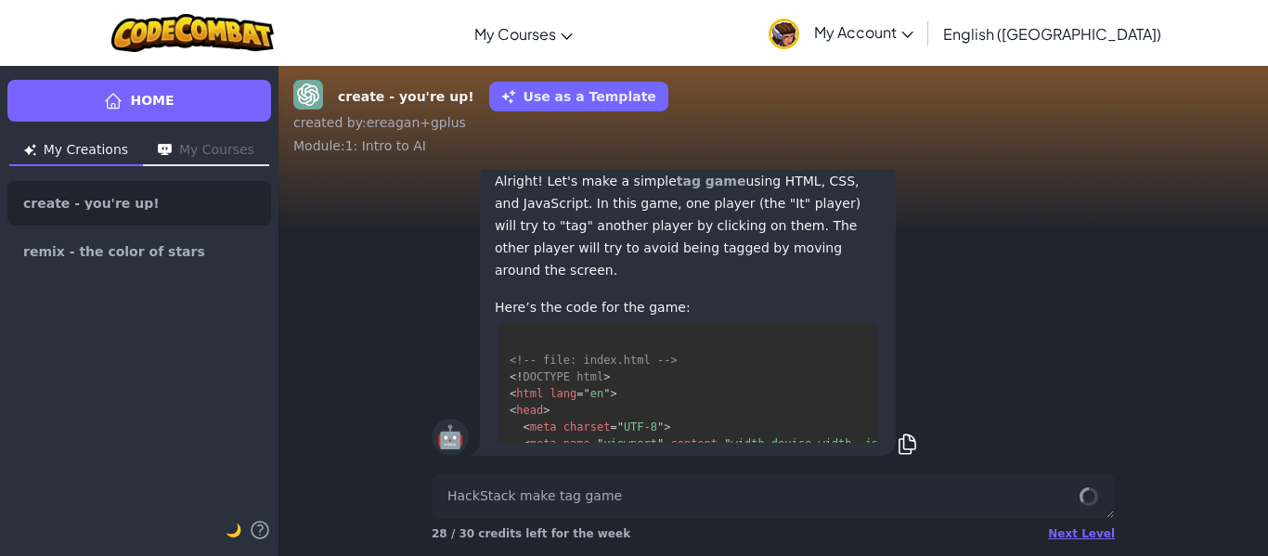
scroll to position [1846, 0]
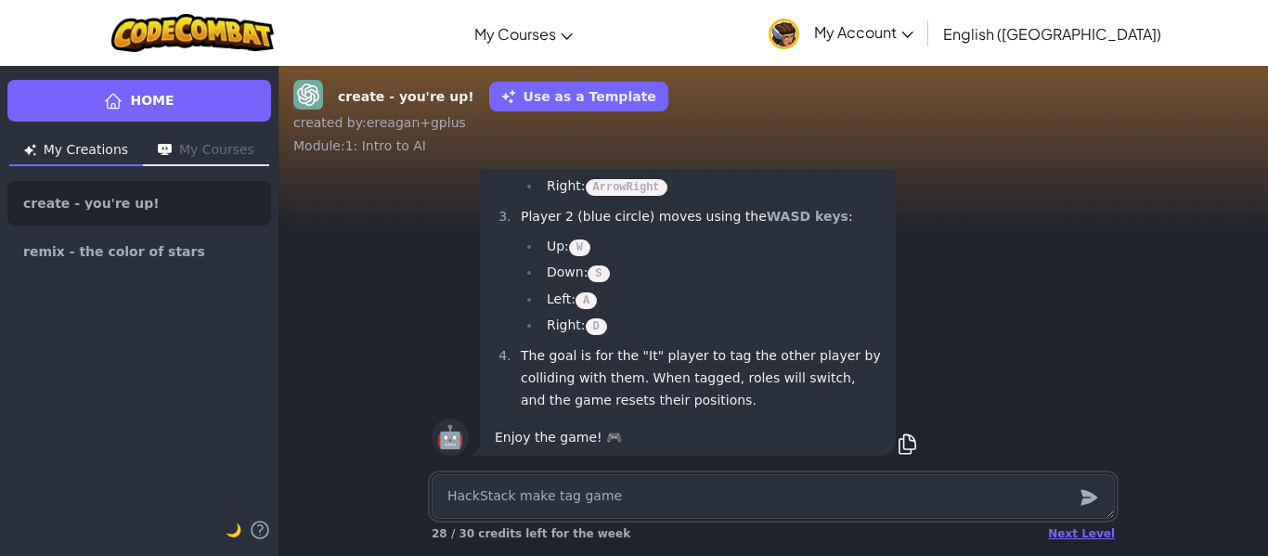
type textarea "x"
click at [809, 497] on textarea "HackStack make tag game" at bounding box center [773, 496] width 683 height 45
type textarea "x"
type textarea "m"
type textarea "x"
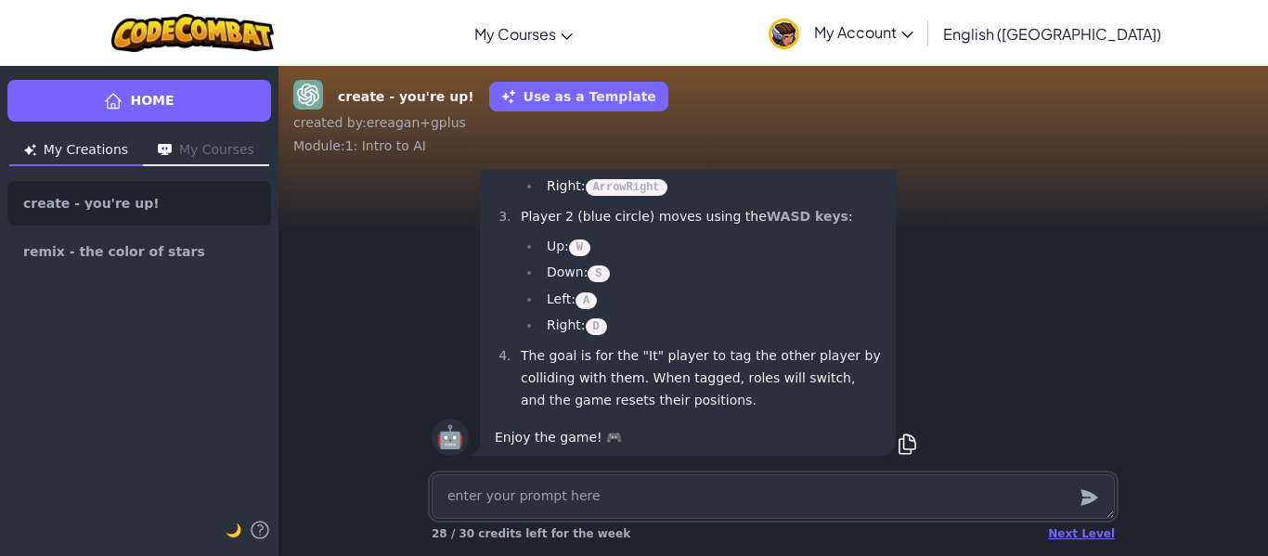
type textarea "x"
type textarea "H"
type textarea "x"
type textarea "Ha"
type textarea "x"
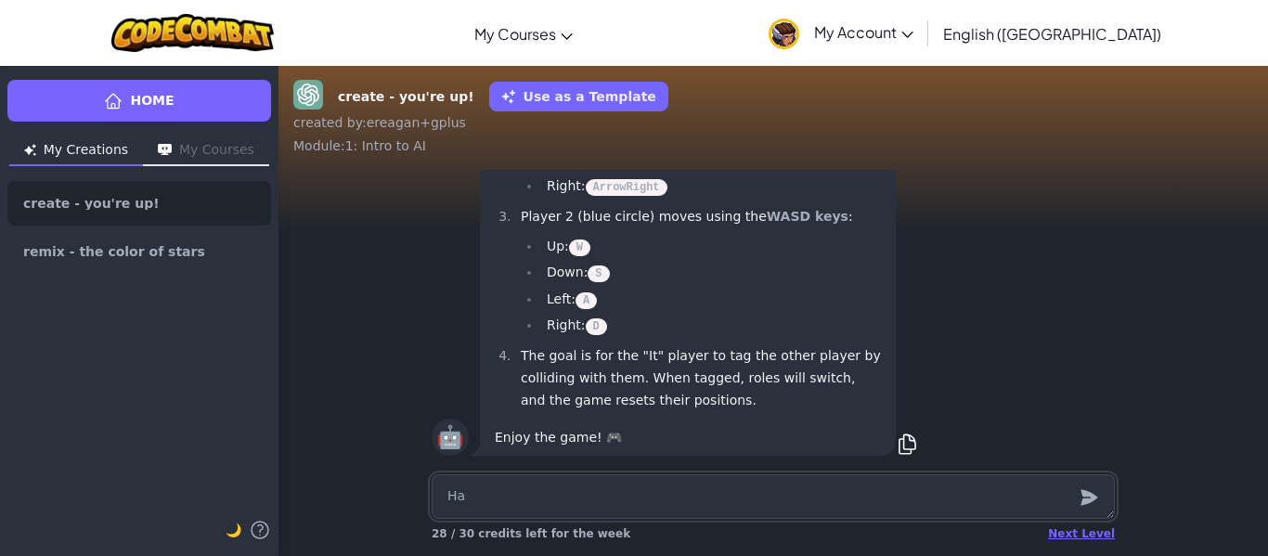
type textarea "Hac"
type textarea "x"
type textarea "Hach"
type textarea "x"
type textarea "Hac"
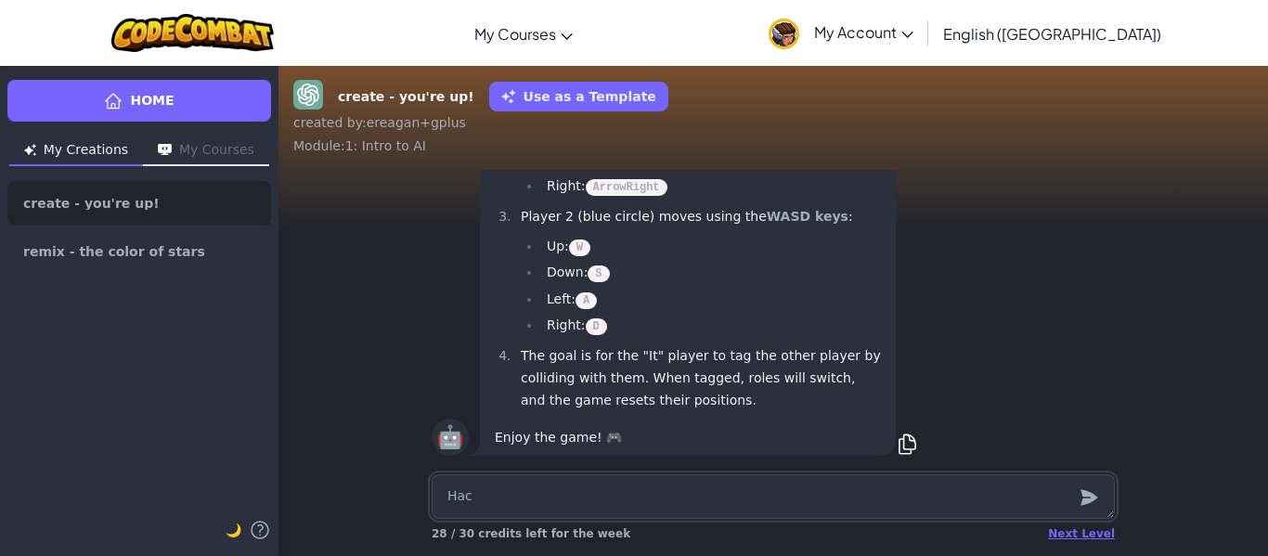
type textarea "x"
type textarea "Hack"
type textarea "x"
type textarea "HackS"
type textarea "x"
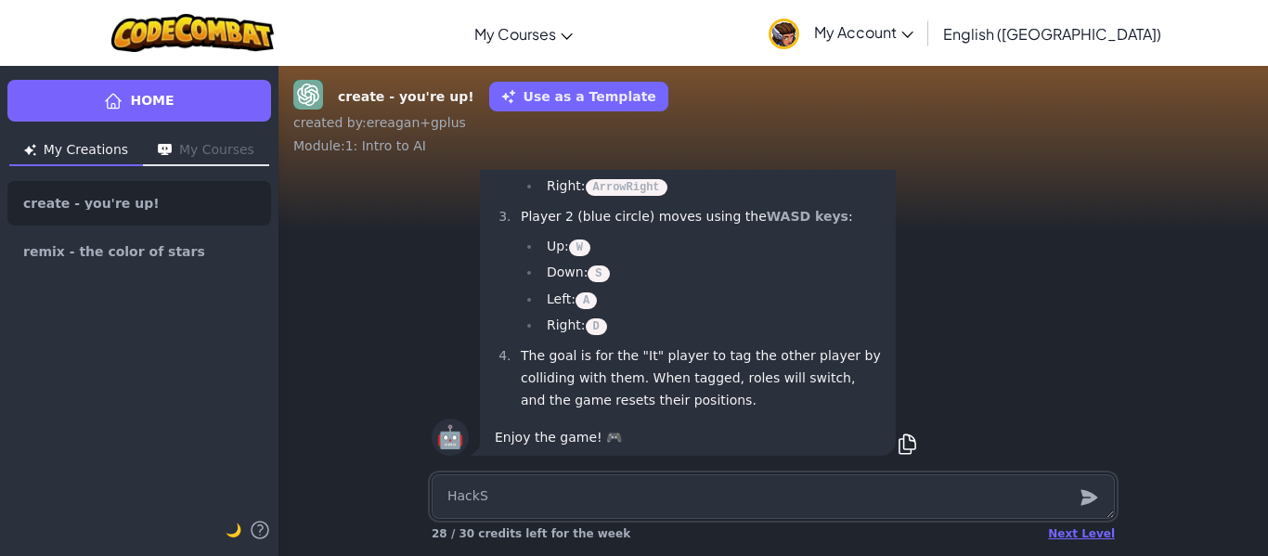
type textarea "HackSt"
type textarea "x"
type textarea "HackSta"
type textarea "x"
type textarea "HackStac"
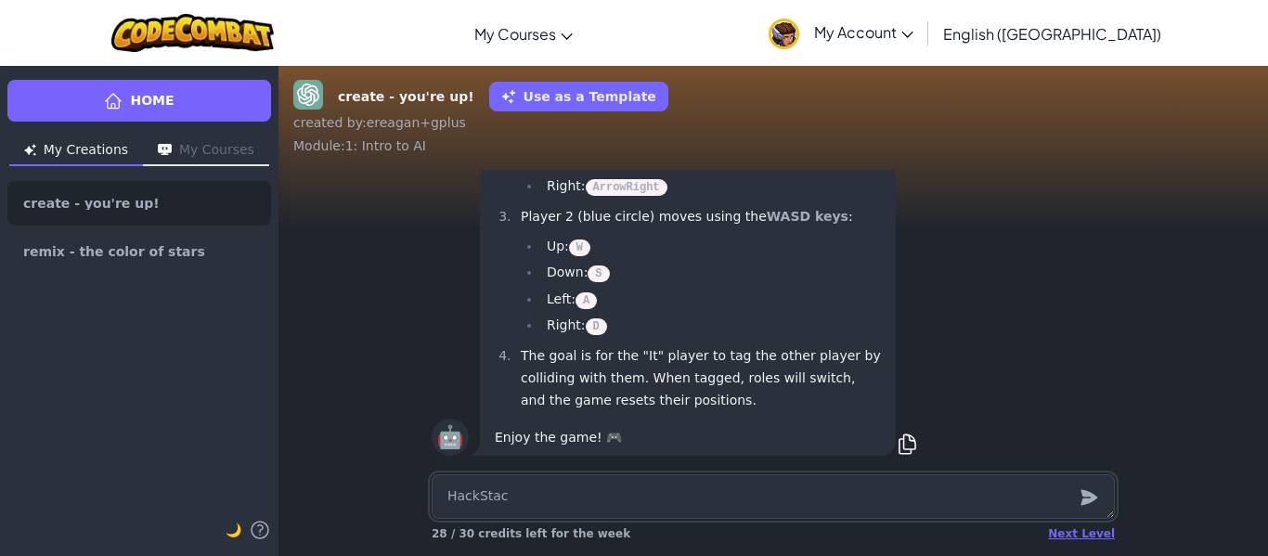
type textarea "x"
type textarea "HackStack"
type textarea "x"
type textarea "HackStack"
type textarea "x"
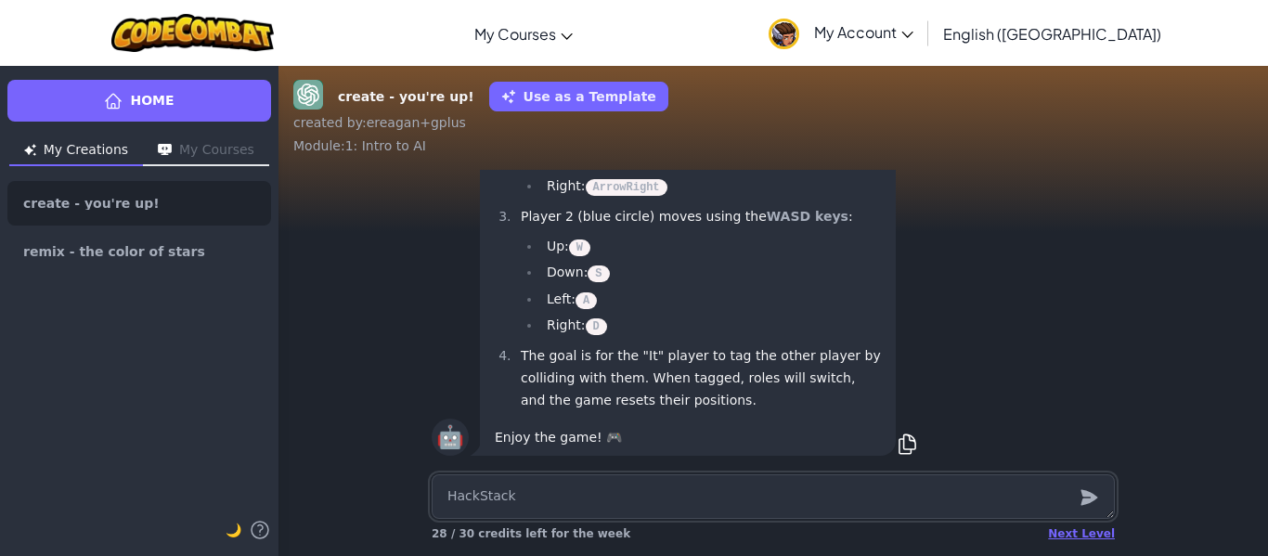
type textarea "HackStack m"
type textarea "x"
type textarea "HackStack ma"
type textarea "x"
type textarea "[PERSON_NAME]"
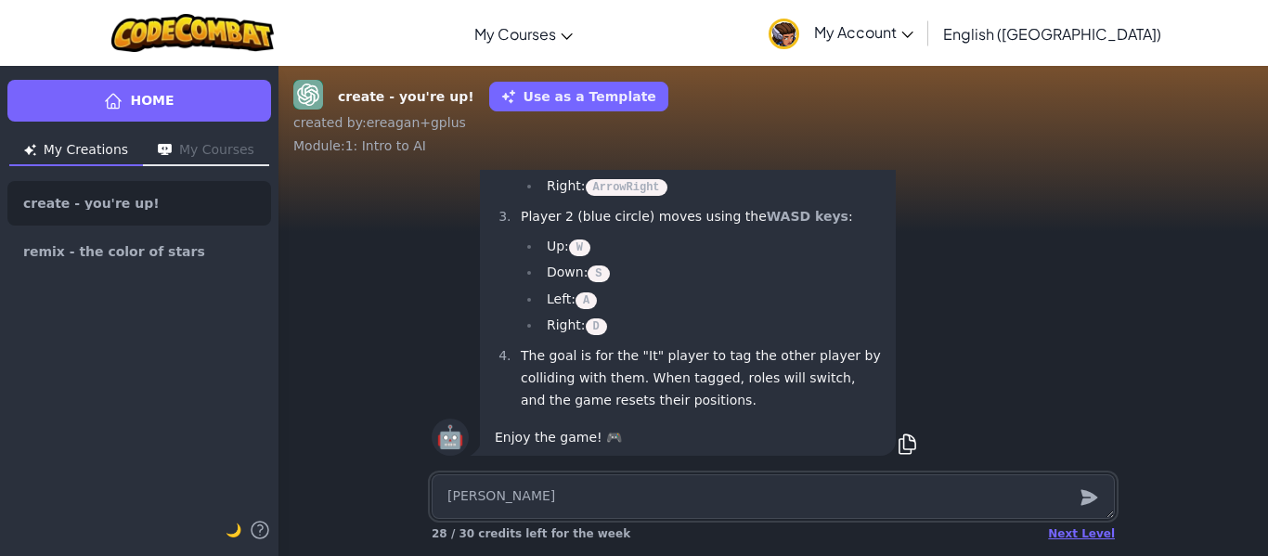
type textarea "x"
type textarea "HackStack make"
type textarea "x"
type textarea "HackStack make"
type textarea "x"
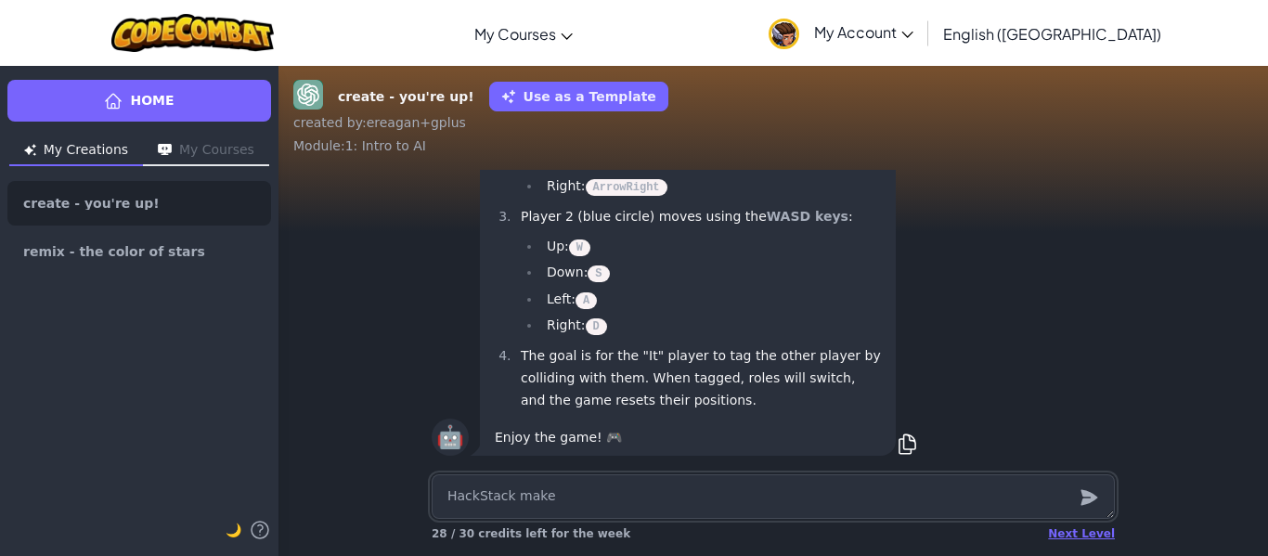
type textarea "HackStack make p"
type textarea "x"
type textarea "HackStack make pl"
type textarea "x"
type textarea "HackStack make pla"
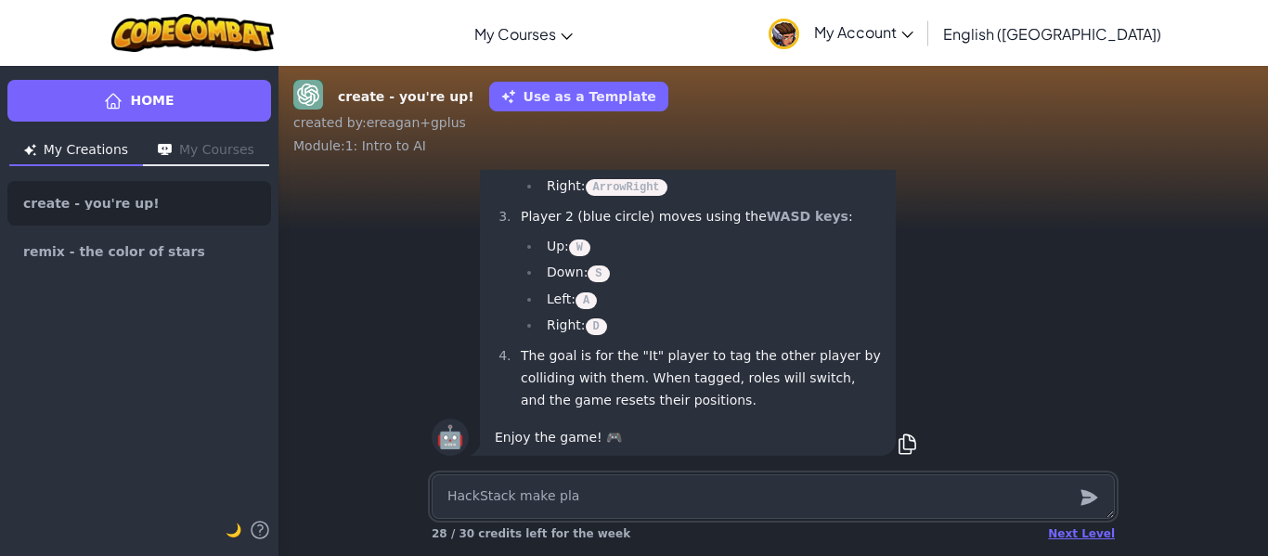
type textarea "x"
type textarea "HackStack make play"
type textarea "x"
type textarea "HackStack make playe"
type textarea "x"
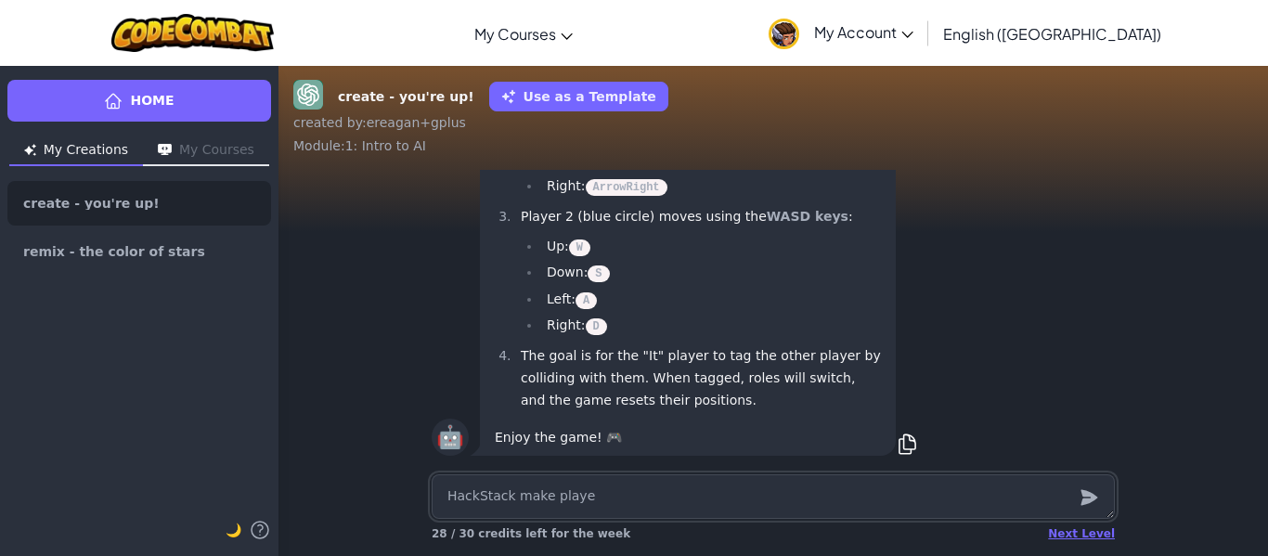
type textarea "HackStack make player"
type textarea "x"
type textarea "HackStack make player"
type textarea "x"
type textarea "HackStack make player a"
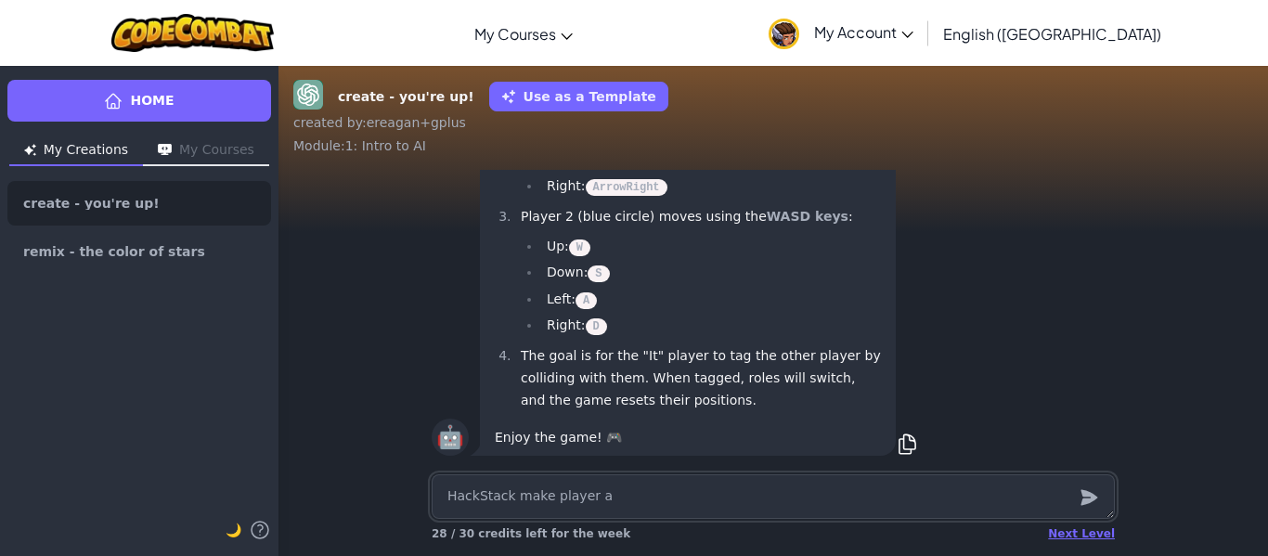
type textarea "x"
type textarea "HackStack make player ap"
type textarea "x"
type textarea "HackStack make player aph"
type textarea "x"
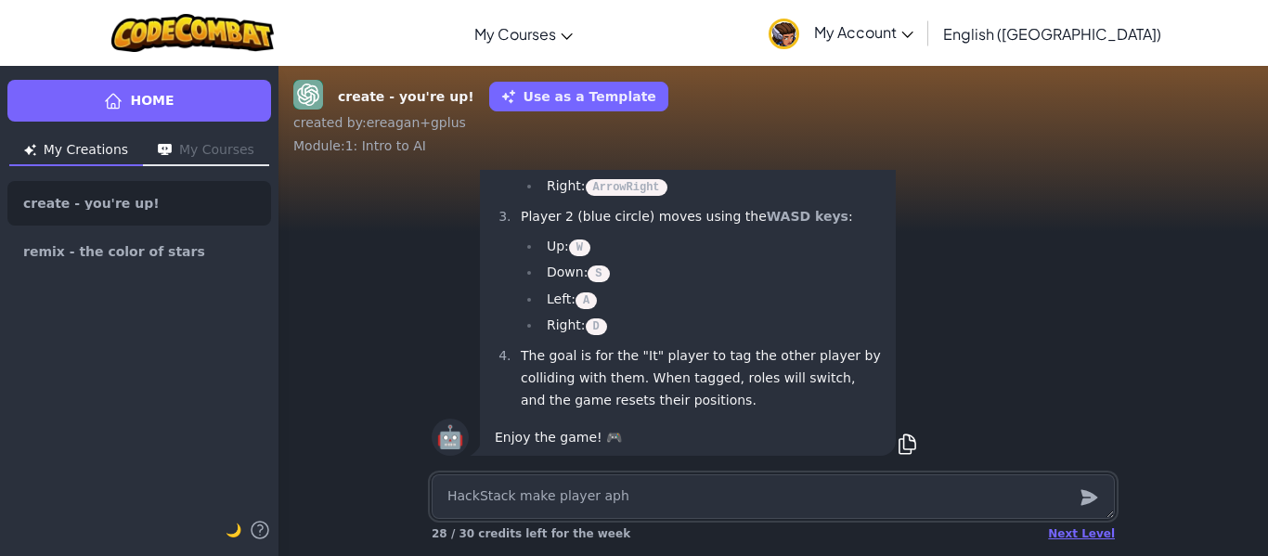
type textarea "HackStack make player aphm"
type textarea "x"
type textarea "HackStack make player aphma"
type textarea "x"
type textarea "HackStack make player aphmau"
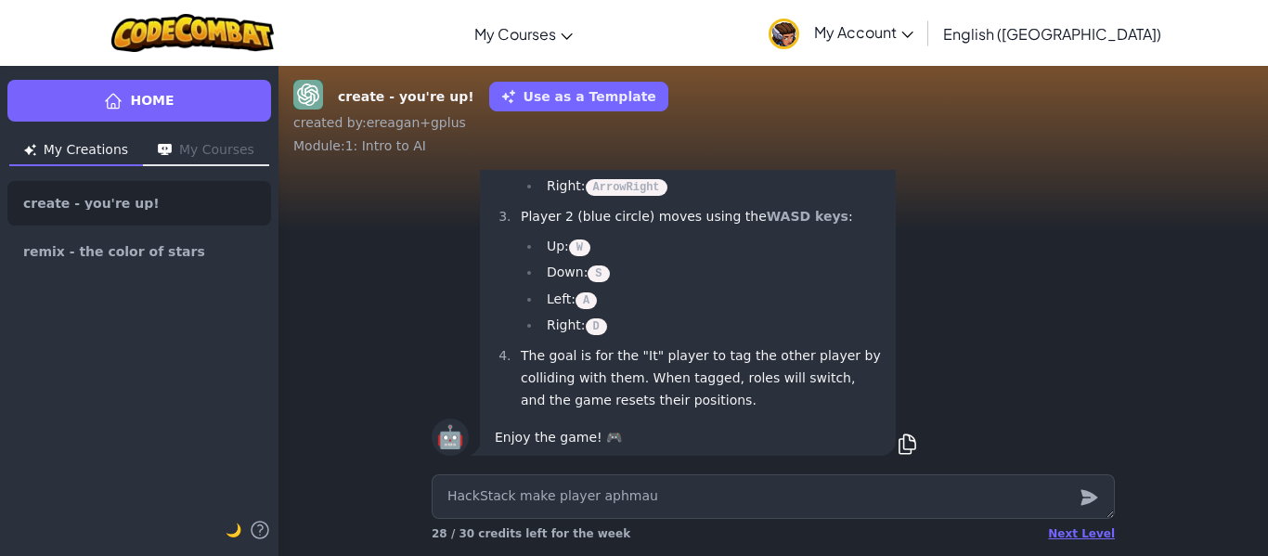
click at [1090, 500] on icon "submit" at bounding box center [1088, 498] width 17 height 16
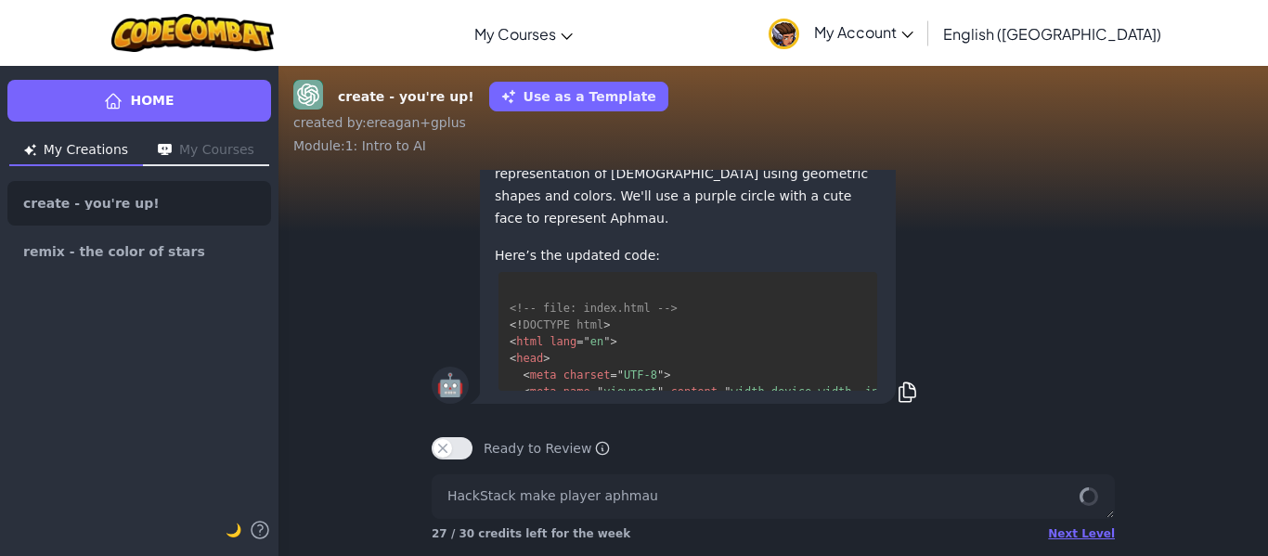
scroll to position [885, 0]
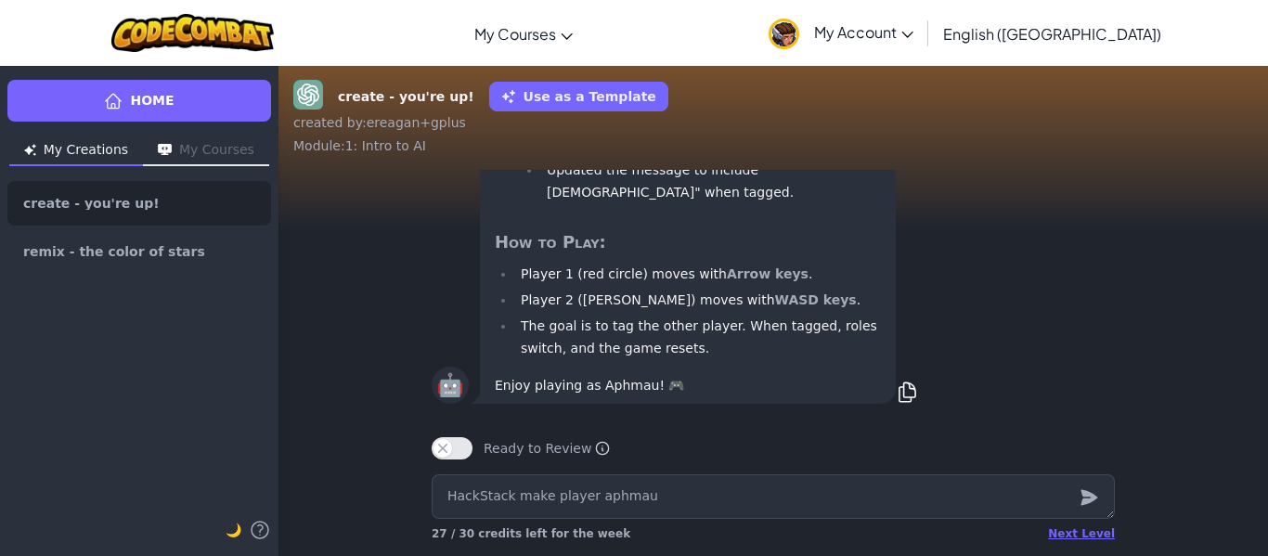
click at [1087, 496] on icon "submit" at bounding box center [1088, 498] width 17 height 16
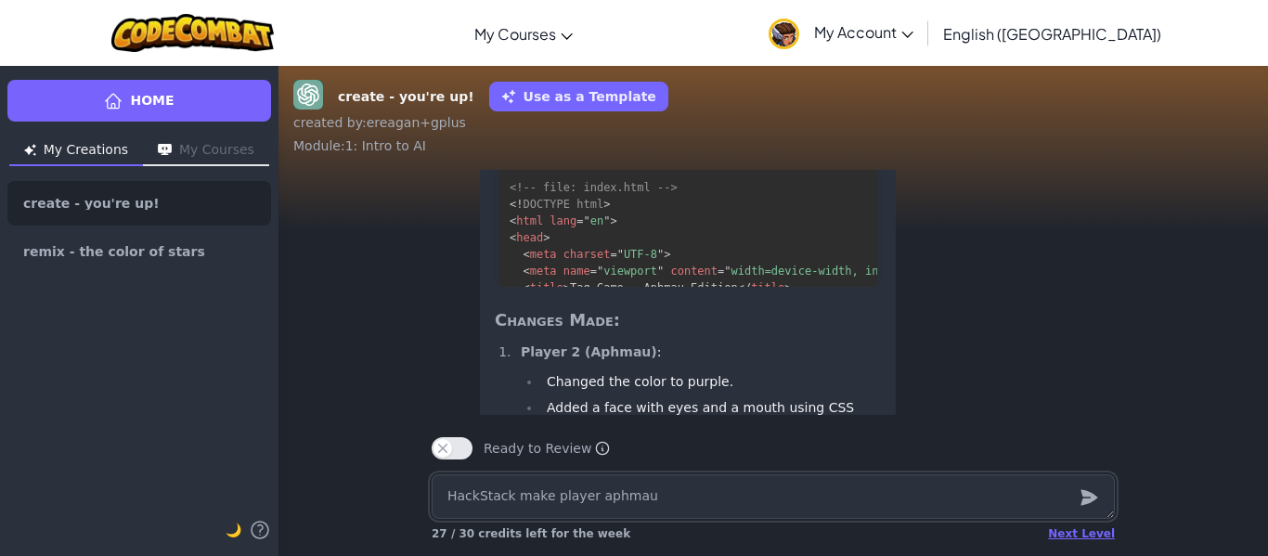
scroll to position [0, 0]
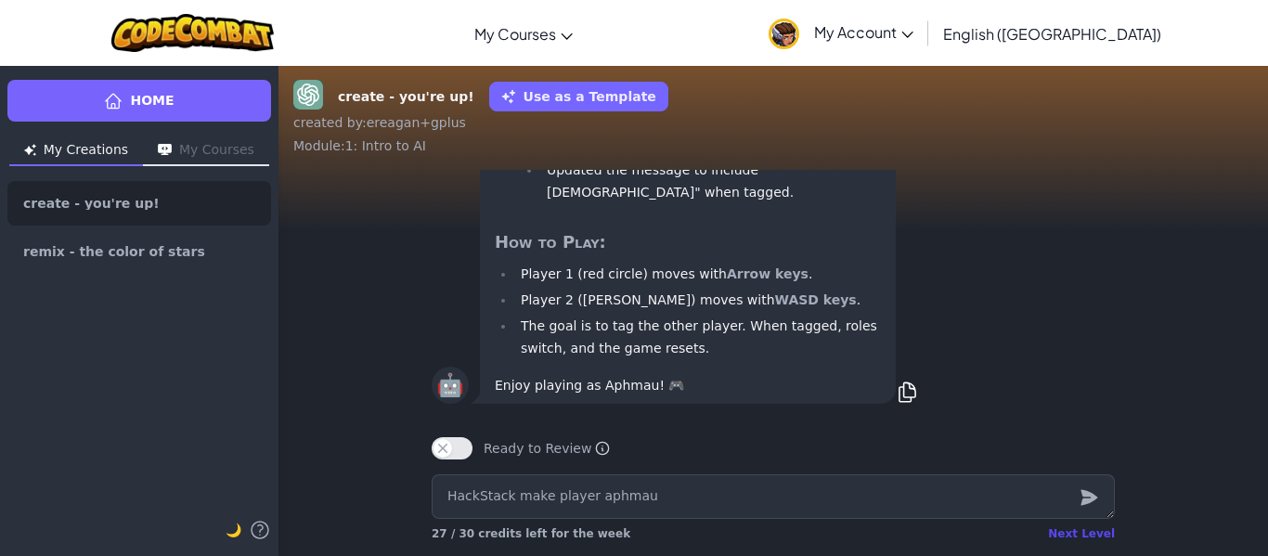
click at [1063, 533] on div "Next Level" at bounding box center [1081, 533] width 67 height 15
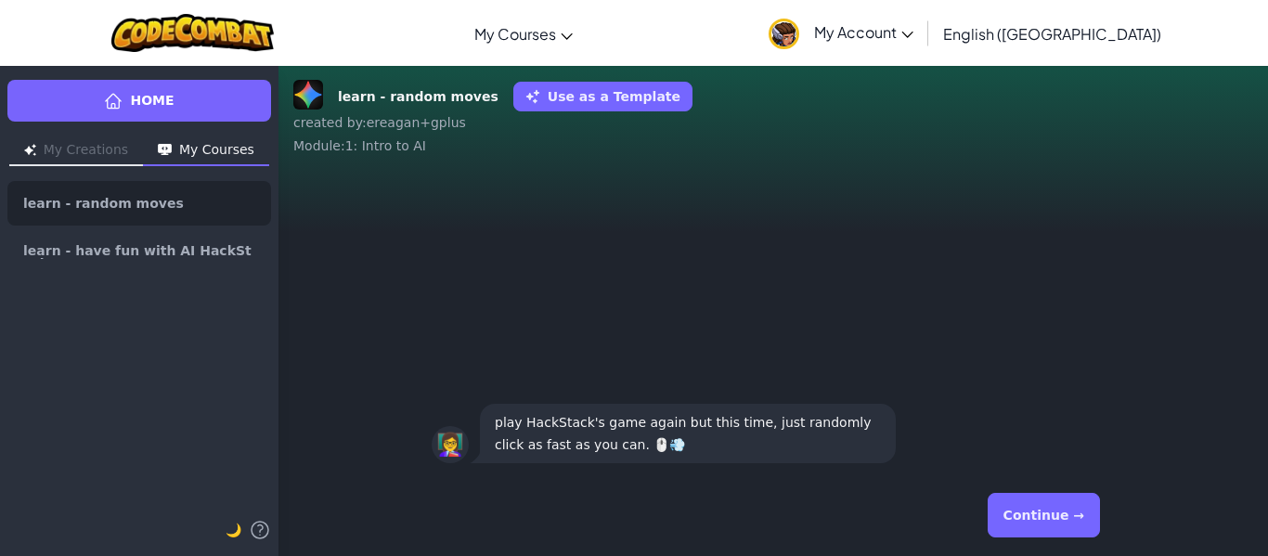
click at [1021, 506] on button "Continue →" at bounding box center [1043, 515] width 112 height 45
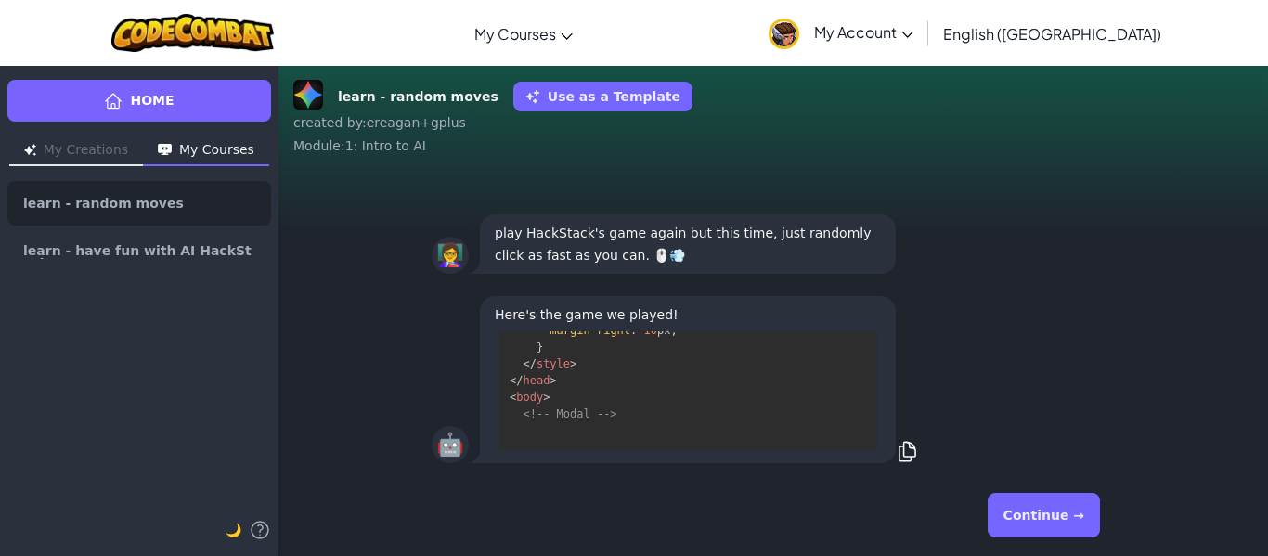
scroll to position [2681, 0]
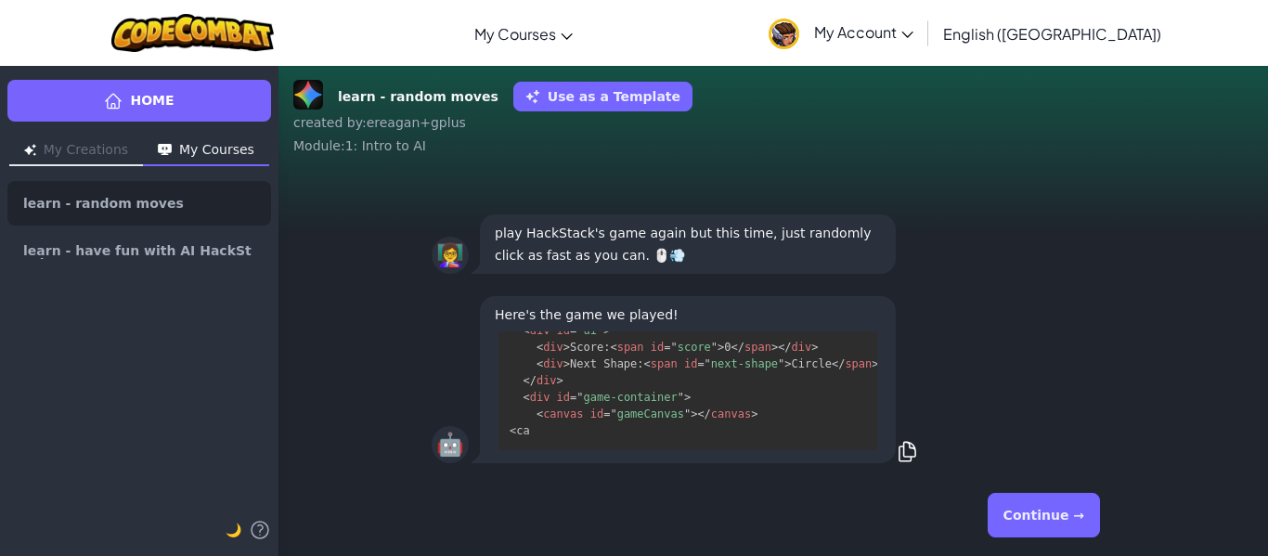
click at [446, 445] on div "🤖" at bounding box center [450, 444] width 37 height 37
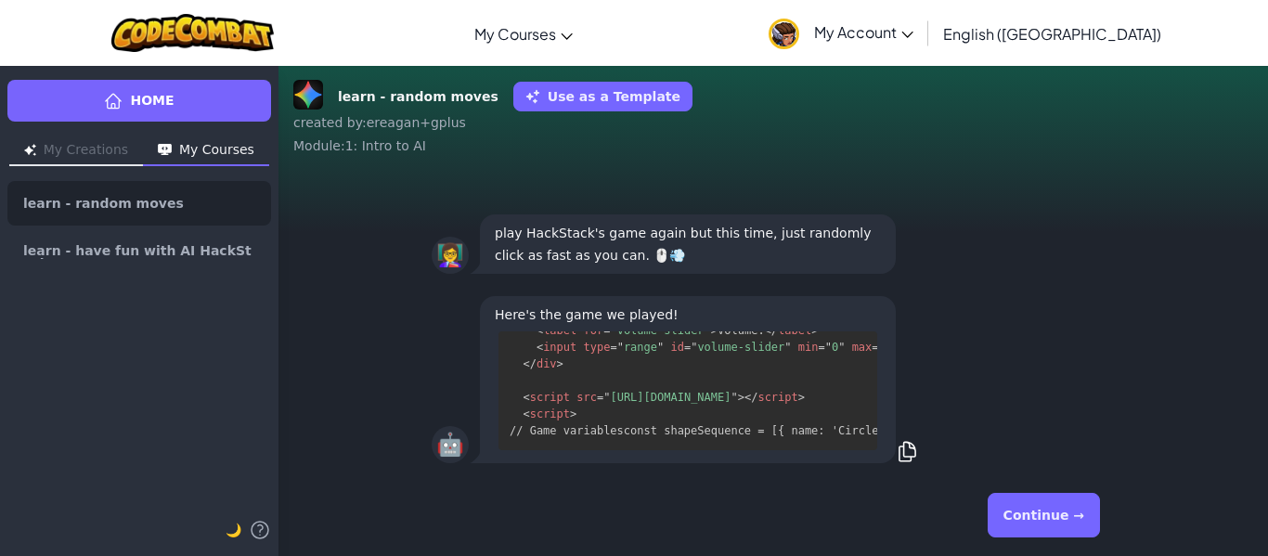
scroll to position [3475, 0]
click at [1081, 522] on button "Continue →" at bounding box center [1043, 515] width 112 height 45
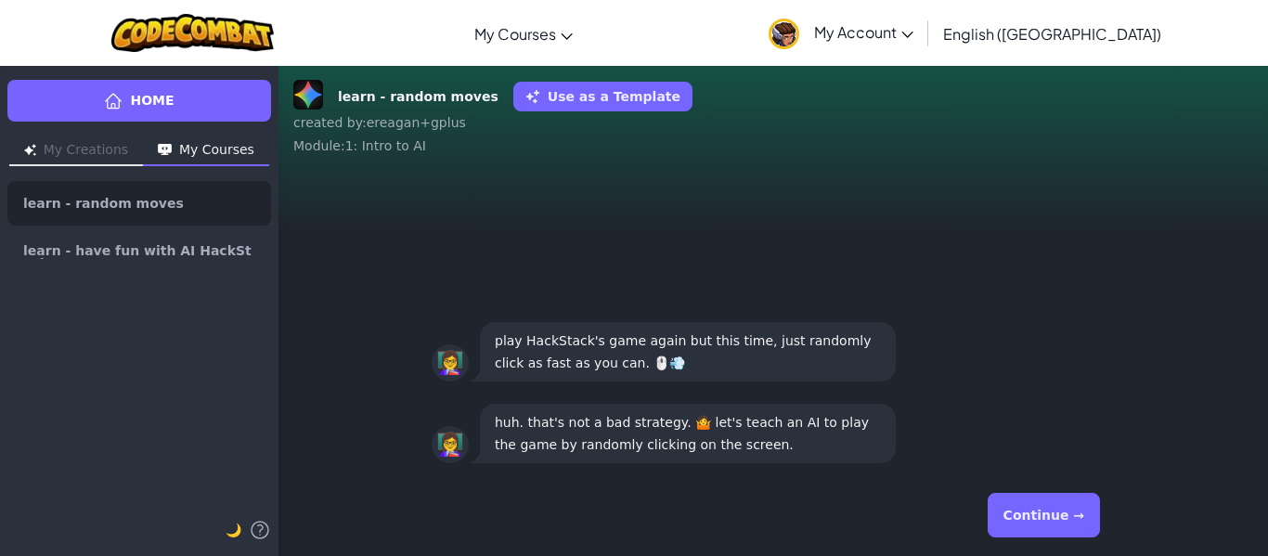
click at [1023, 514] on button "Continue →" at bounding box center [1043, 515] width 112 height 45
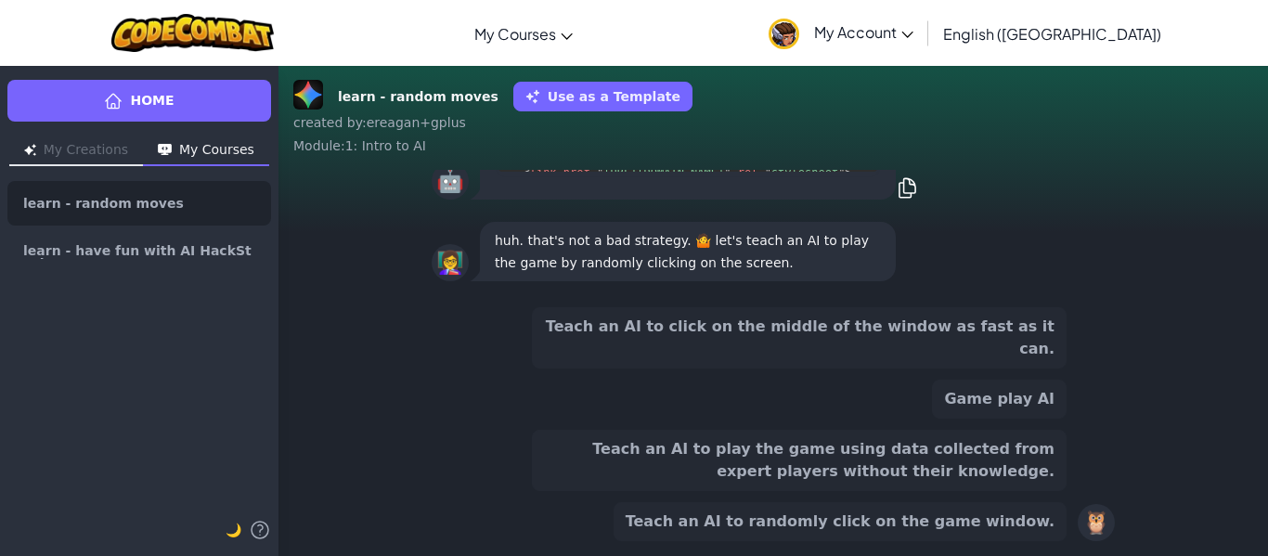
click at [820, 518] on button "Teach an AI to randomly click on the game window." at bounding box center [839, 521] width 453 height 39
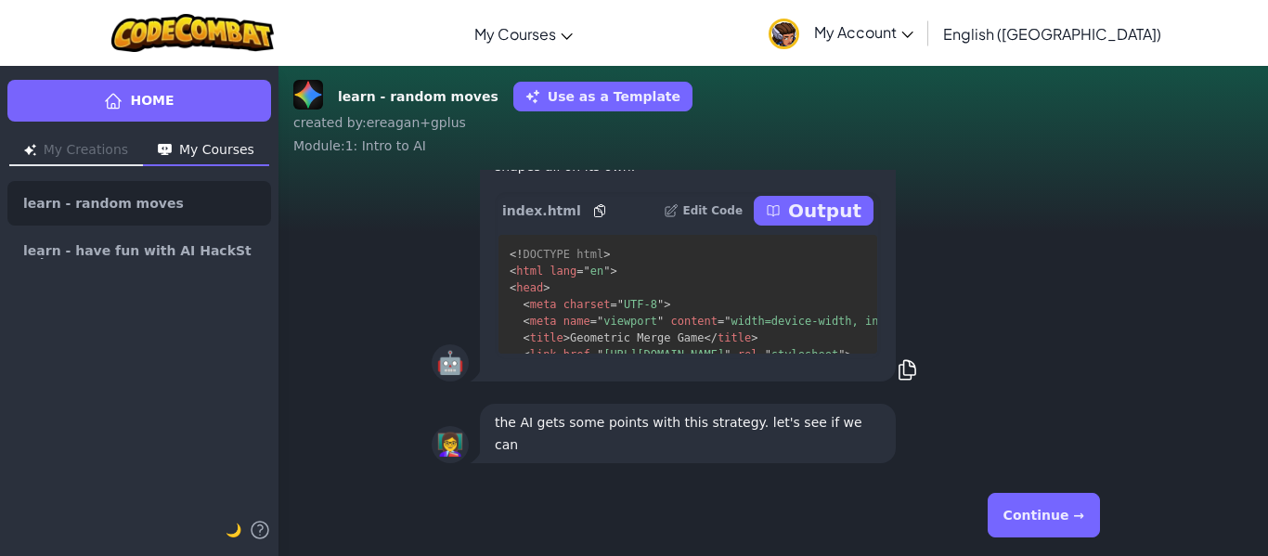
click at [1005, 495] on button "Continue →" at bounding box center [1043, 515] width 112 height 45
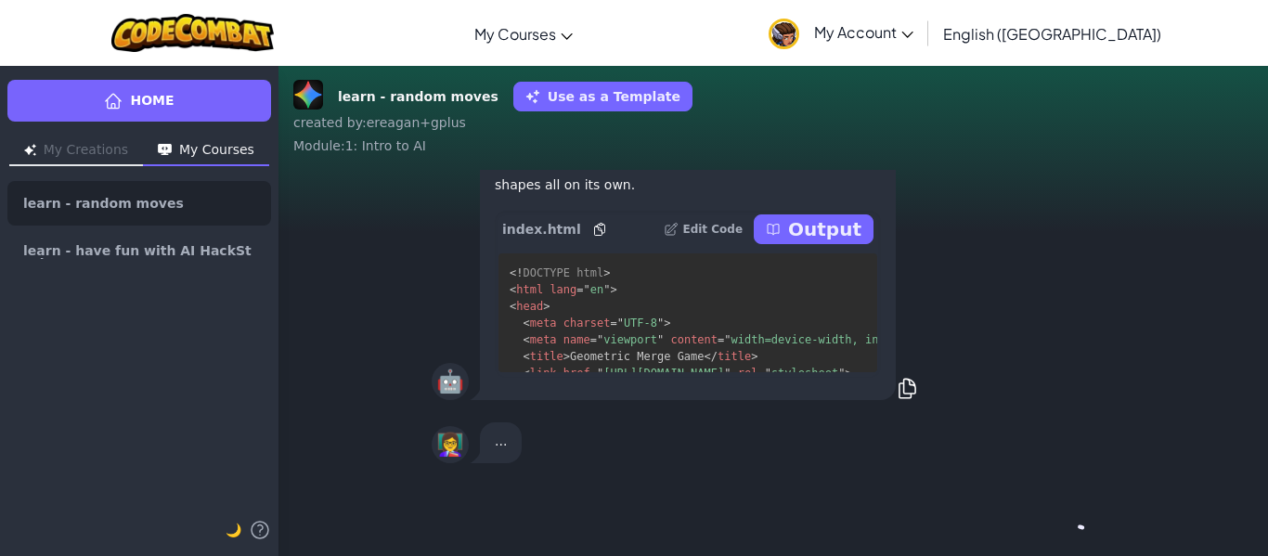
click at [1021, 502] on div "Continue →" at bounding box center [773, 515] width 683 height 67
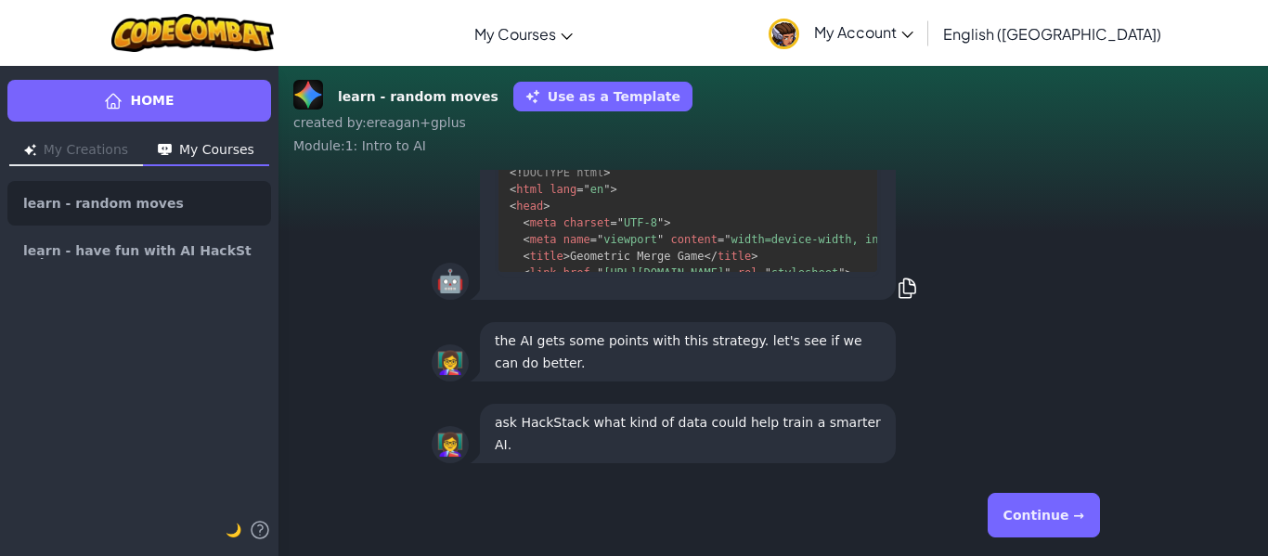
click at [1024, 510] on button "Continue →" at bounding box center [1043, 515] width 112 height 45
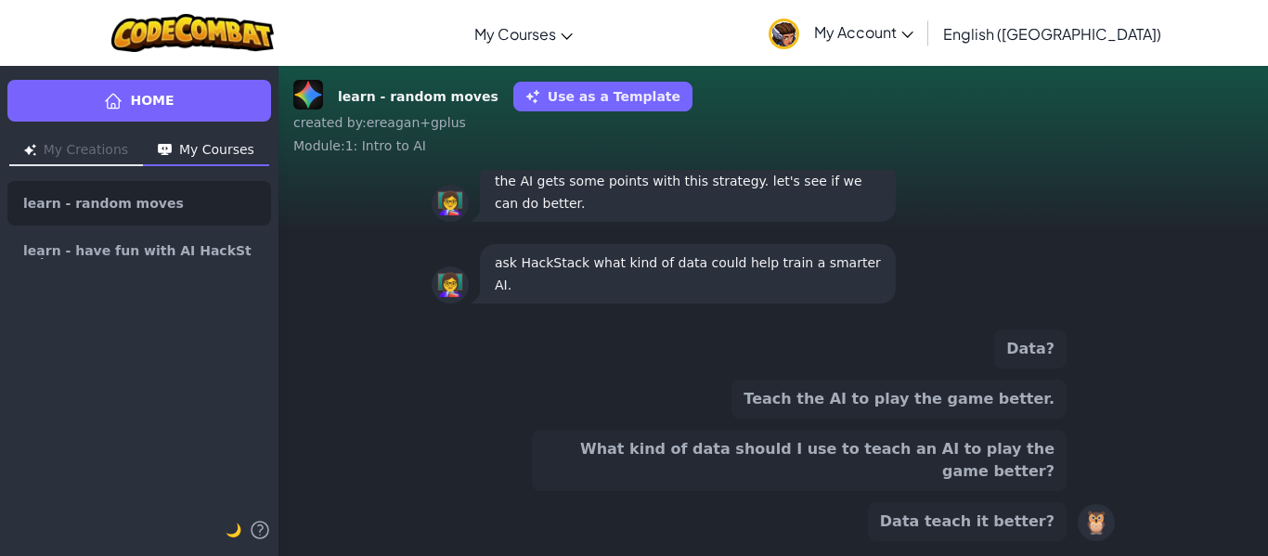
click at [872, 419] on button "Teach the AI to play the game better." at bounding box center [898, 399] width 335 height 39
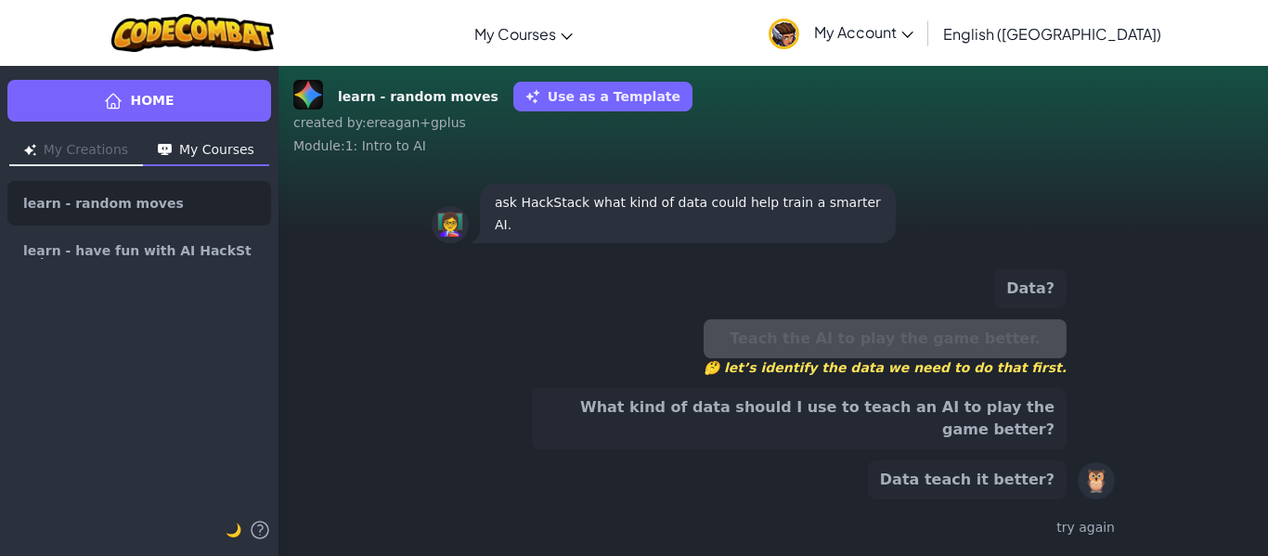
click at [850, 422] on button "What kind of data should I use to teach an AI to play the game better?" at bounding box center [799, 418] width 535 height 61
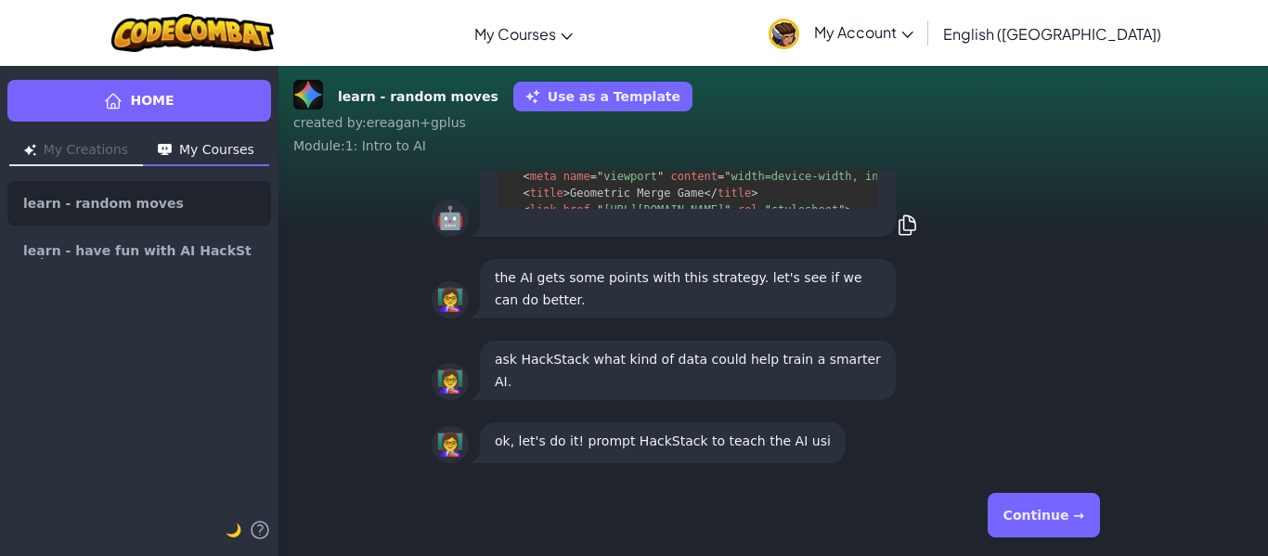
click at [1052, 506] on button "Continue →" at bounding box center [1043, 515] width 112 height 45
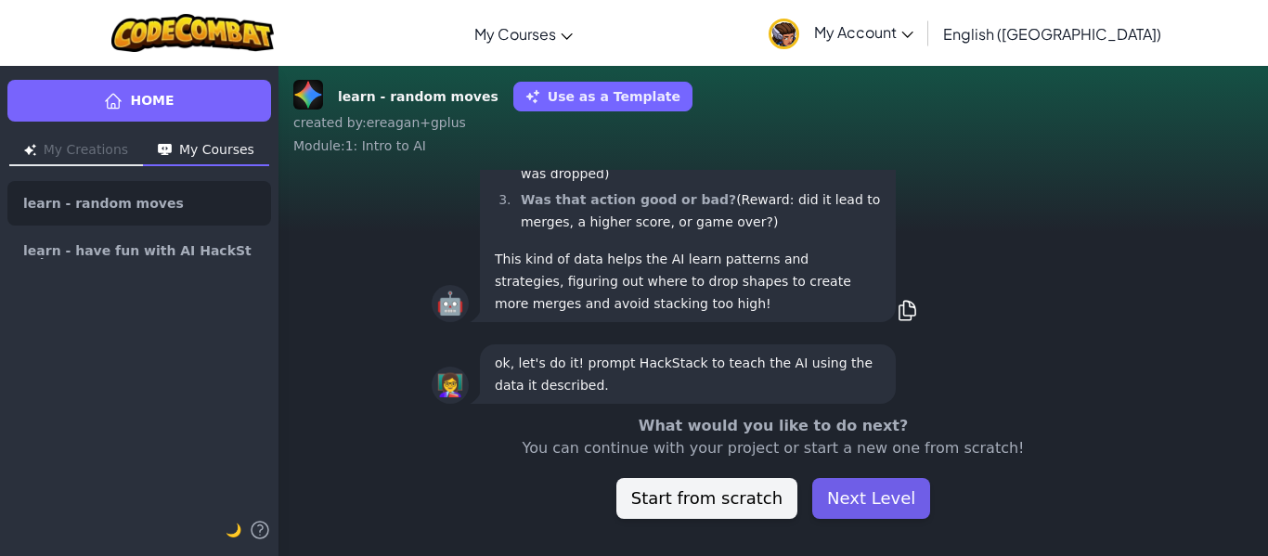
click at [841, 494] on button "Next Level" at bounding box center [871, 498] width 118 height 41
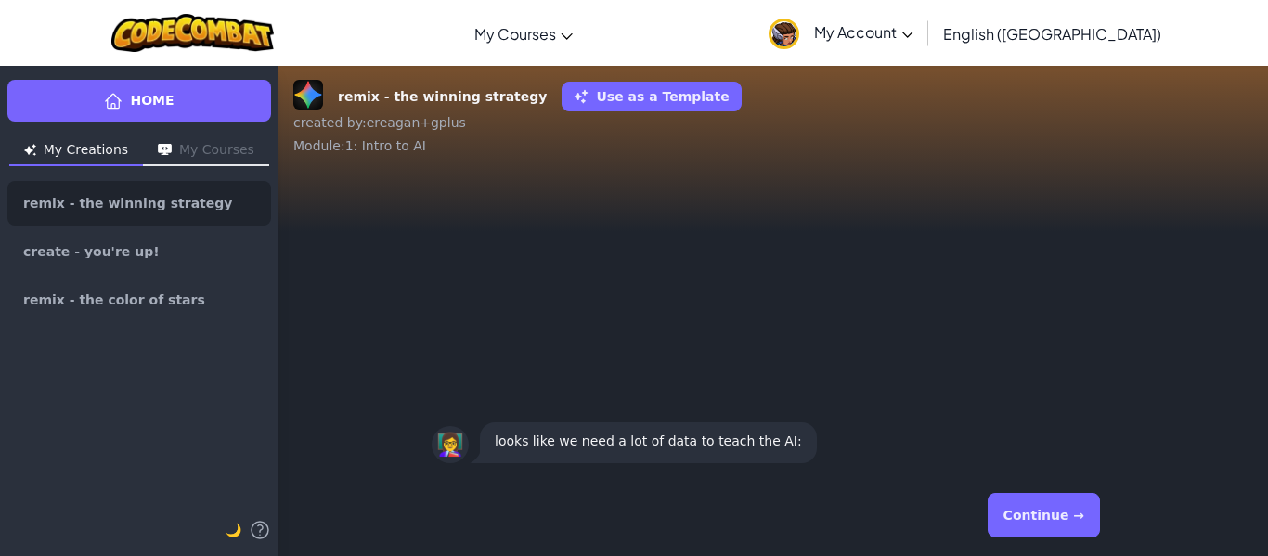
click at [1022, 512] on button "Continue →" at bounding box center [1043, 515] width 112 height 45
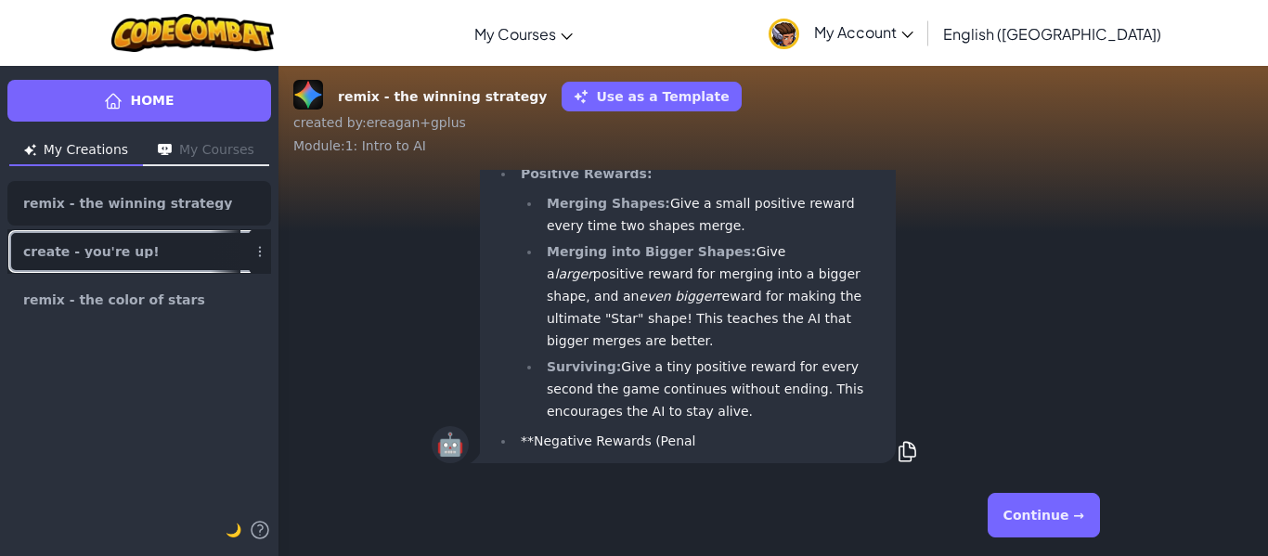
click at [205, 263] on link "create - you're up!" at bounding box center [139, 251] width 264 height 45
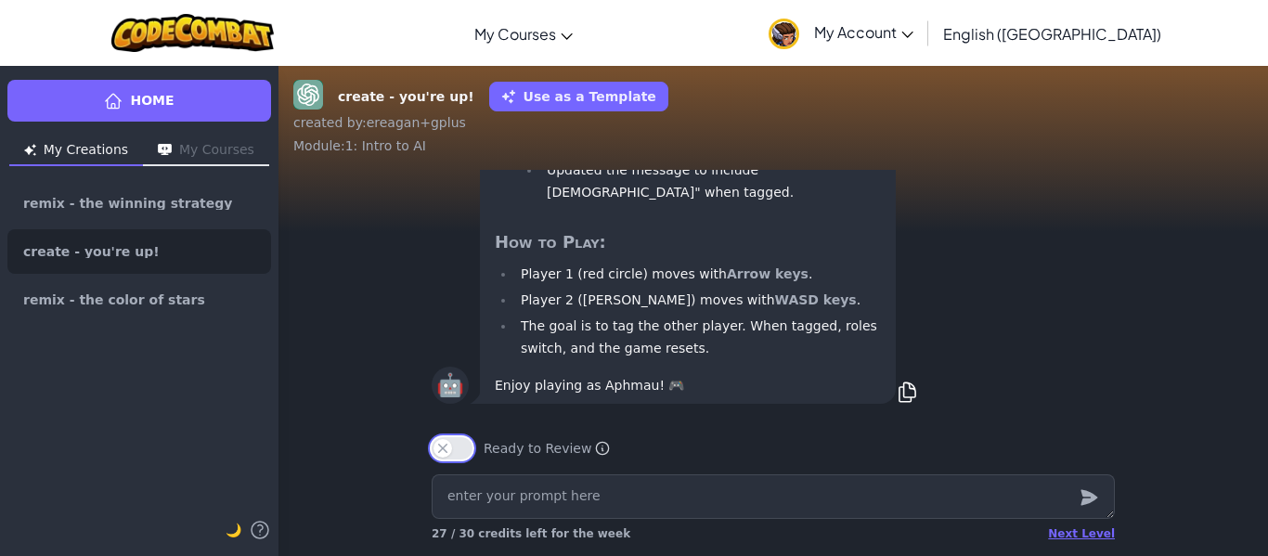
click at [448, 442] on button "Ready to Review" at bounding box center [452, 448] width 41 height 22
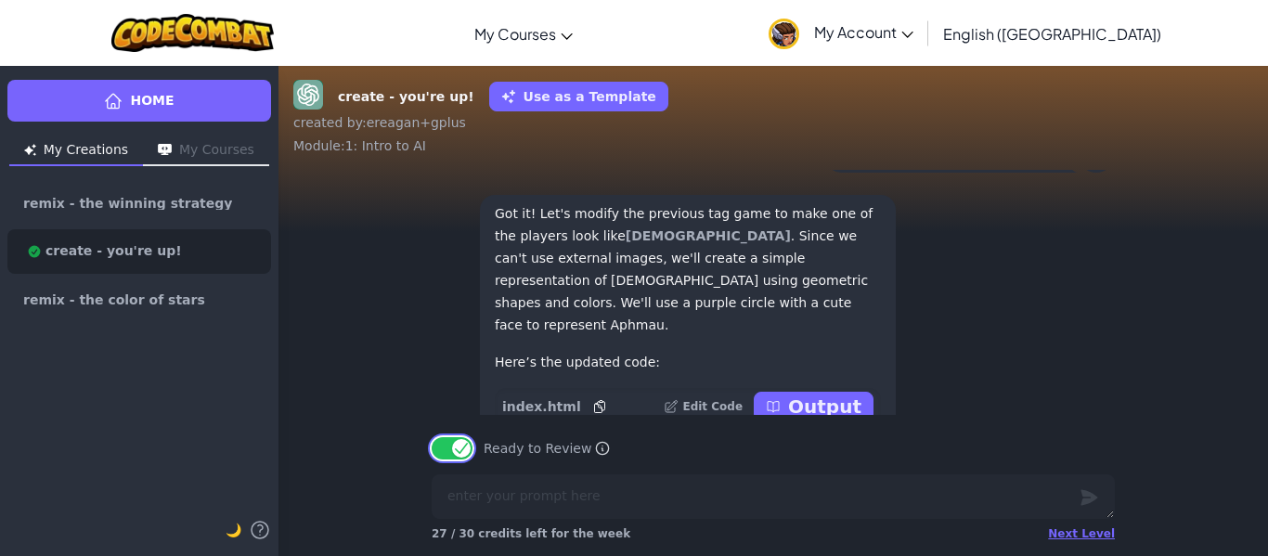
scroll to position [-602, 0]
click at [793, 389] on button "Output" at bounding box center [814, 404] width 120 height 30
type textarea "x"
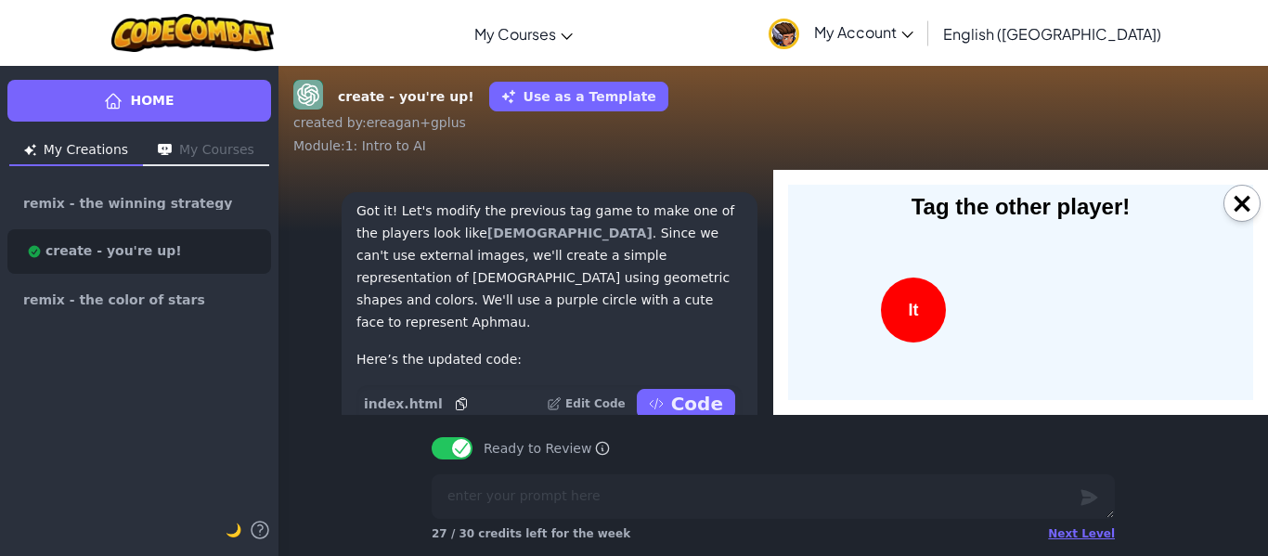
scroll to position [-602, 7]
click at [1132, 277] on div "Tag the other player! It" at bounding box center [1020, 292] width 465 height 215
click at [1130, 282] on div "Tag the other player! It" at bounding box center [1020, 292] width 465 height 215
click at [1159, 280] on div "Tag the other player! It" at bounding box center [1020, 292] width 465 height 215
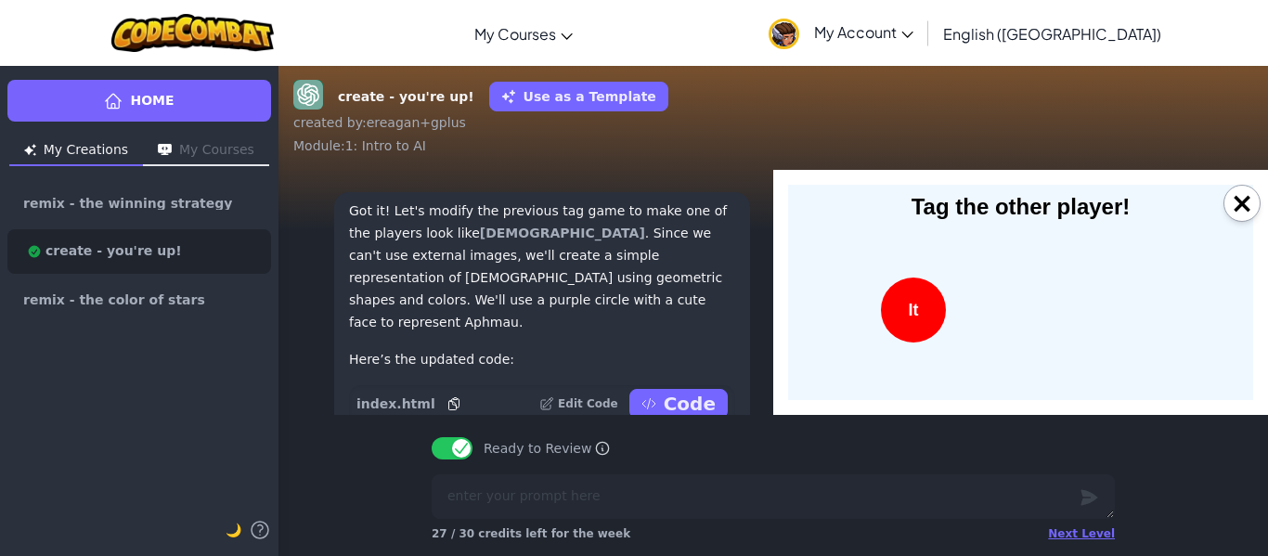
click at [998, 312] on div "Tag the other player! It" at bounding box center [1020, 292] width 465 height 215
click at [918, 323] on div "It" at bounding box center [913, 309] width 65 height 65
click at [927, 298] on div "It" at bounding box center [913, 309] width 65 height 65
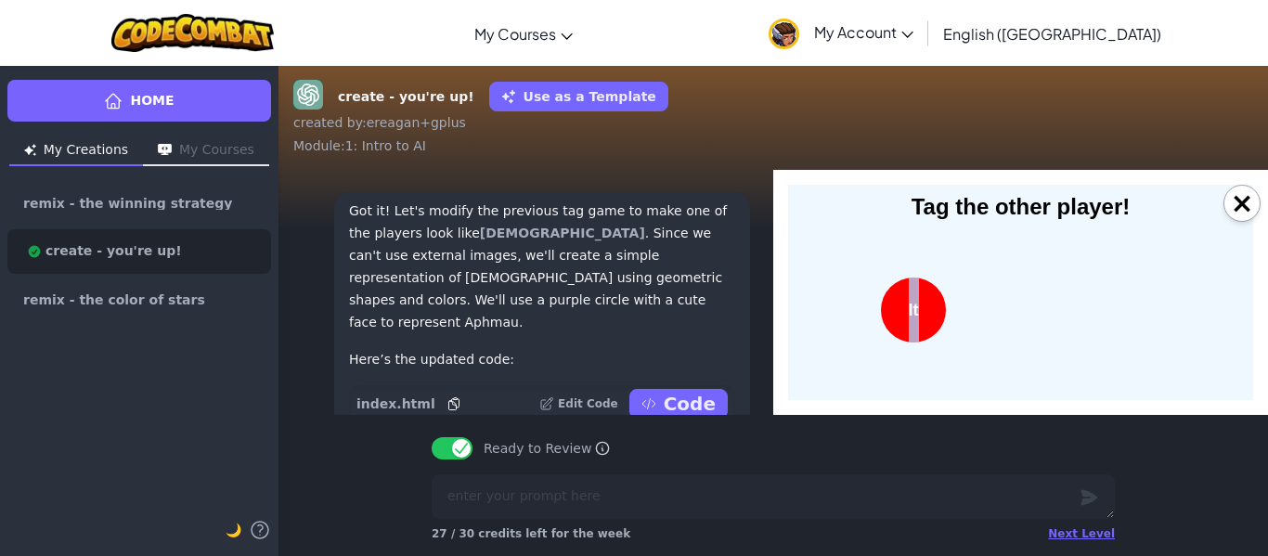
click at [927, 298] on div "It" at bounding box center [913, 309] width 65 height 65
click at [1020, 275] on div "Tag the other player! It" at bounding box center [1020, 292] width 465 height 215
click at [1050, 272] on div "Tag the other player! It" at bounding box center [1020, 292] width 465 height 215
click at [468, 450] on button "Ready to Review" at bounding box center [452, 448] width 41 height 22
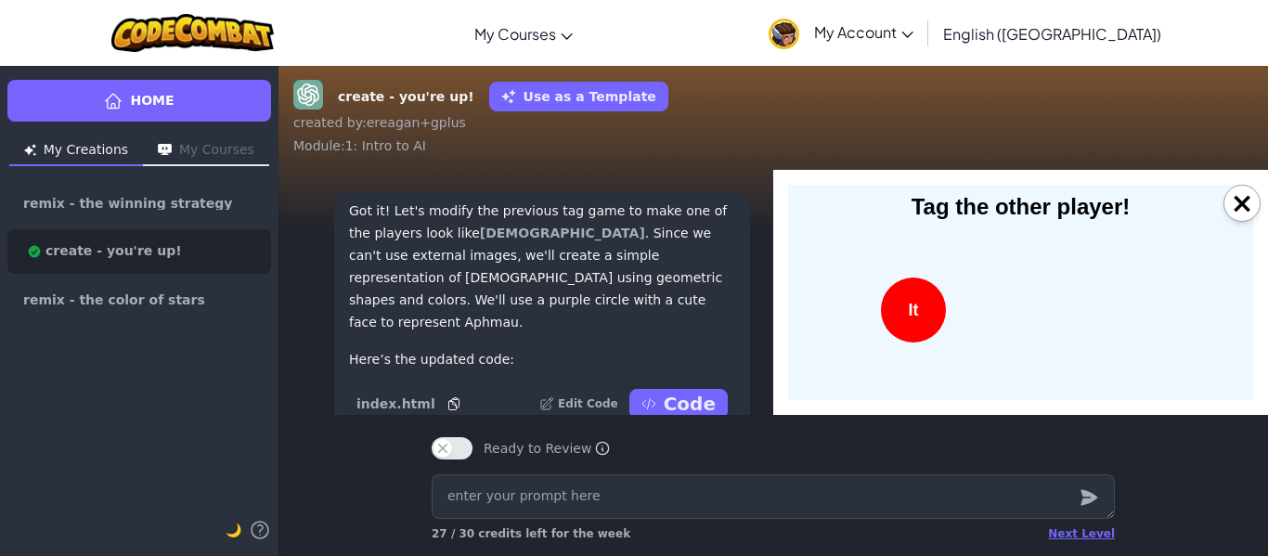
click at [921, 327] on div "It" at bounding box center [913, 309] width 65 height 65
click at [1020, 313] on div "Tag the other player! It" at bounding box center [1020, 292] width 465 height 215
click at [603, 509] on textarea at bounding box center [773, 496] width 683 height 45
type textarea "x"
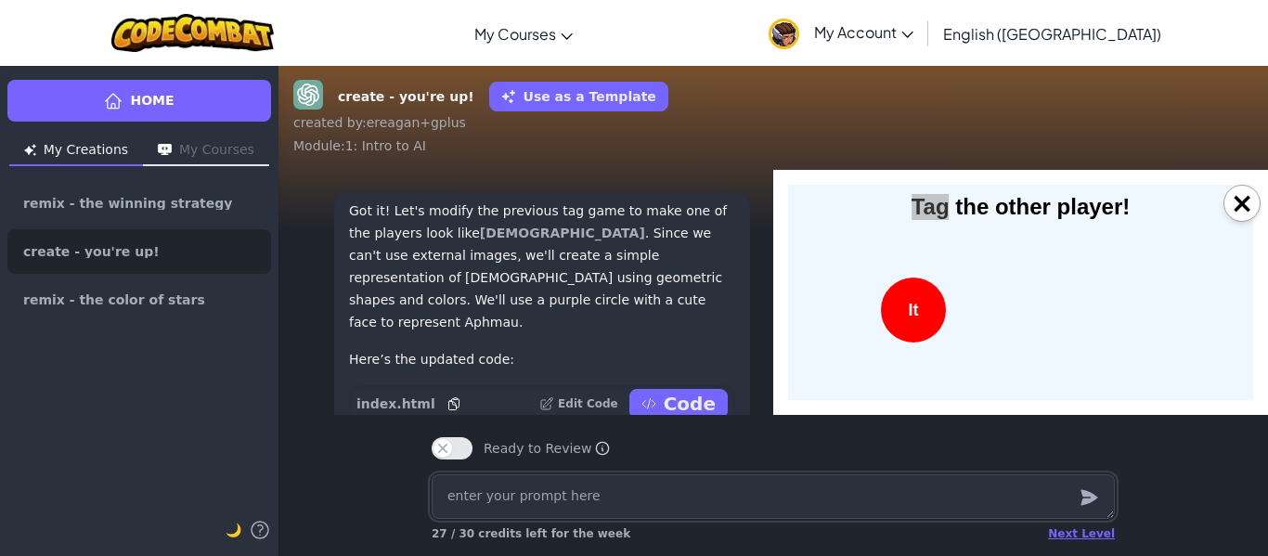
type textarea "H"
type textarea "x"
type textarea "Ha"
type textarea "x"
type textarea "Hac"
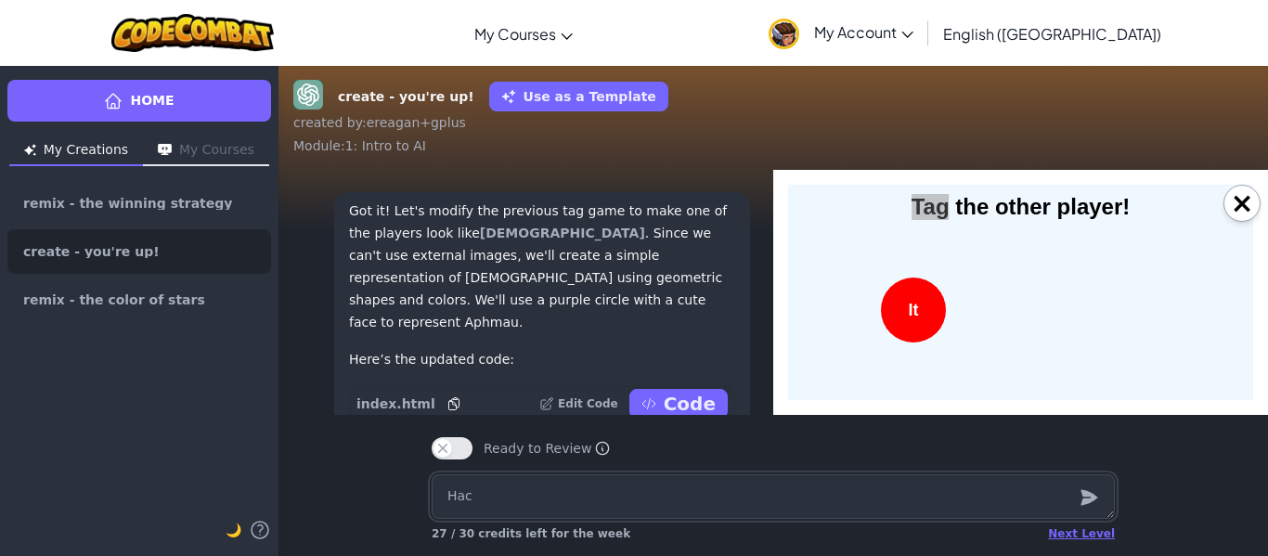
type textarea "x"
type textarea "HackS"
click at [1084, 490] on icon "submit" at bounding box center [1088, 498] width 17 height 16
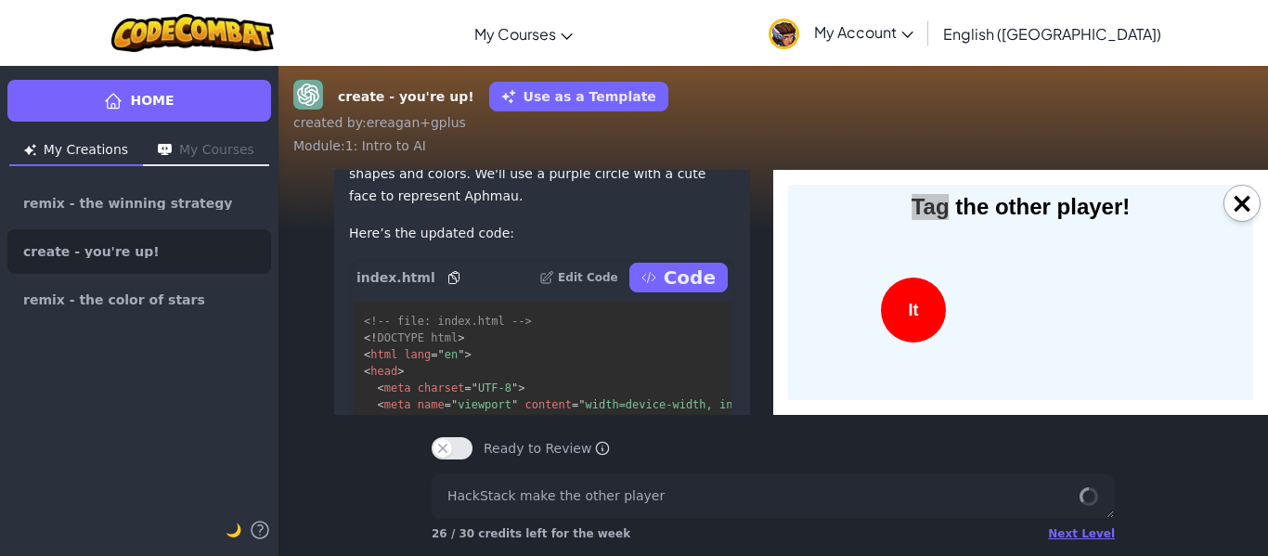
scroll to position [0, 7]
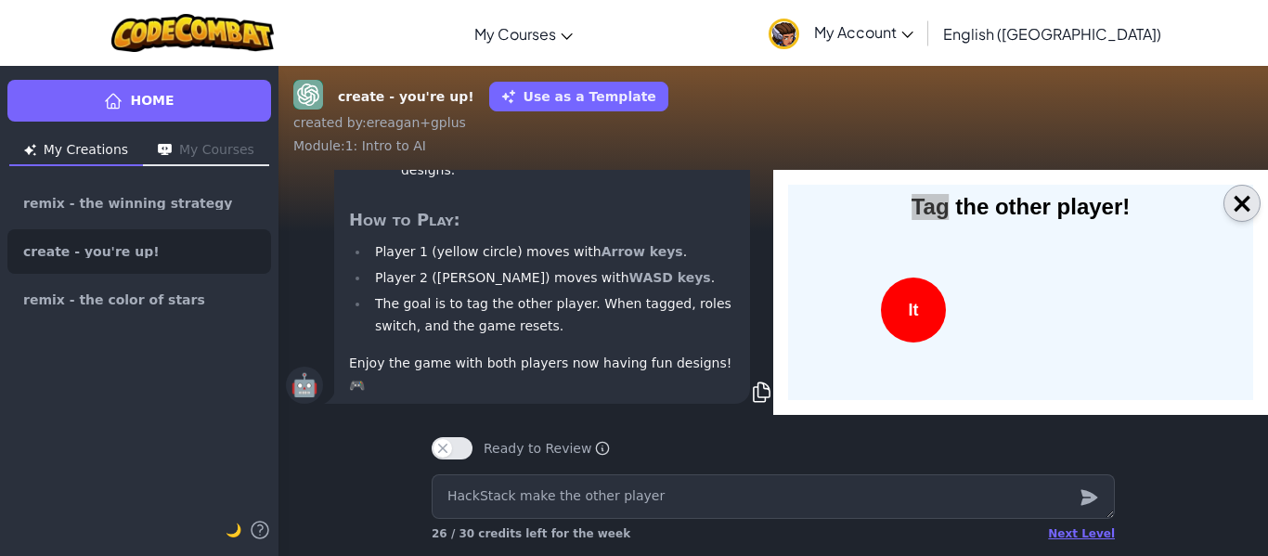
click at [1241, 206] on button "×" at bounding box center [1241, 203] width 37 height 37
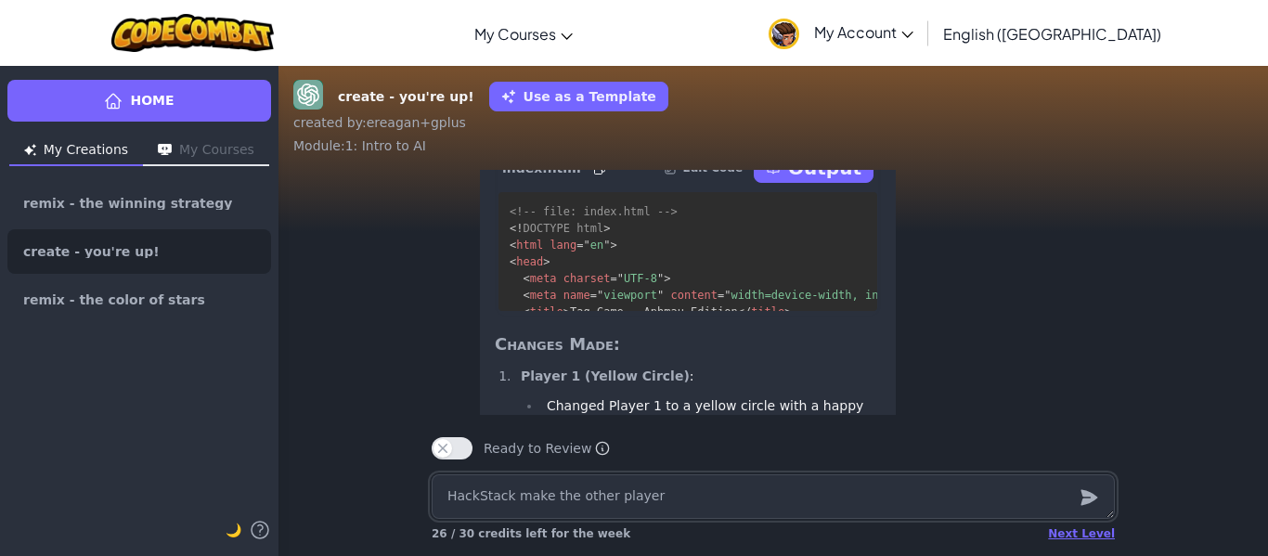
scroll to position [-551, 0]
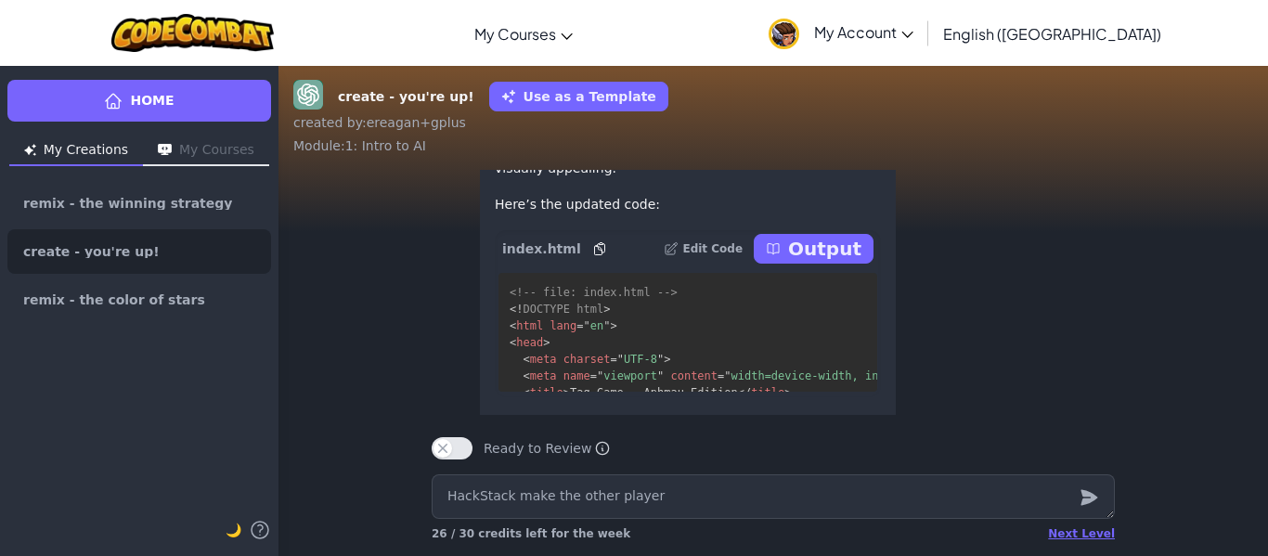
click at [780, 256] on icon at bounding box center [773, 248] width 15 height 15
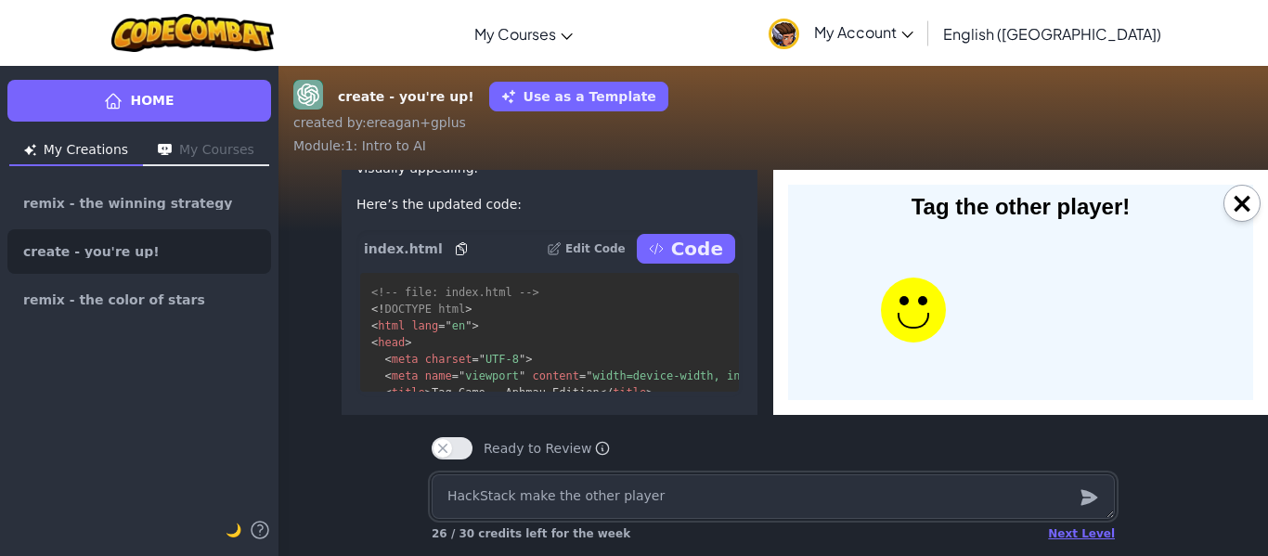
scroll to position [0, 0]
click at [901, 313] on div at bounding box center [913, 321] width 32 height 16
click at [904, 313] on div at bounding box center [913, 321] width 32 height 16
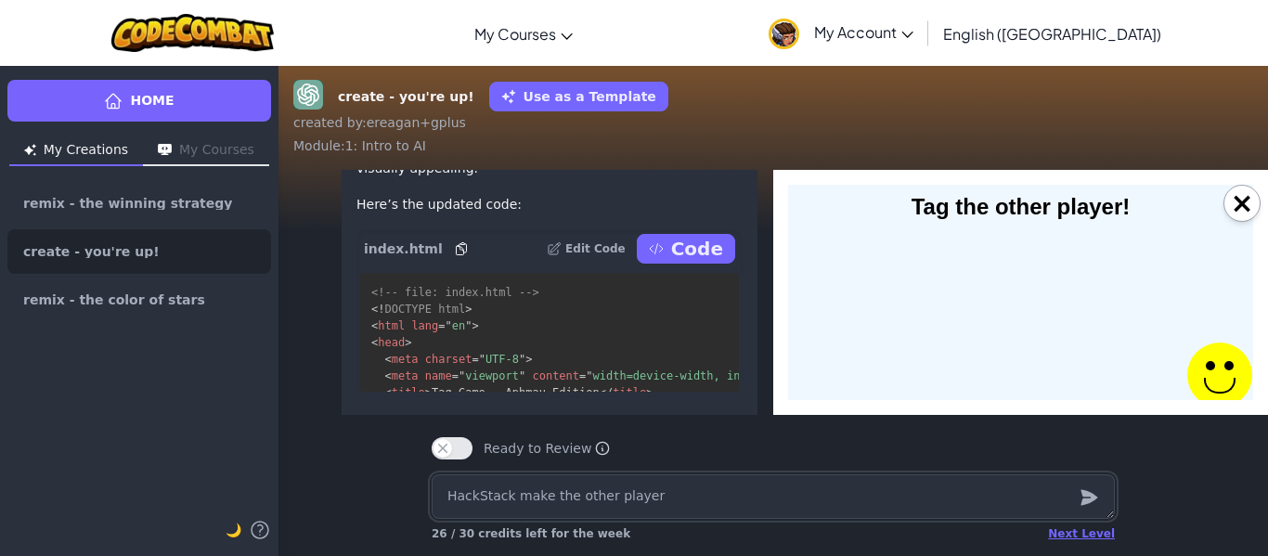
click at [720, 484] on textarea "HackStack make the other player" at bounding box center [773, 496] width 683 height 45
click at [1079, 496] on icon "submit" at bounding box center [1088, 497] width 20 height 22
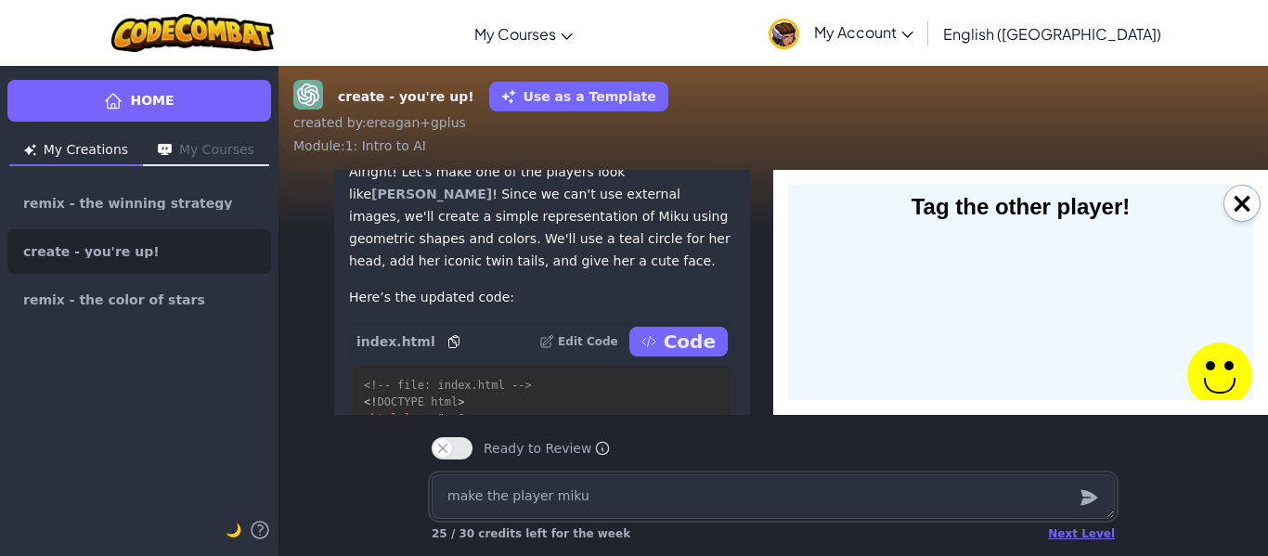
scroll to position [-600, 7]
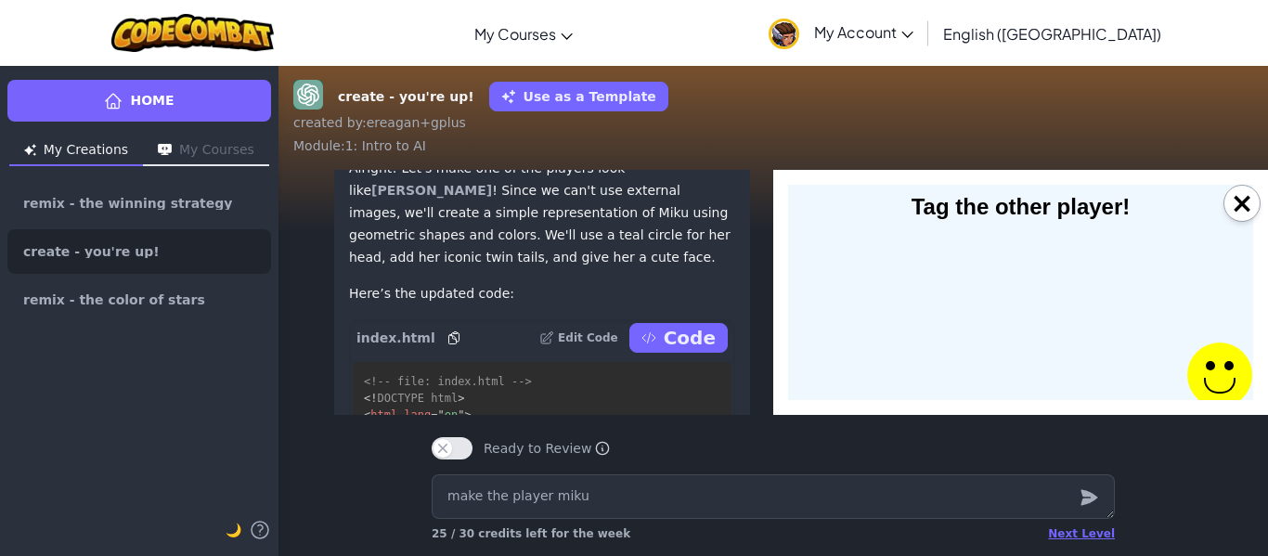
click at [653, 330] on icon at bounding box center [648, 337] width 15 height 15
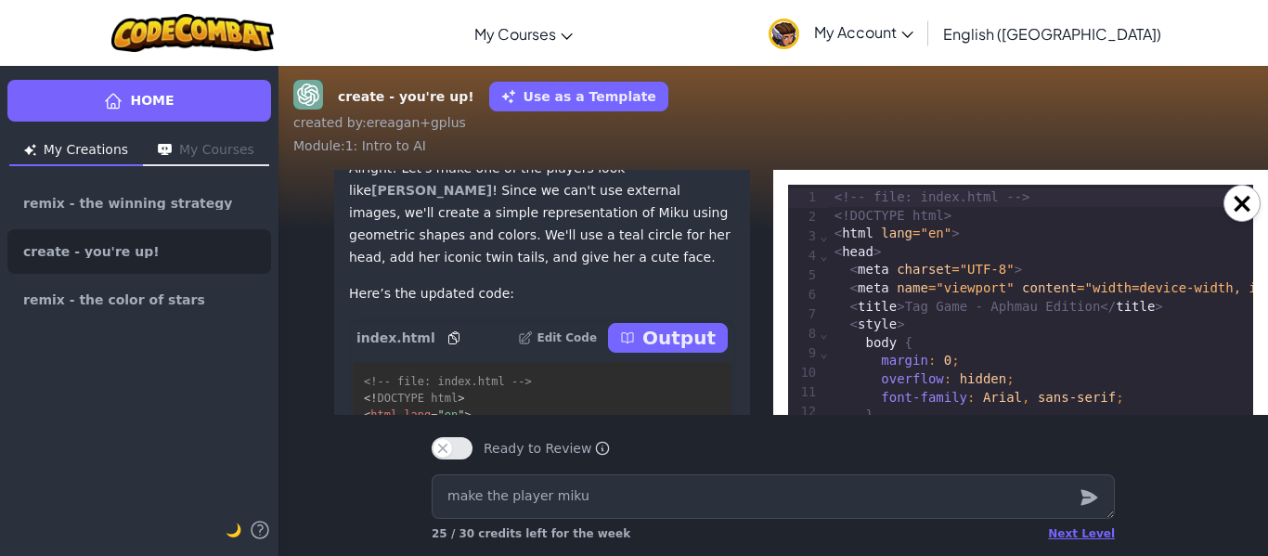
click at [664, 325] on p "Output" at bounding box center [678, 338] width 73 height 26
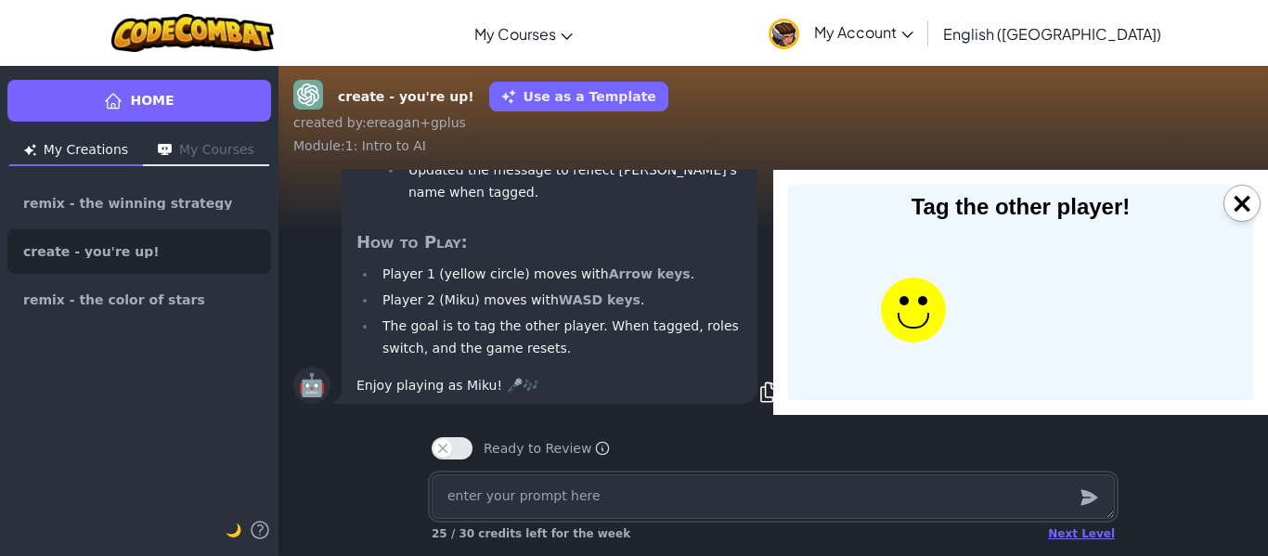
scroll to position [0, 3]
click at [941, 298] on div at bounding box center [913, 309] width 65 height 65
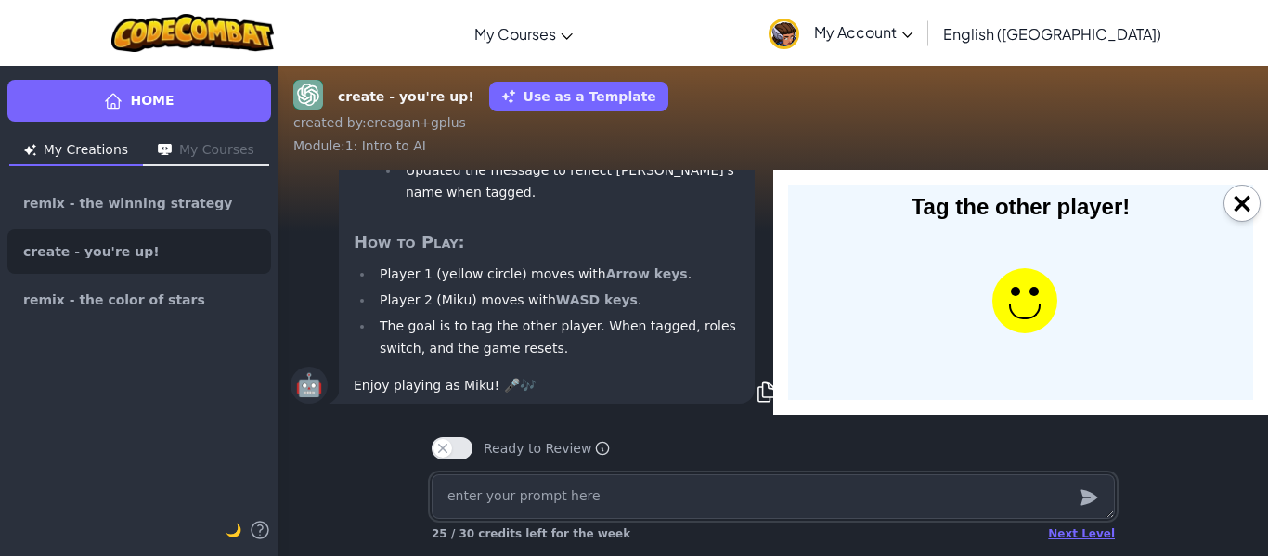
click at [812, 493] on textarea at bounding box center [773, 496] width 683 height 45
click at [1096, 502] on icon "submit" at bounding box center [1088, 497] width 20 height 22
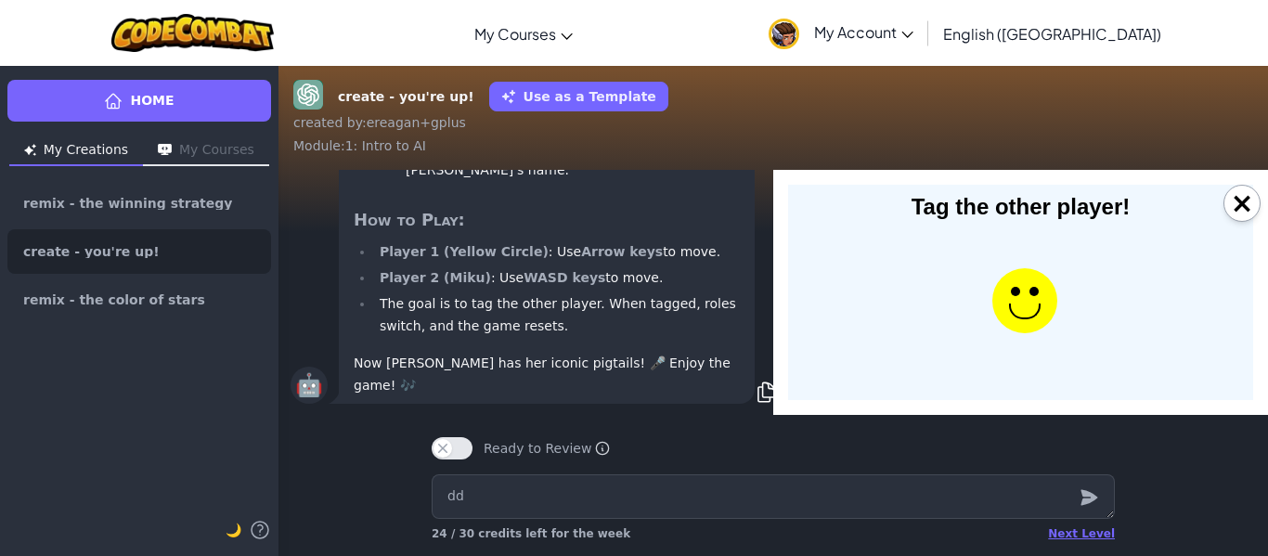
click at [935, 255] on div "Tag the other player!" at bounding box center [1020, 292] width 465 height 215
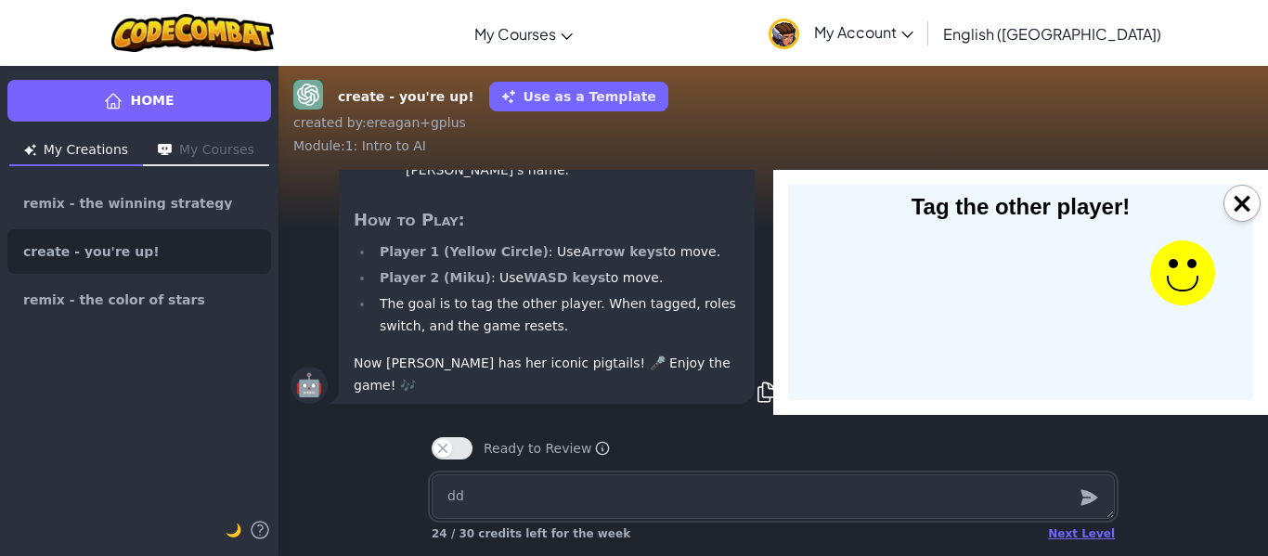
click at [749, 485] on textarea "dd" at bounding box center [773, 496] width 683 height 45
click at [1094, 497] on icon "submit" at bounding box center [1088, 498] width 17 height 16
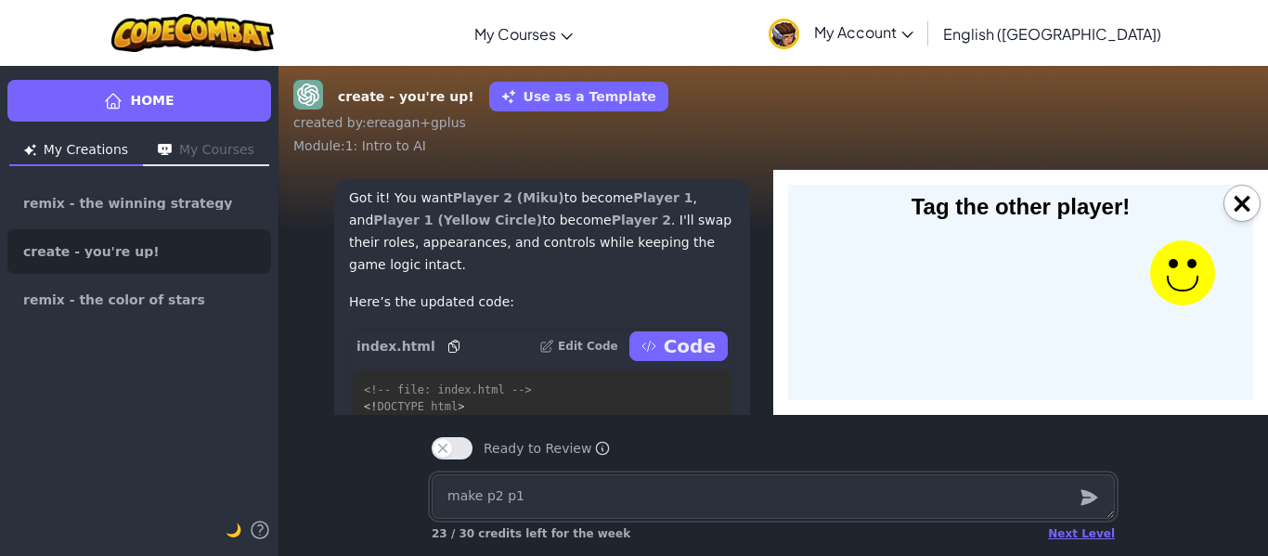
scroll to position [-600, 7]
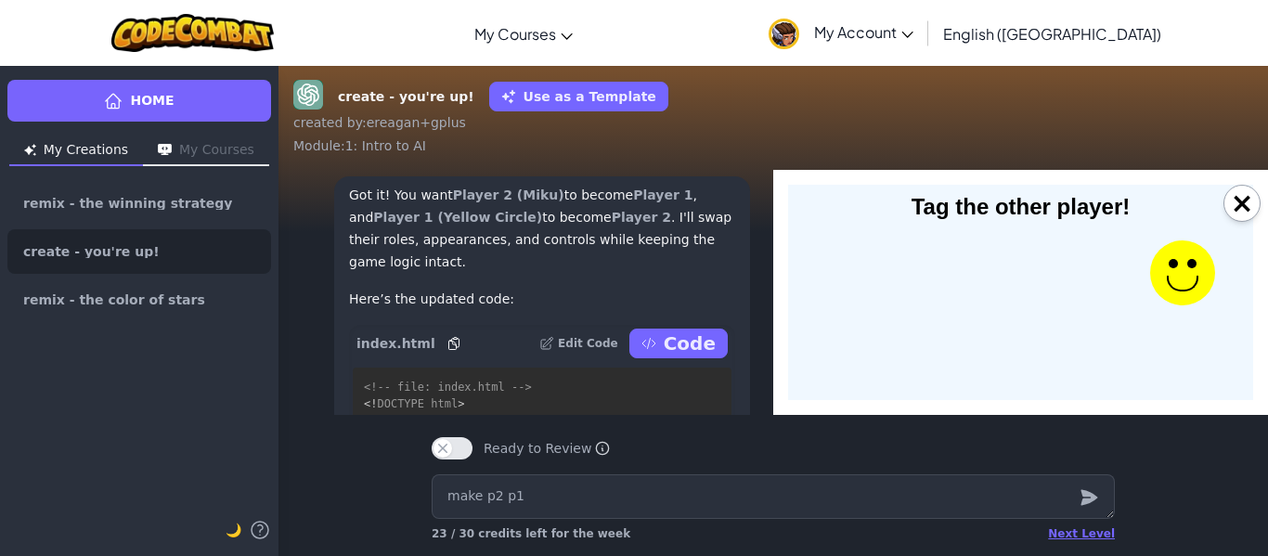
click at [655, 336] on icon at bounding box center [648, 343] width 15 height 15
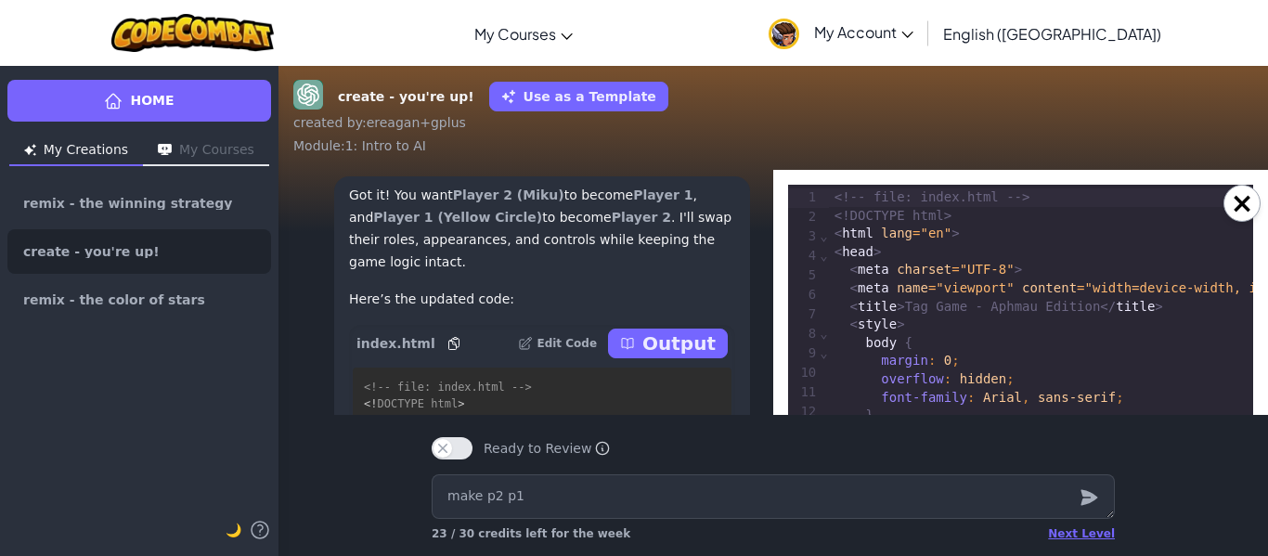
click at [655, 330] on p "Output" at bounding box center [678, 343] width 73 height 26
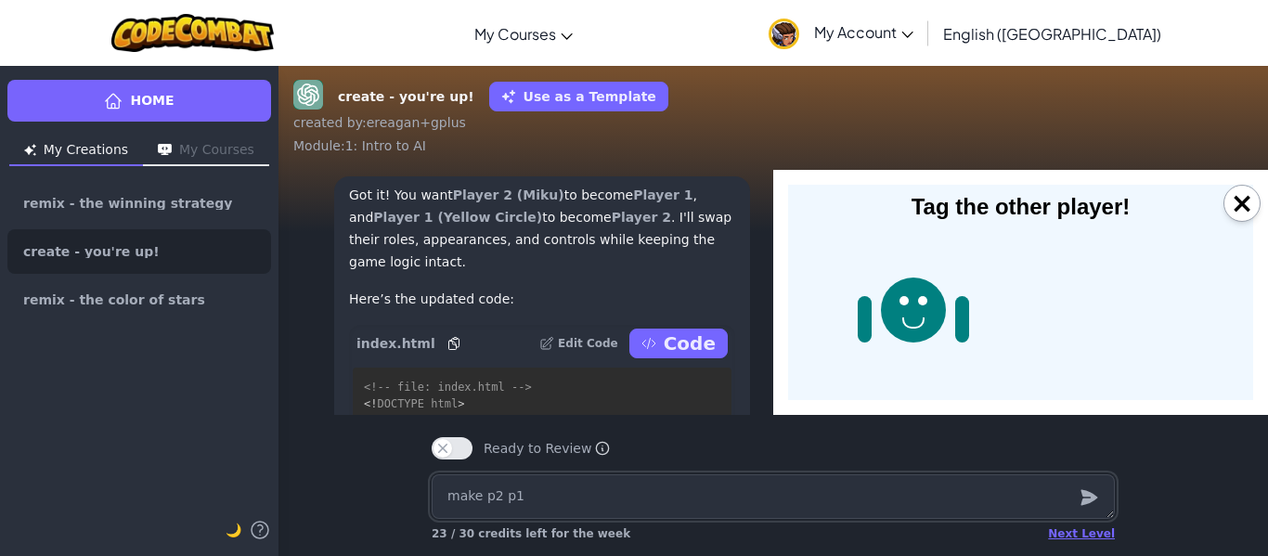
scroll to position [0, 0]
click at [1084, 188] on div "Tag the other player!" at bounding box center [1020, 292] width 465 height 215
